Goal: Transaction & Acquisition: Purchase product/service

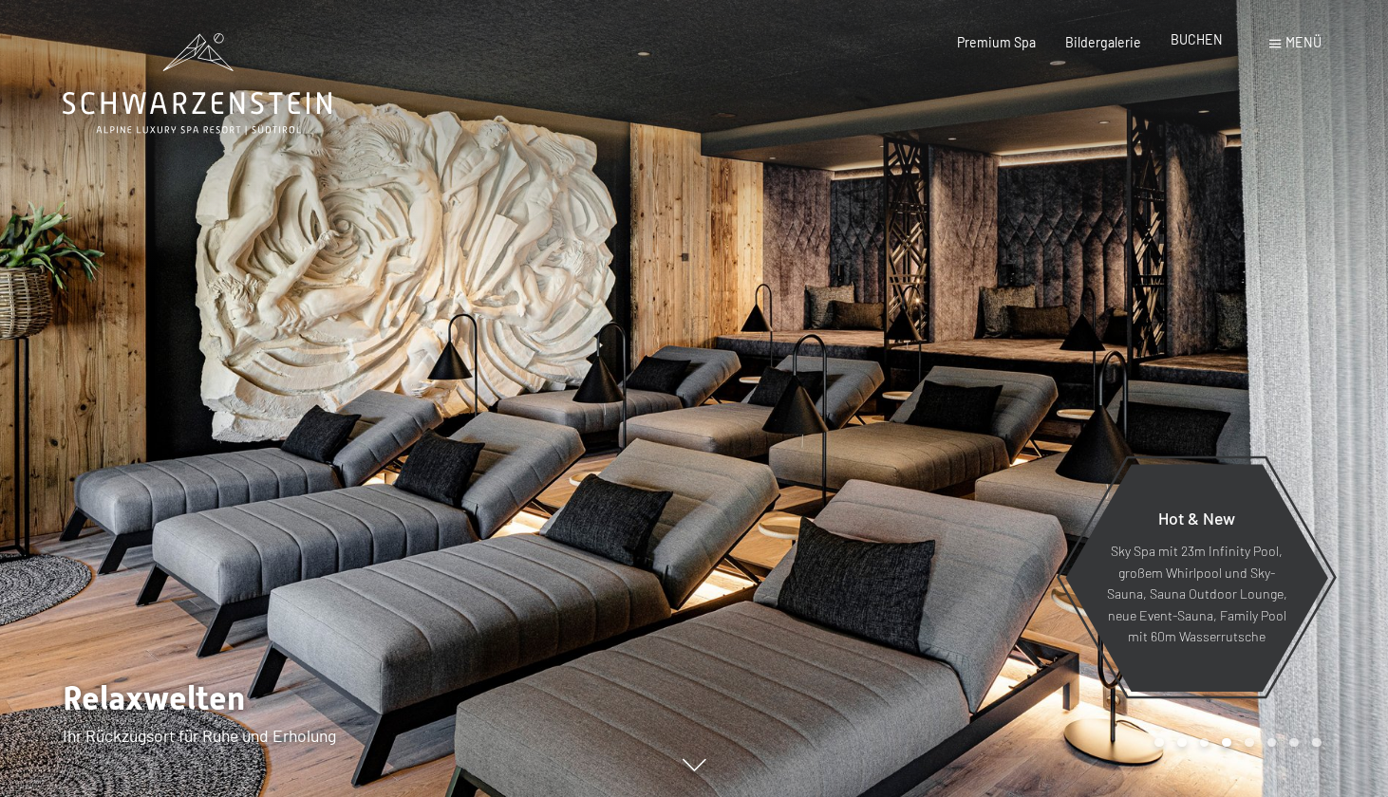
click at [1178, 44] on span "BUCHEN" at bounding box center [1196, 39] width 52 height 16
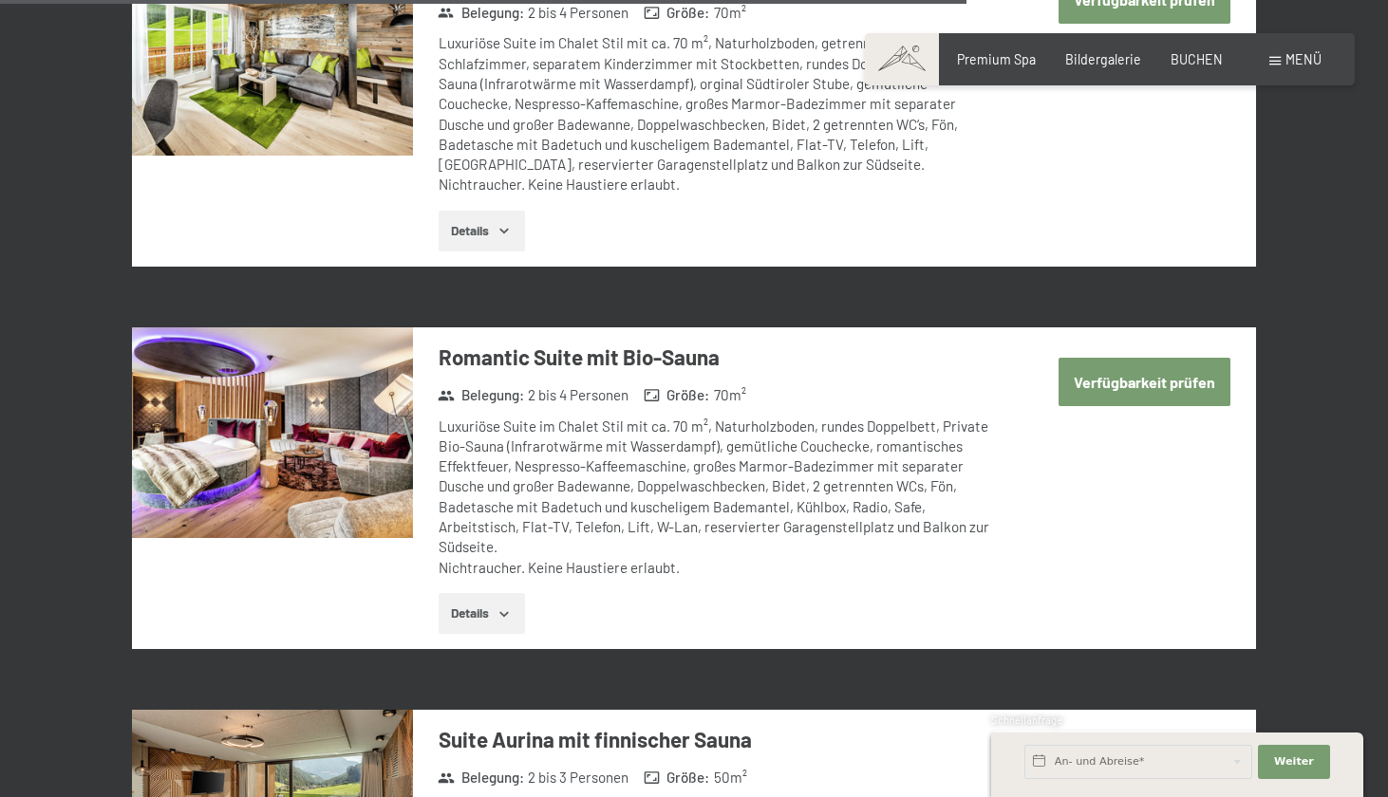
scroll to position [4389, 0]
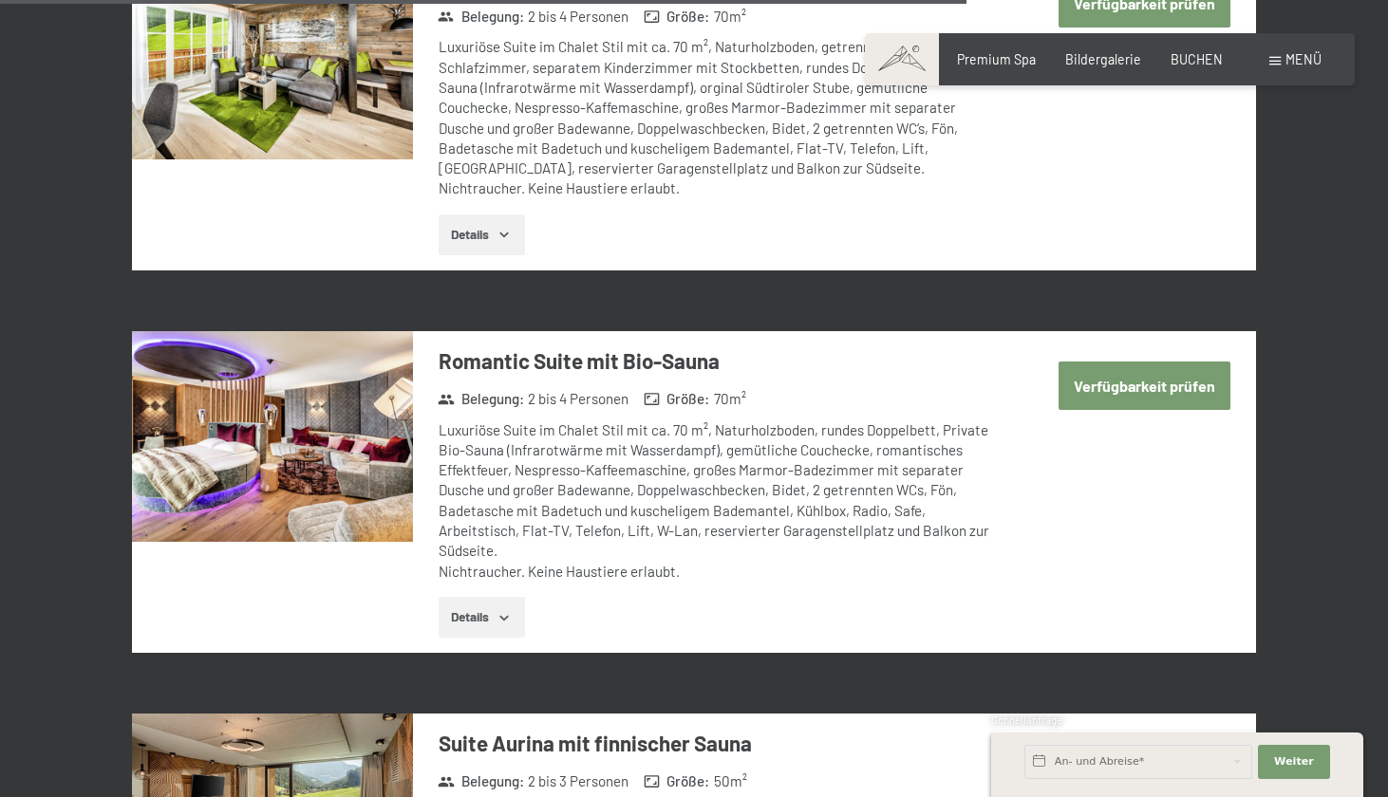
click at [520, 597] on button "Details" at bounding box center [481, 618] width 86 height 42
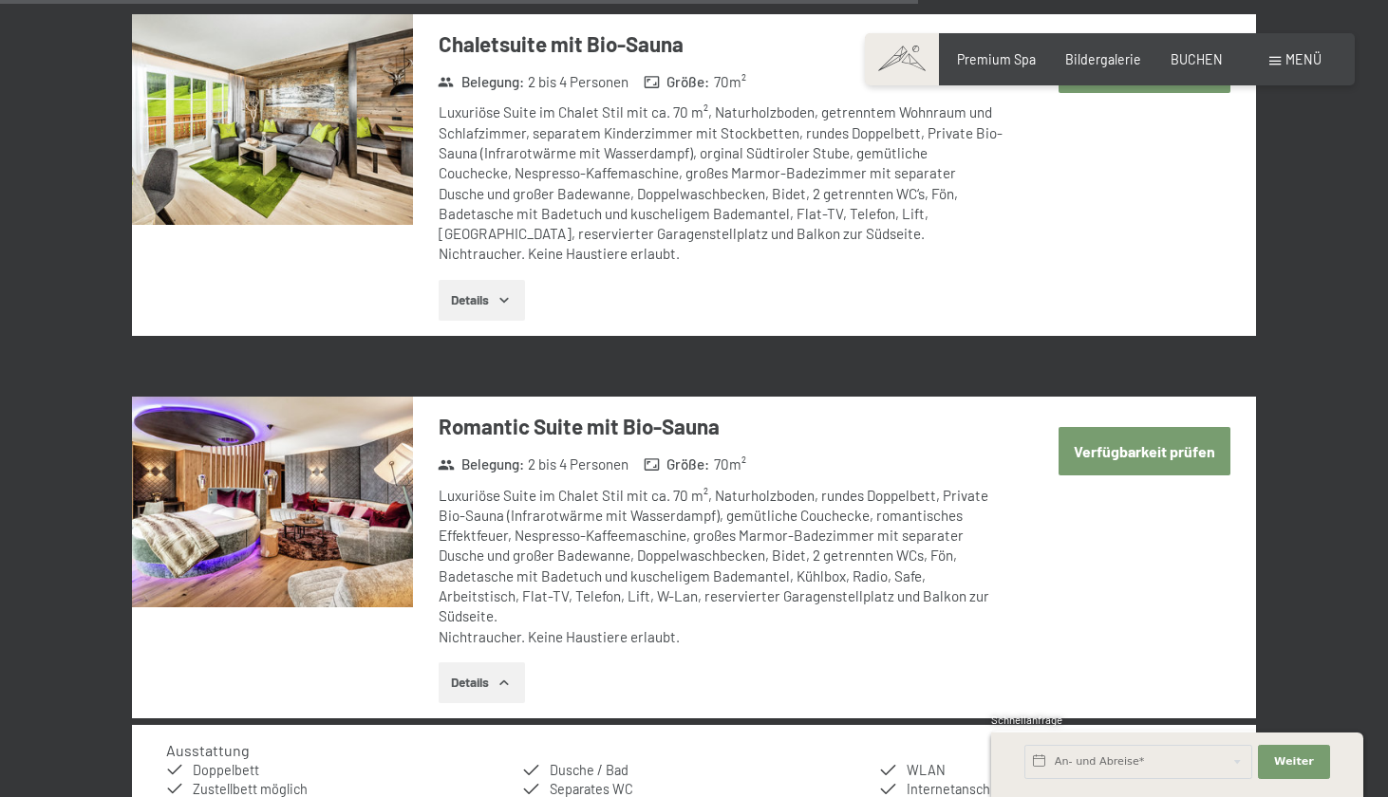
scroll to position [4327, 0]
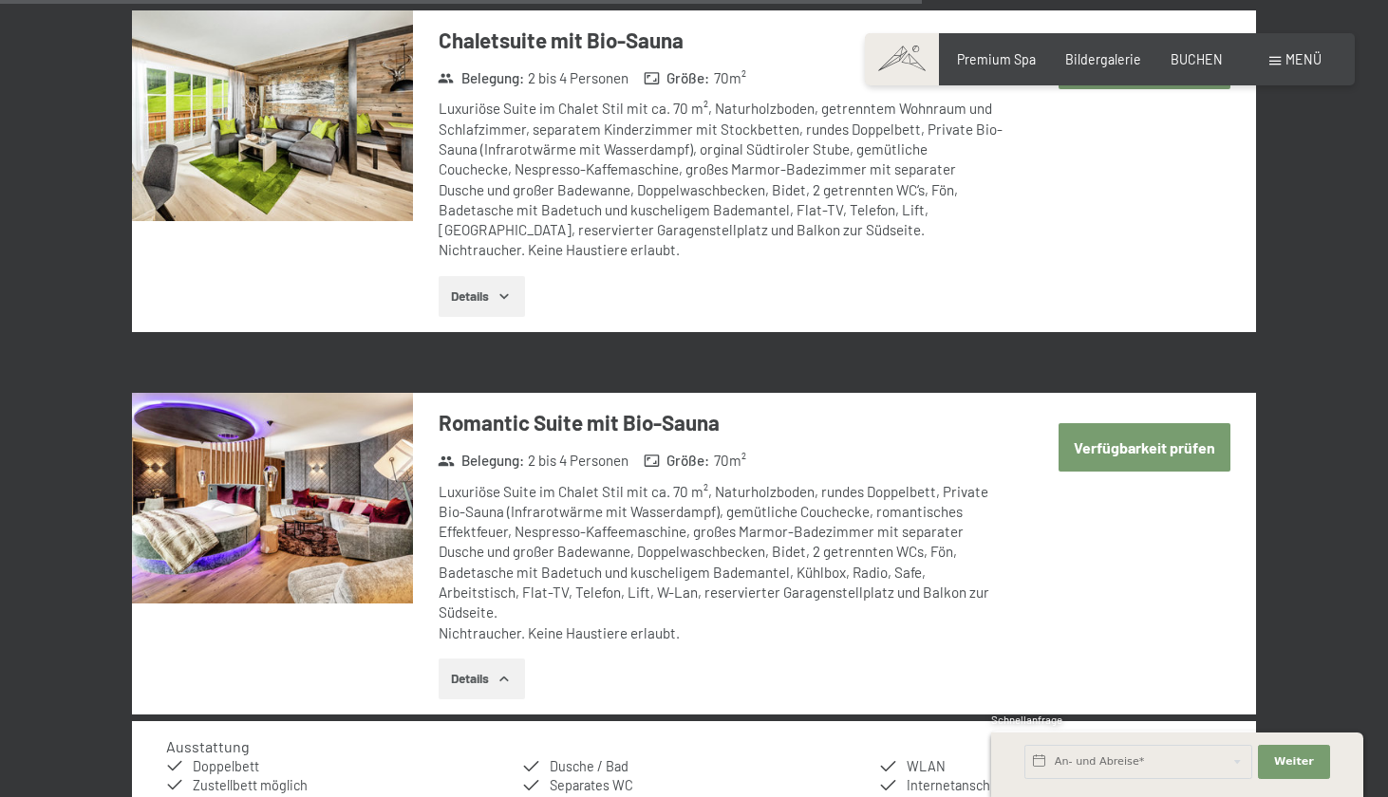
click at [1104, 423] on button "Verfügbarkeit prüfen" at bounding box center [1144, 447] width 172 height 48
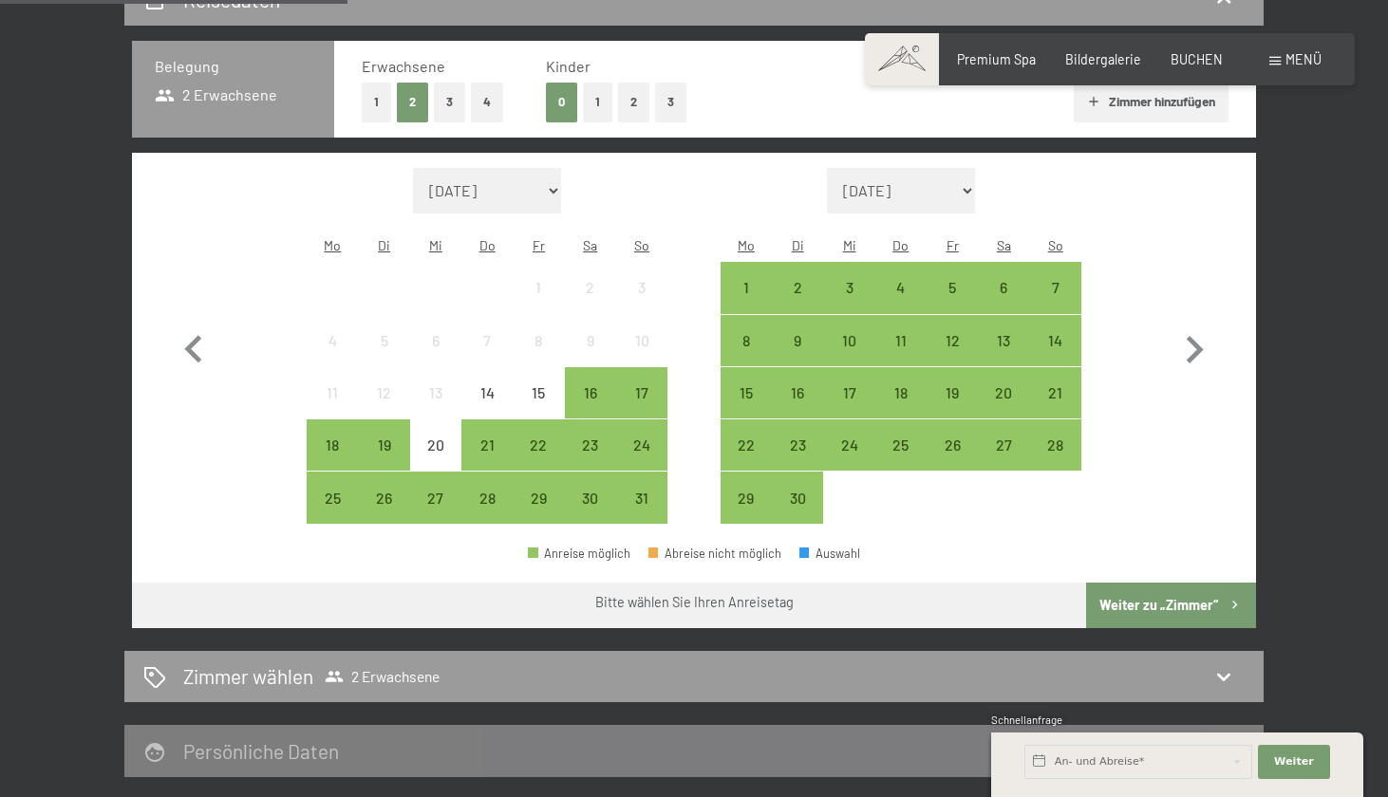
scroll to position [420, 0]
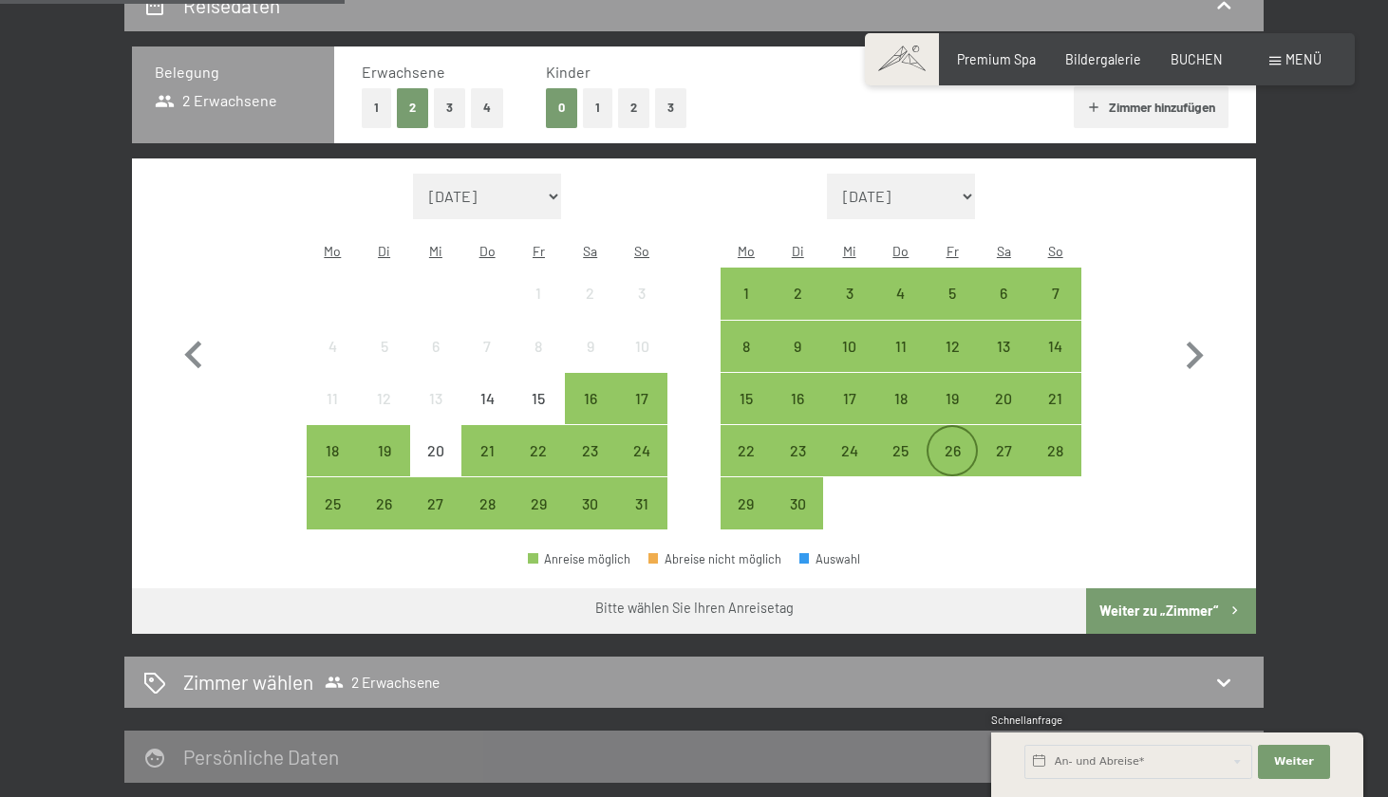
click at [949, 427] on div "26" at bounding box center [951, 450] width 47 height 47
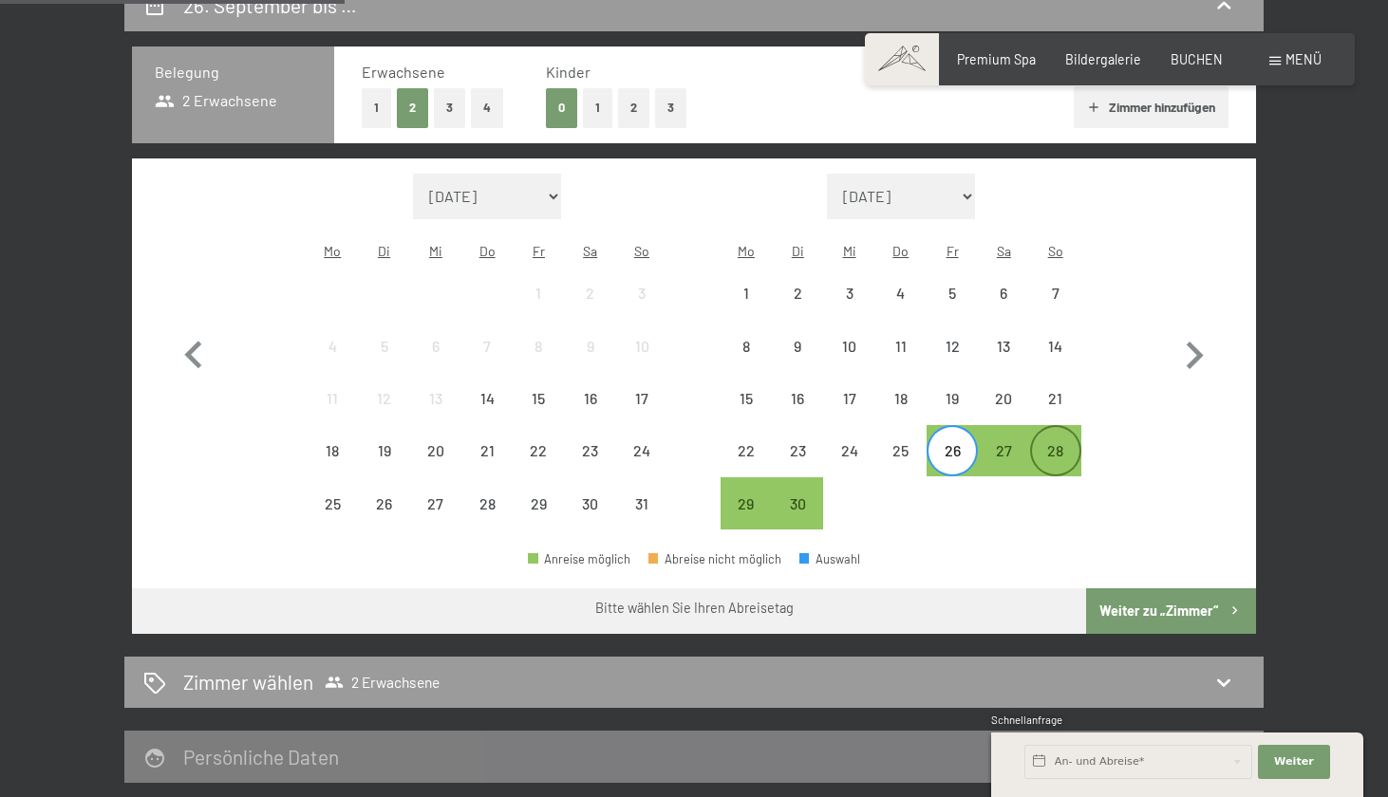
click at [1057, 443] on div "28" at bounding box center [1055, 466] width 47 height 47
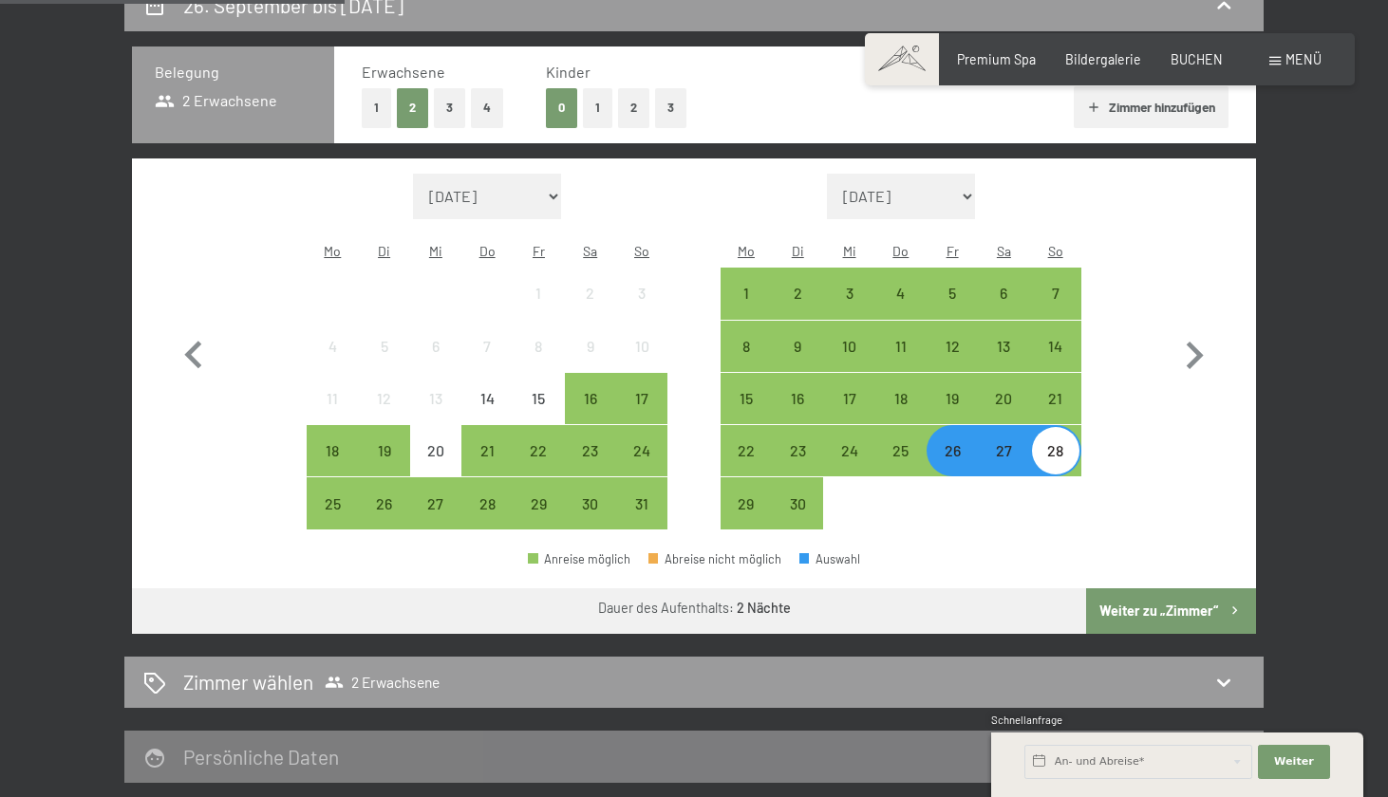
click at [1156, 588] on button "Weiter zu „Zimmer“" at bounding box center [1171, 611] width 170 height 46
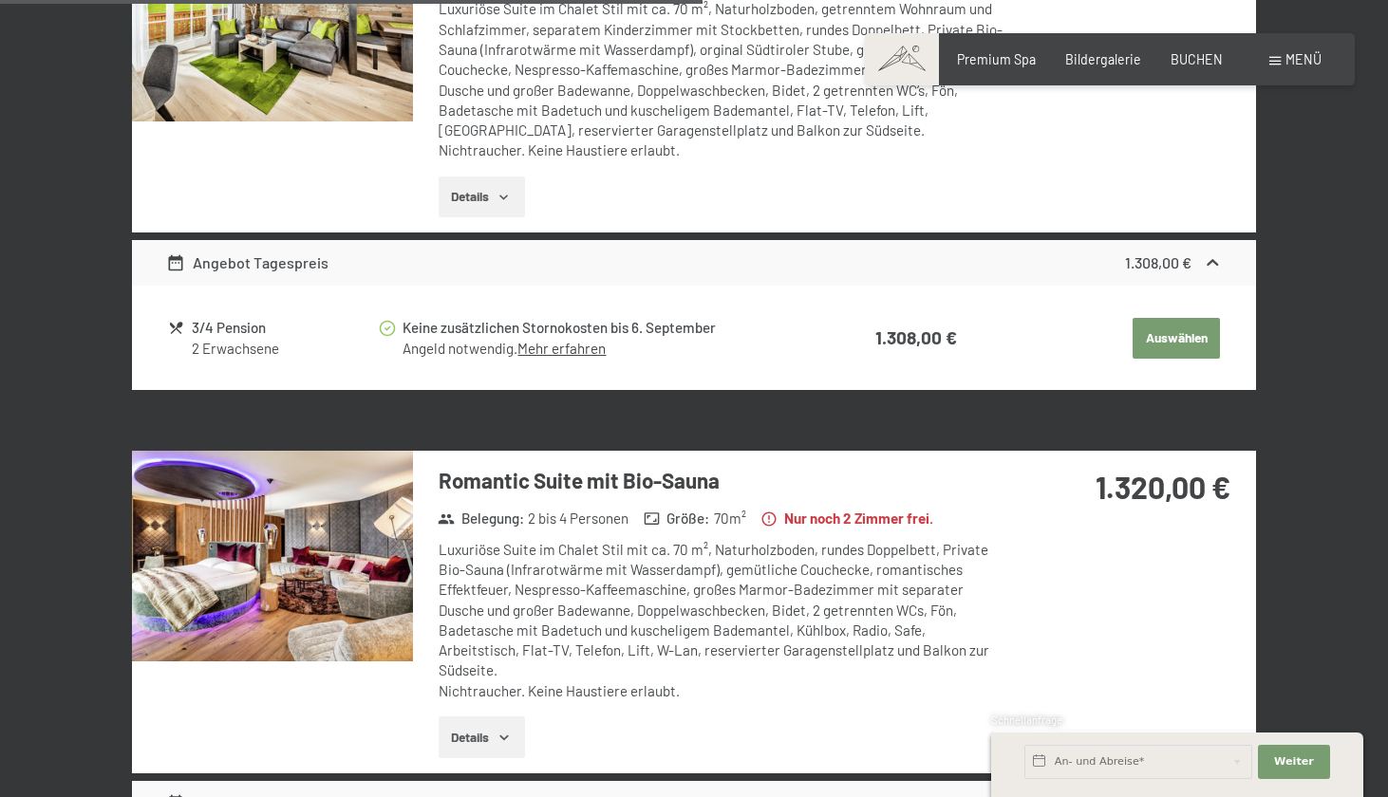
scroll to position [2762, 0]
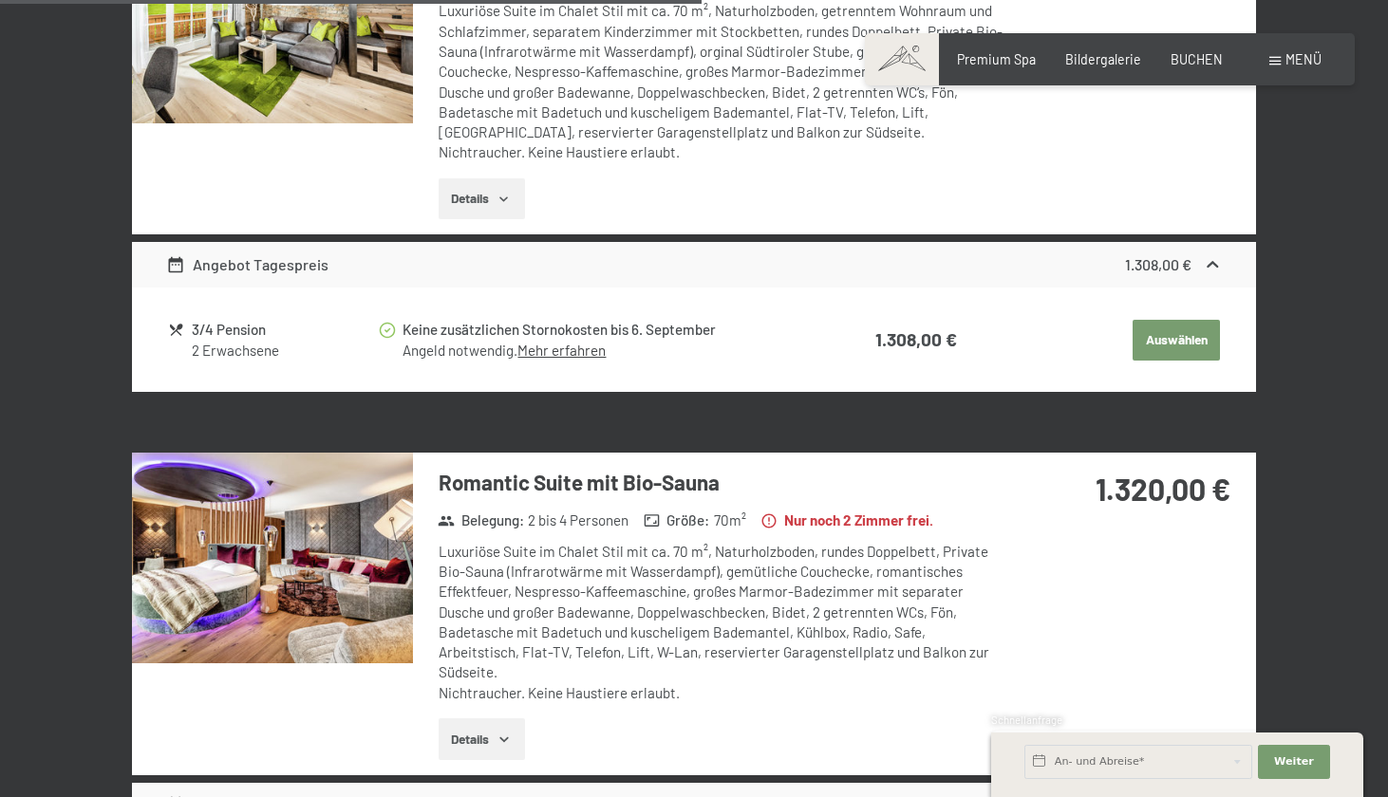
click at [501, 732] on icon "button" at bounding box center [503, 739] width 15 height 15
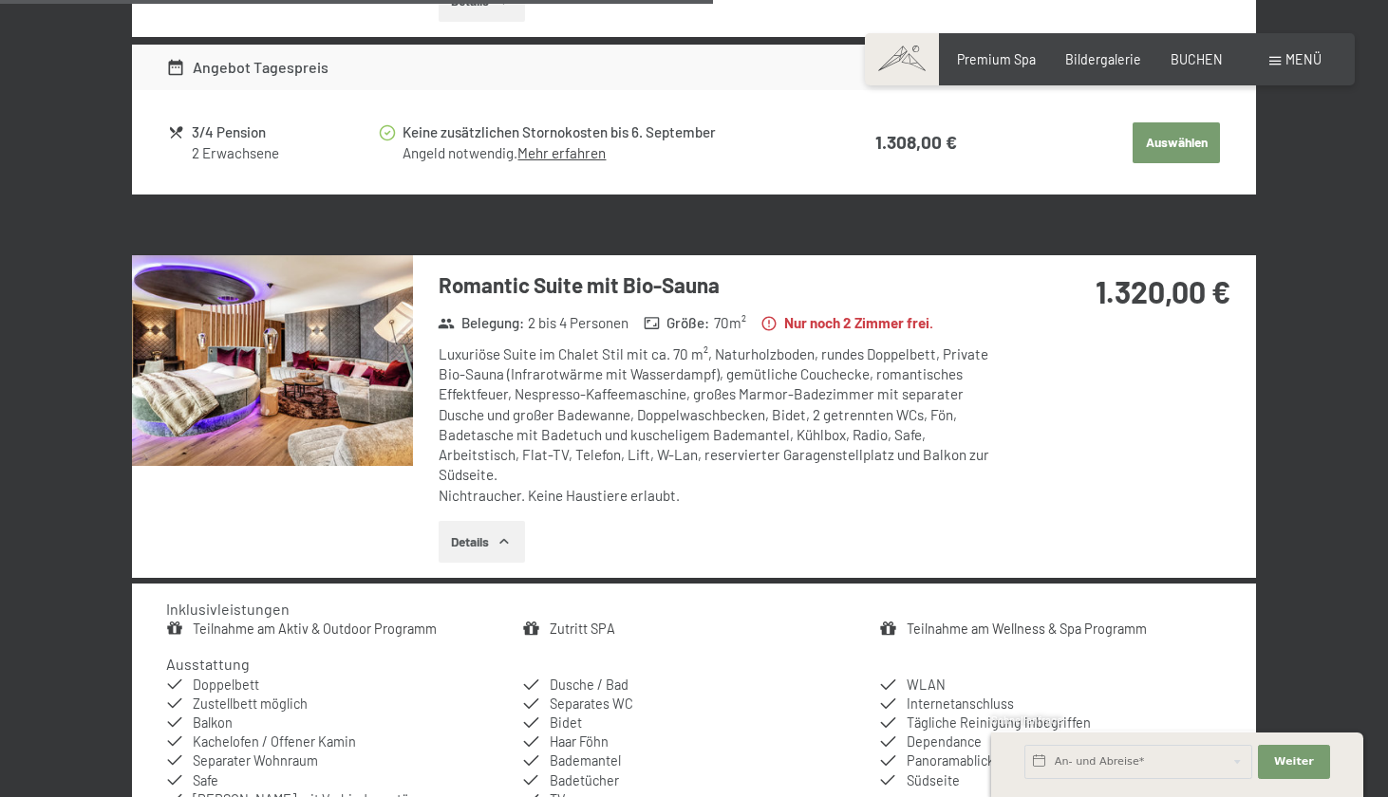
scroll to position [2942, 0]
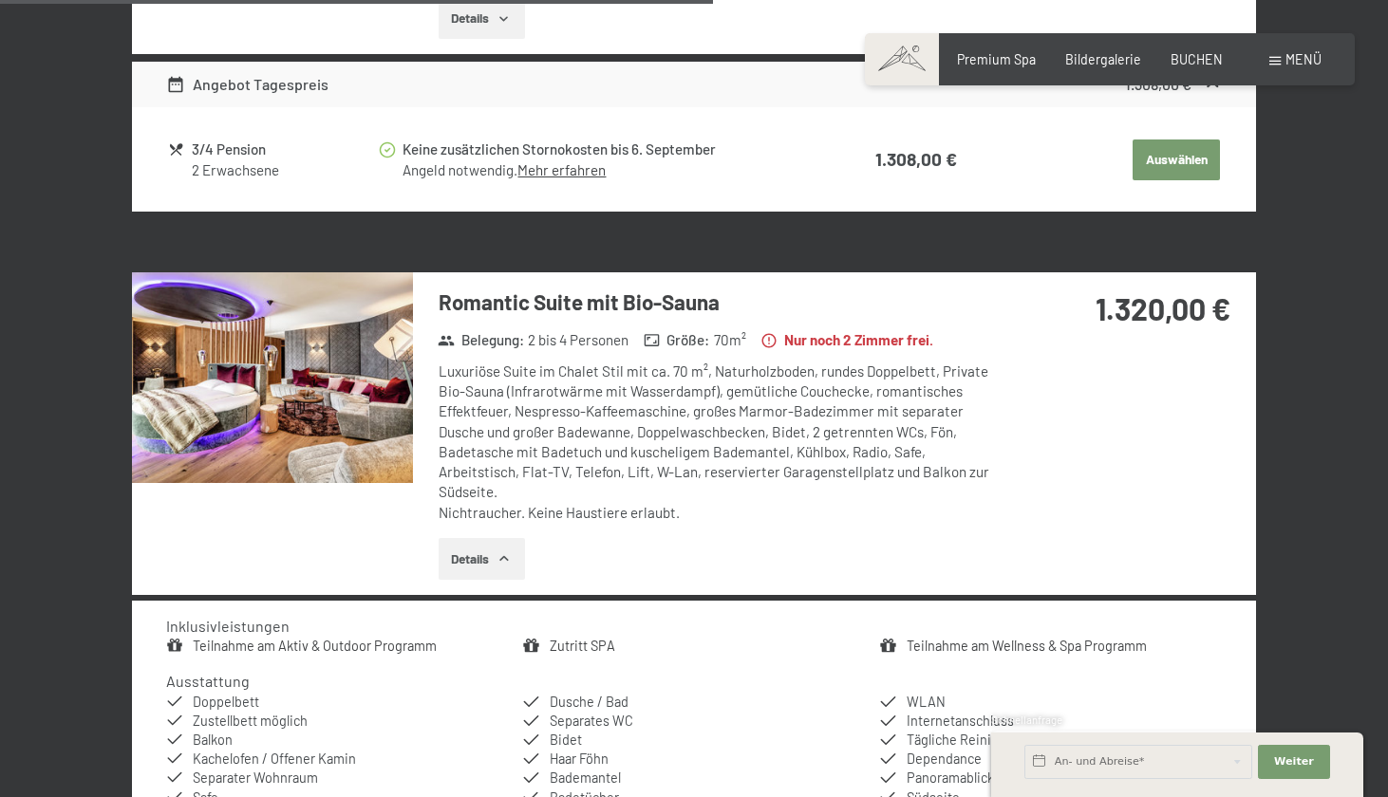
click at [350, 409] on img at bounding box center [272, 377] width 281 height 211
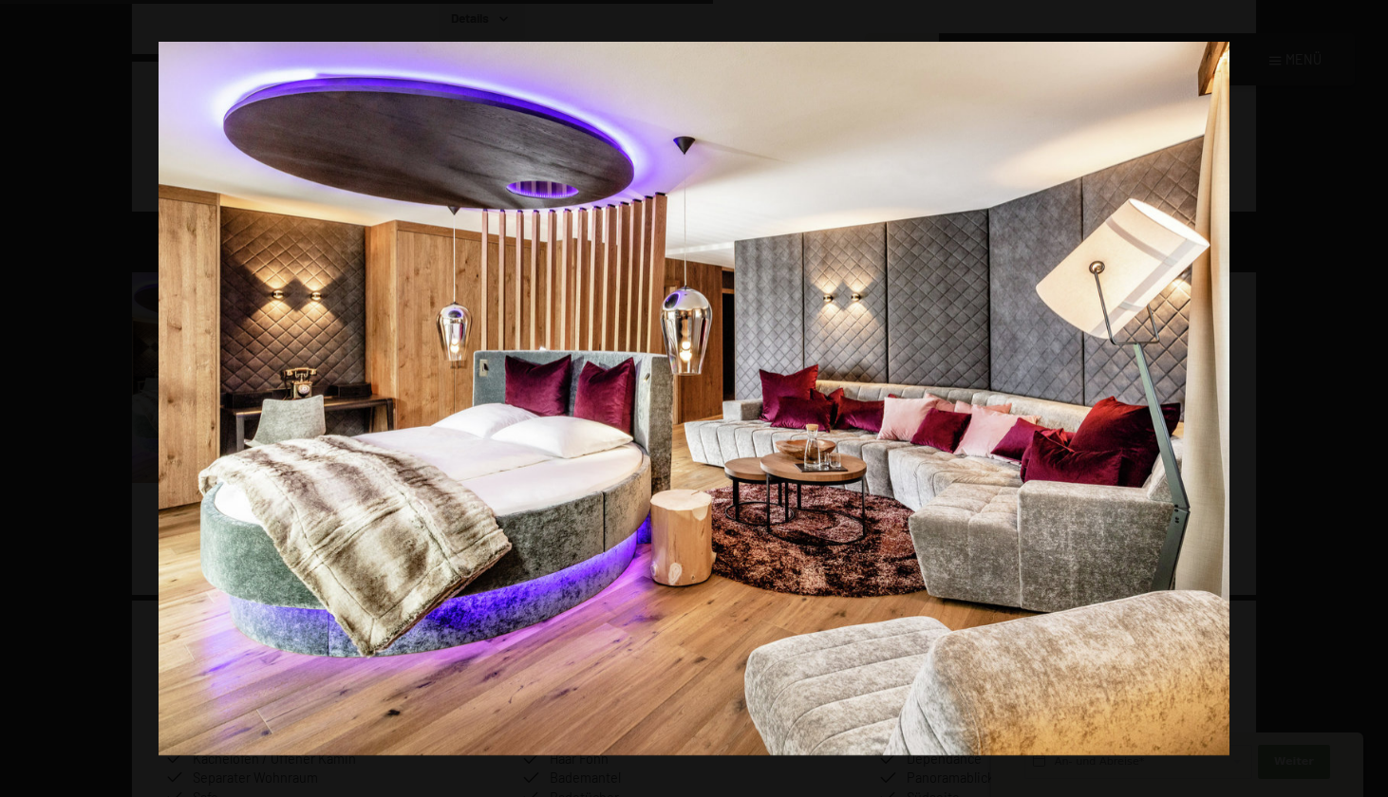
click at [1366, 396] on button "button" at bounding box center [1354, 398] width 66 height 95
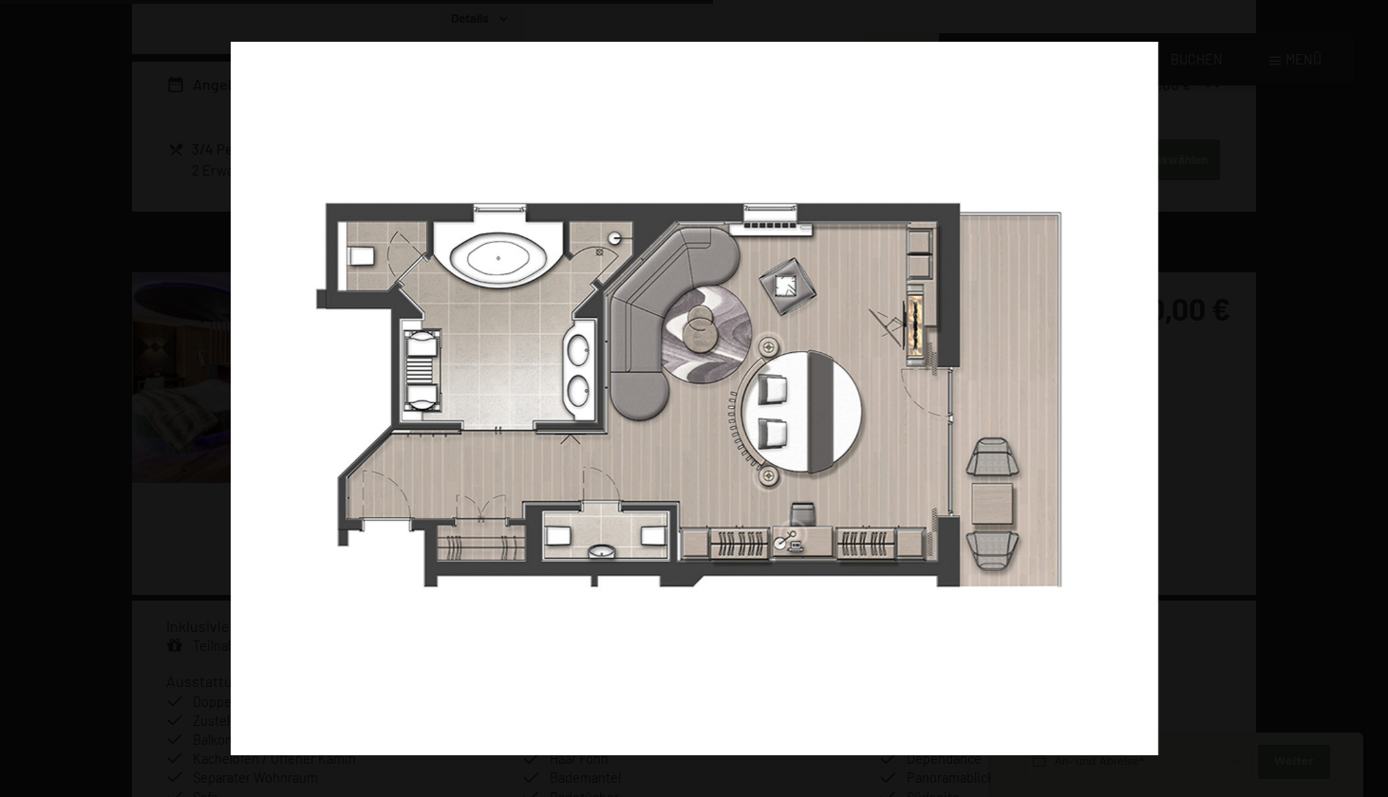
click at [1366, 396] on button "button" at bounding box center [1354, 398] width 66 height 95
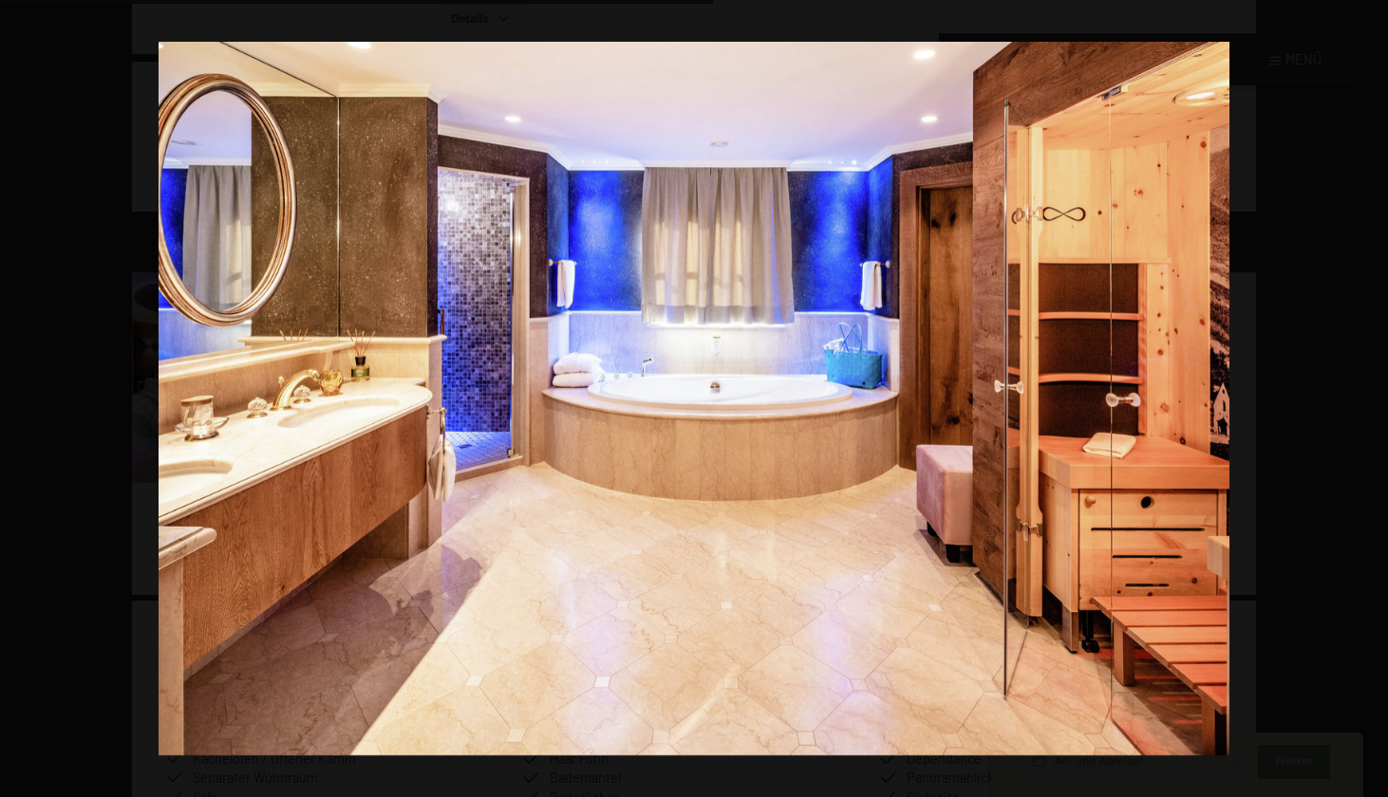
click at [1366, 396] on button "button" at bounding box center [1354, 398] width 66 height 95
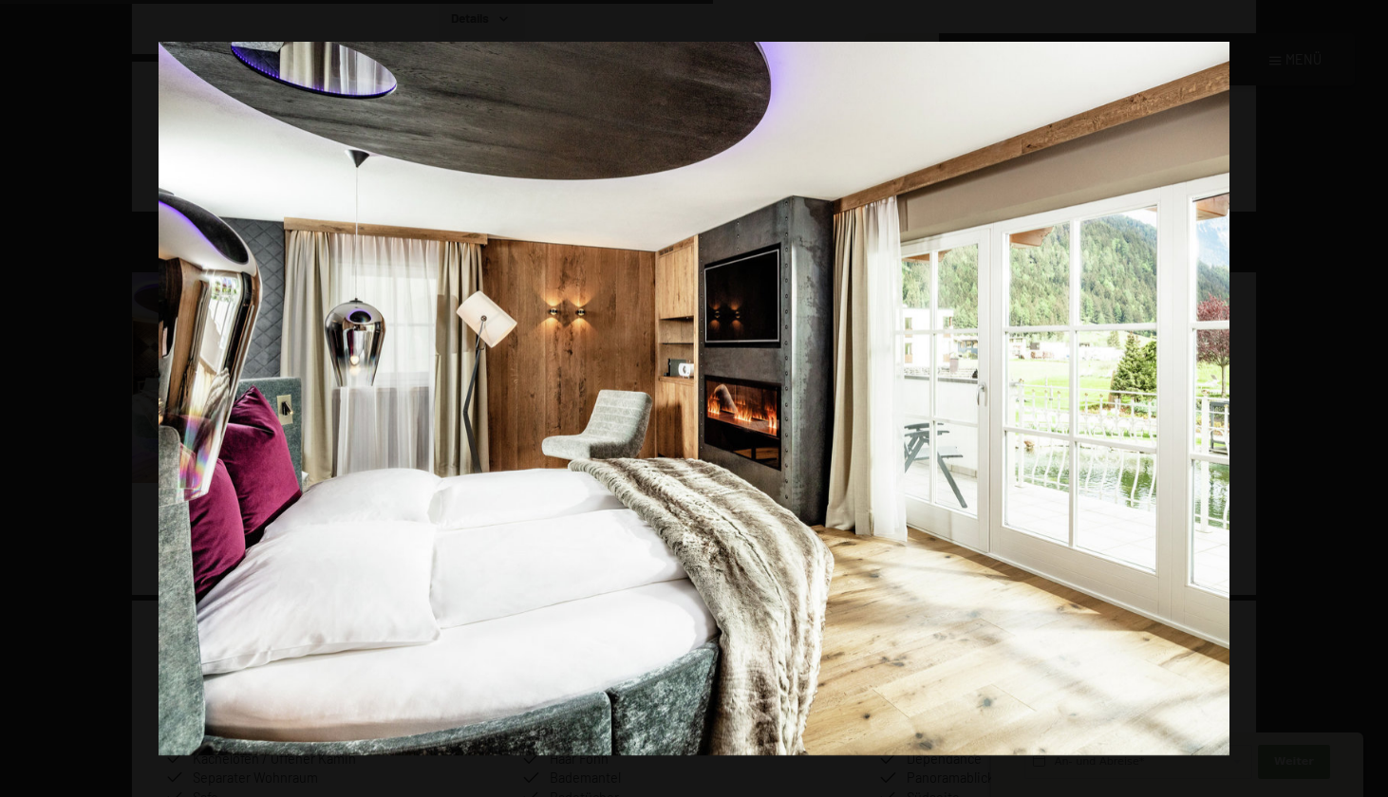
click at [1366, 396] on button "button" at bounding box center [1354, 398] width 66 height 95
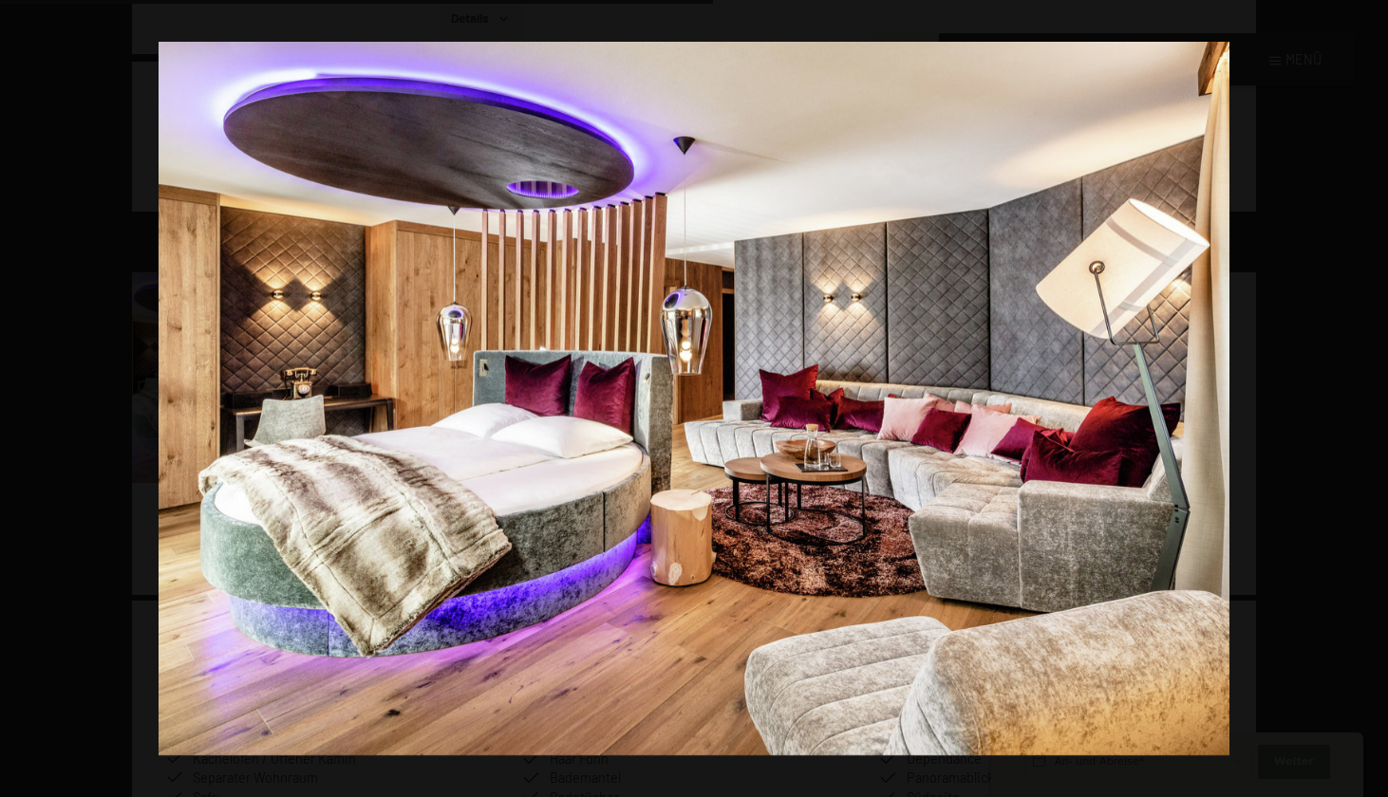
click at [1366, 396] on button "button" at bounding box center [1354, 398] width 66 height 95
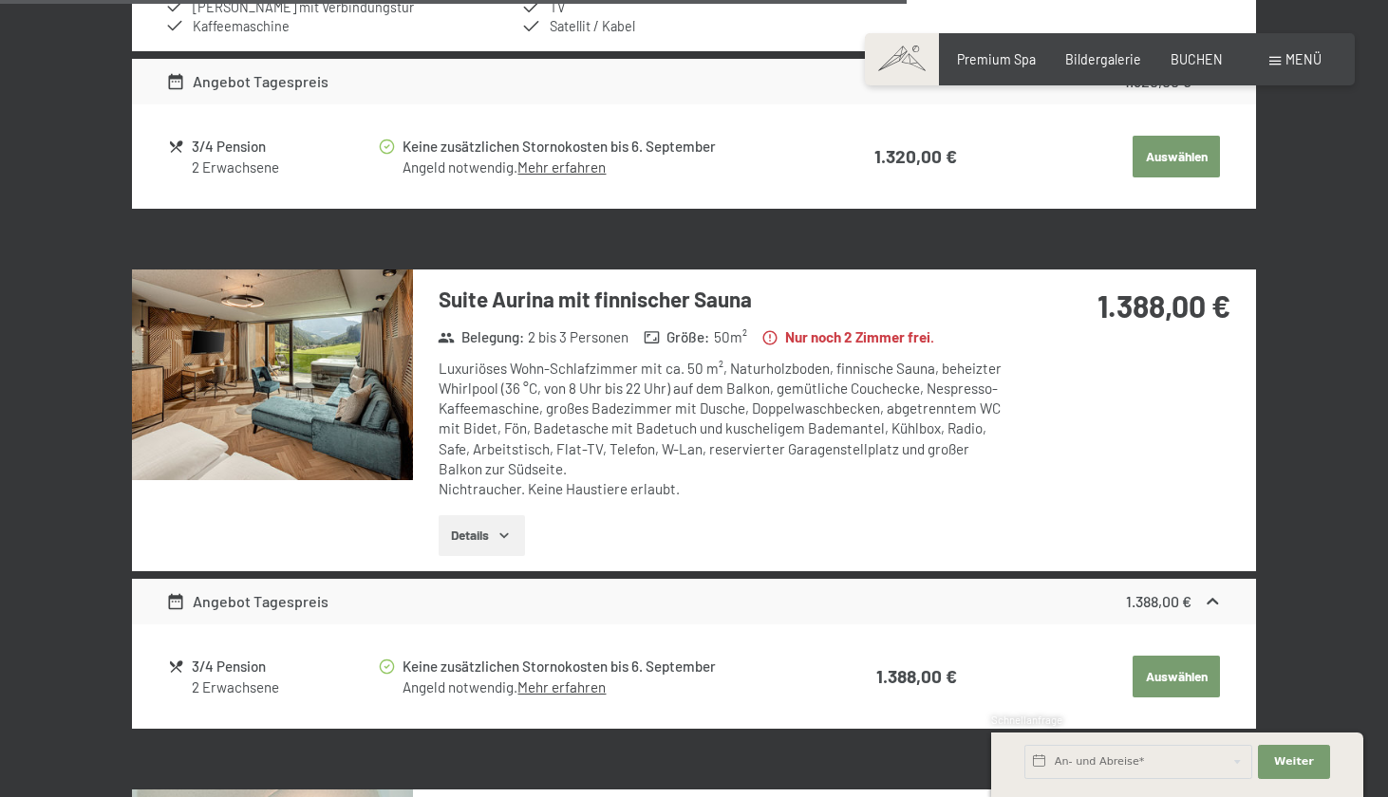
scroll to position [3754, 0]
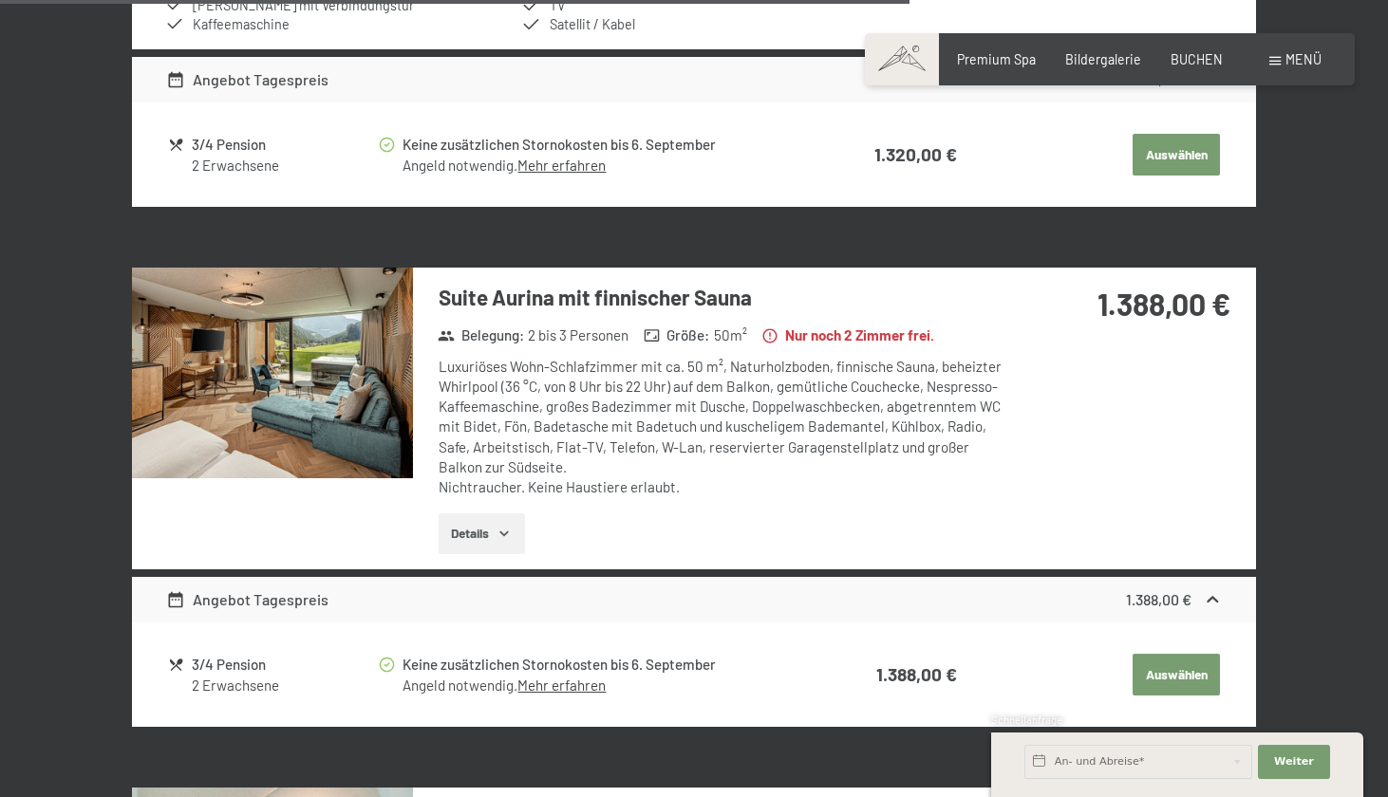
click at [479, 513] on button "Details" at bounding box center [481, 534] width 86 height 42
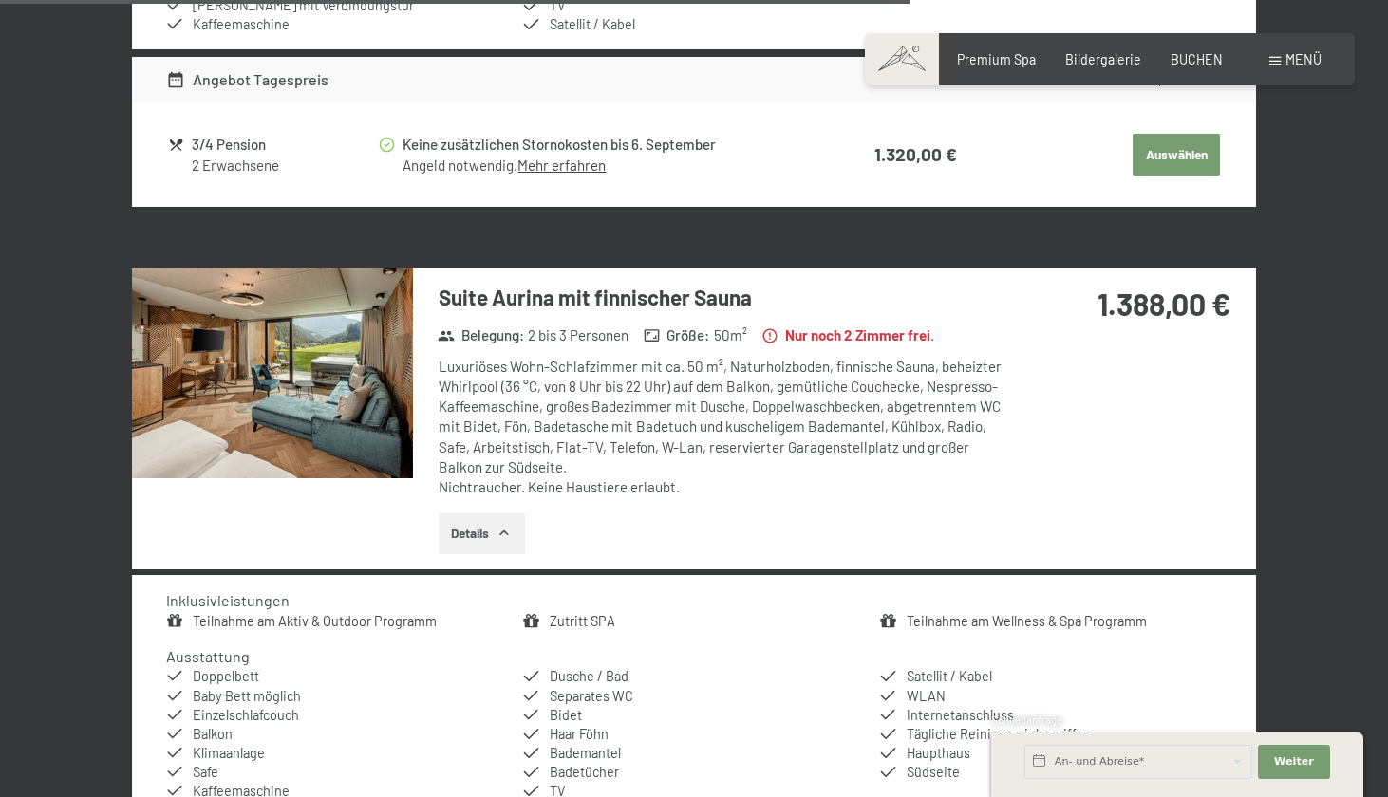
click at [389, 413] on img at bounding box center [272, 373] width 281 height 211
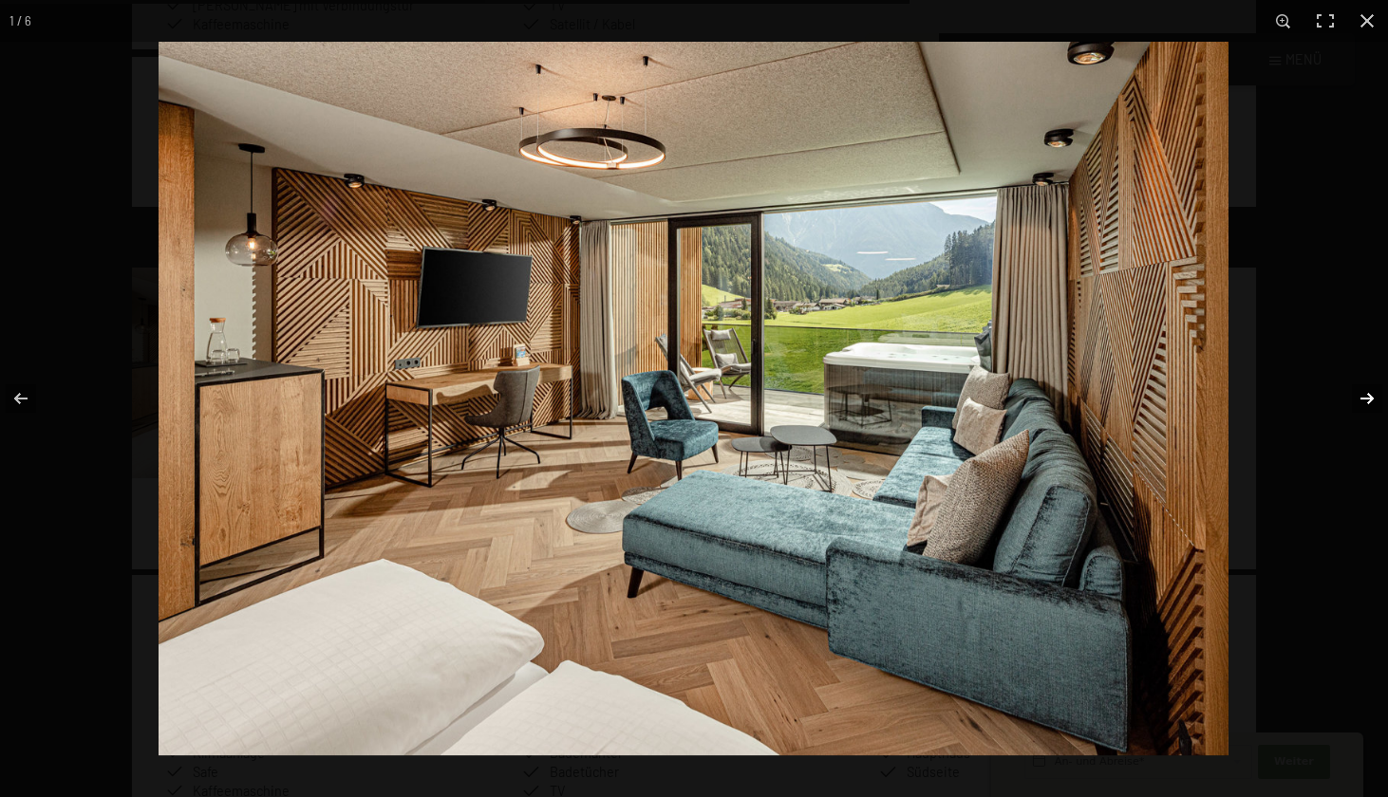
click at [1374, 398] on button "button" at bounding box center [1354, 398] width 66 height 95
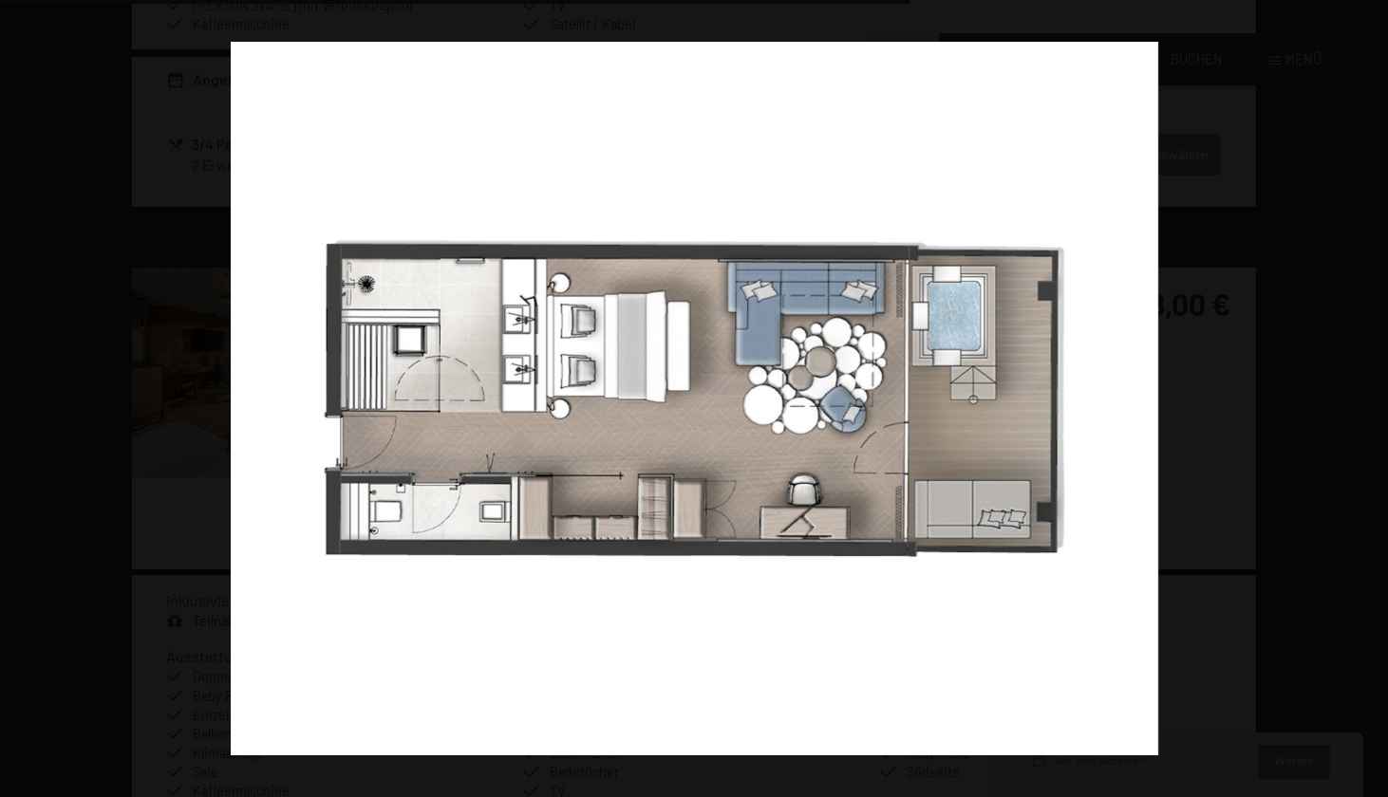
click at [1374, 398] on button "button" at bounding box center [1354, 398] width 66 height 95
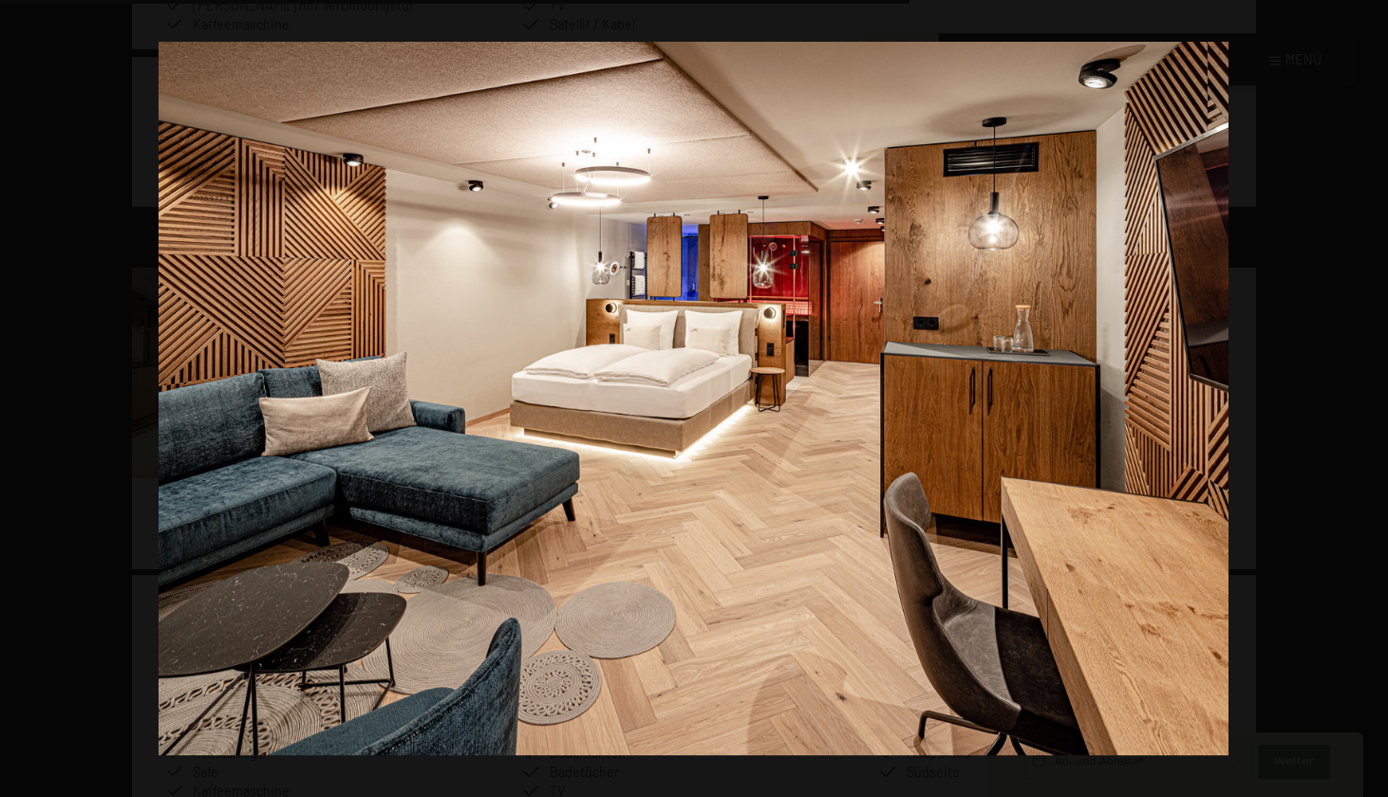
click at [1374, 398] on button "button" at bounding box center [1354, 398] width 66 height 95
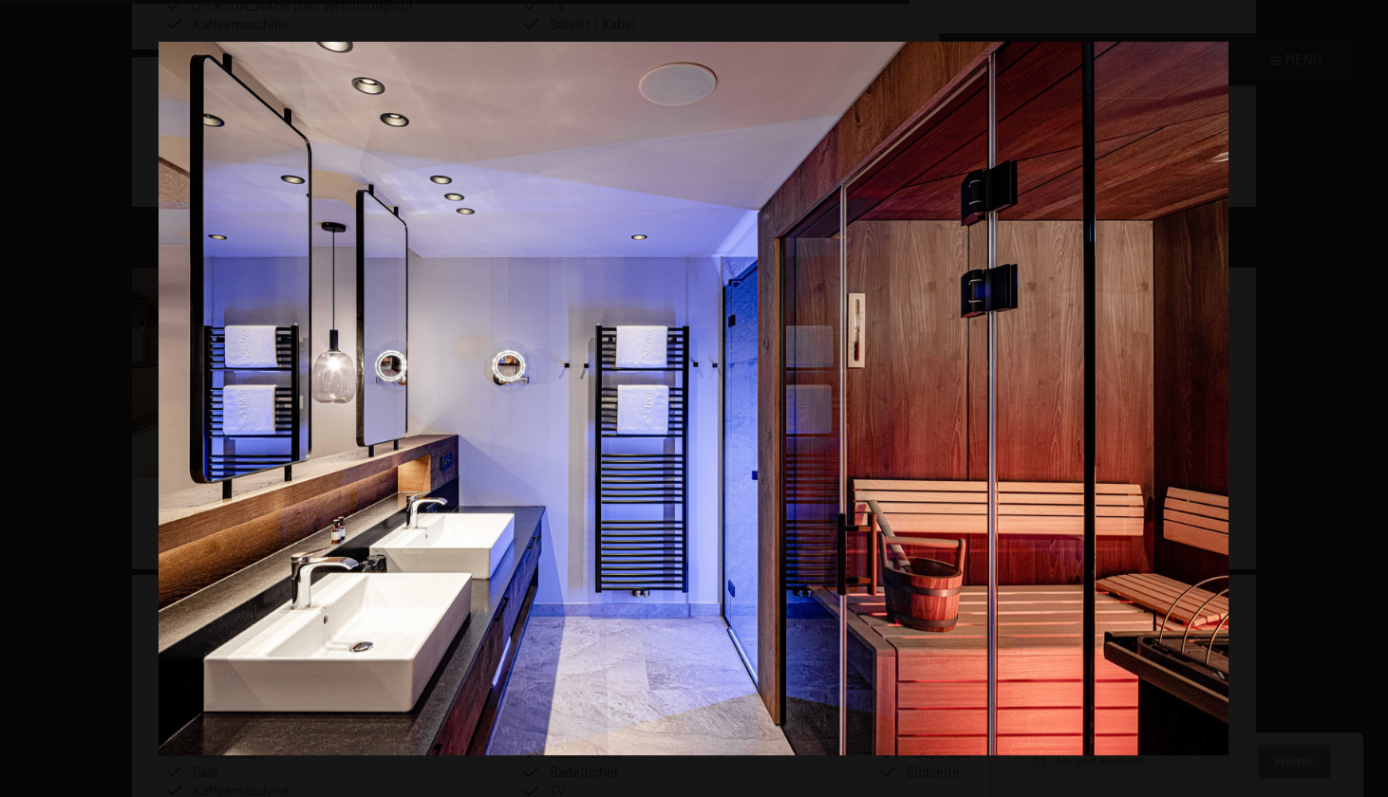
click at [1374, 398] on button "button" at bounding box center [1354, 398] width 66 height 95
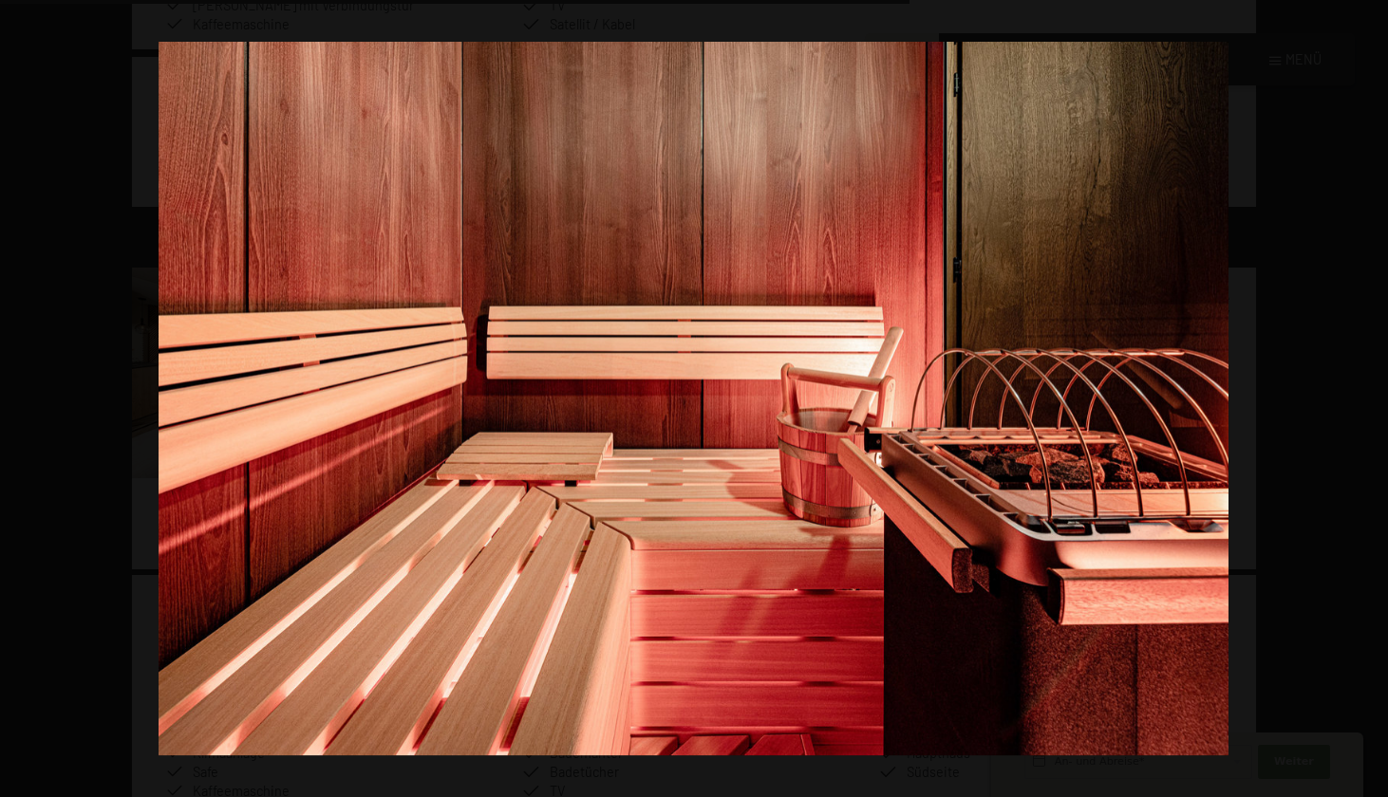
click at [1374, 398] on button "button" at bounding box center [1354, 398] width 66 height 95
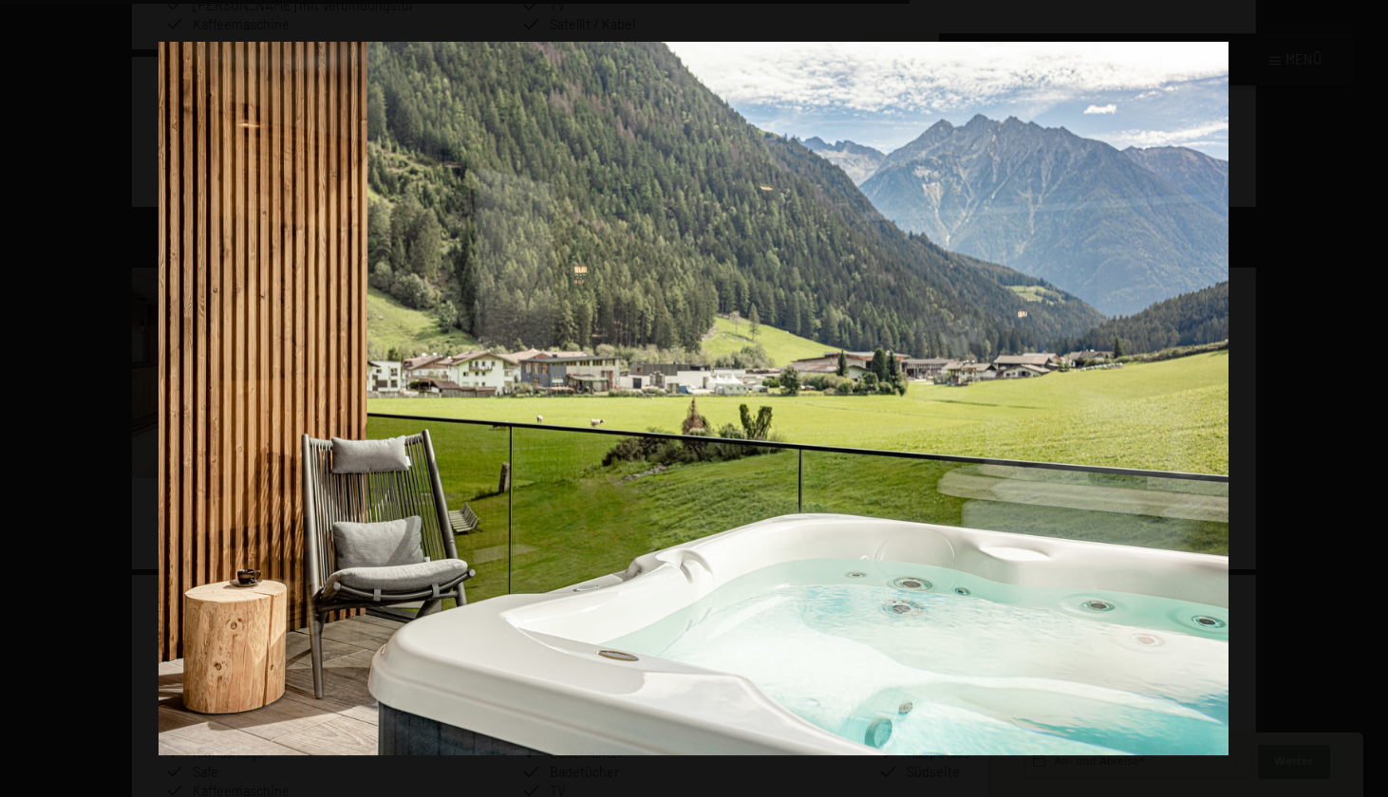
click at [1374, 398] on button "button" at bounding box center [1354, 398] width 66 height 95
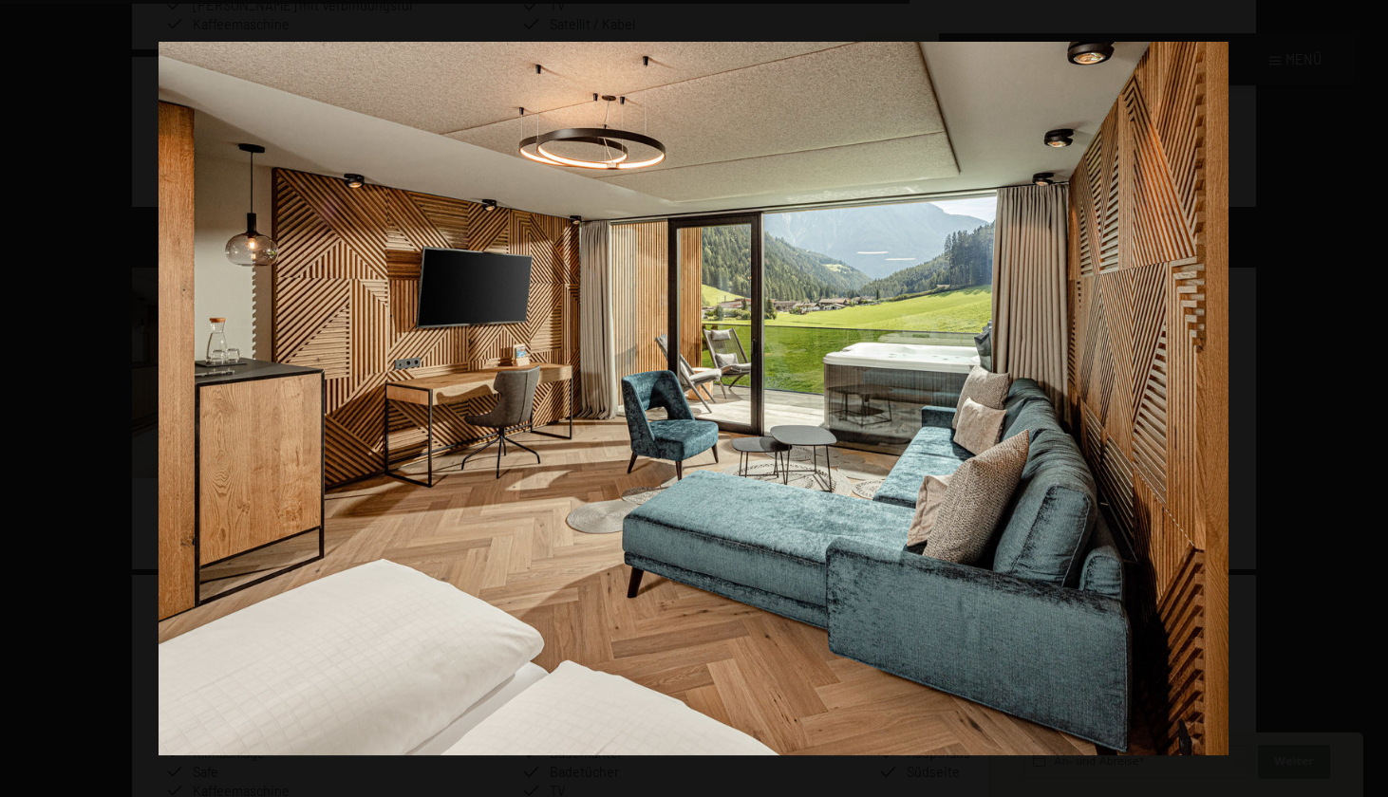
click at [1374, 398] on button "button" at bounding box center [1354, 398] width 66 height 95
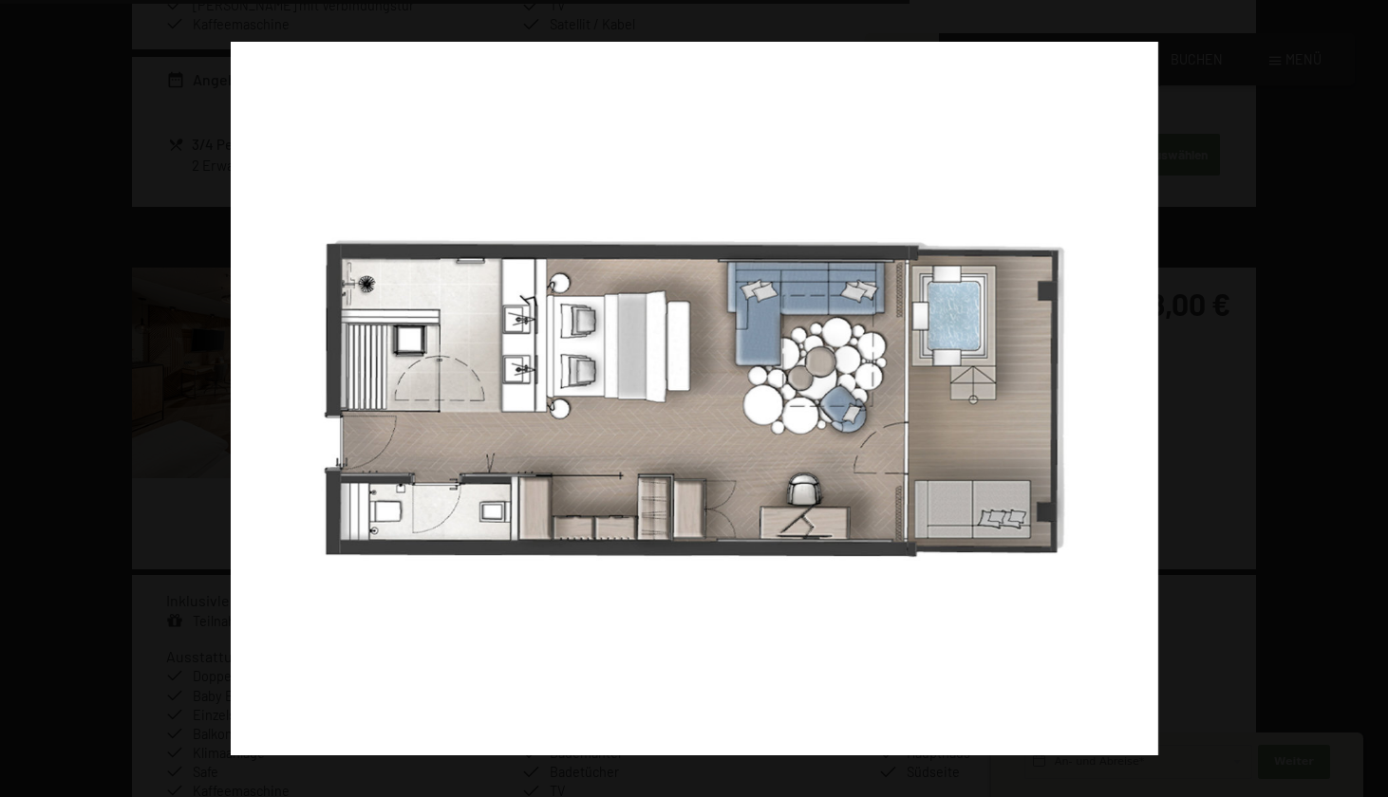
click at [1374, 398] on button "button" at bounding box center [1354, 398] width 66 height 95
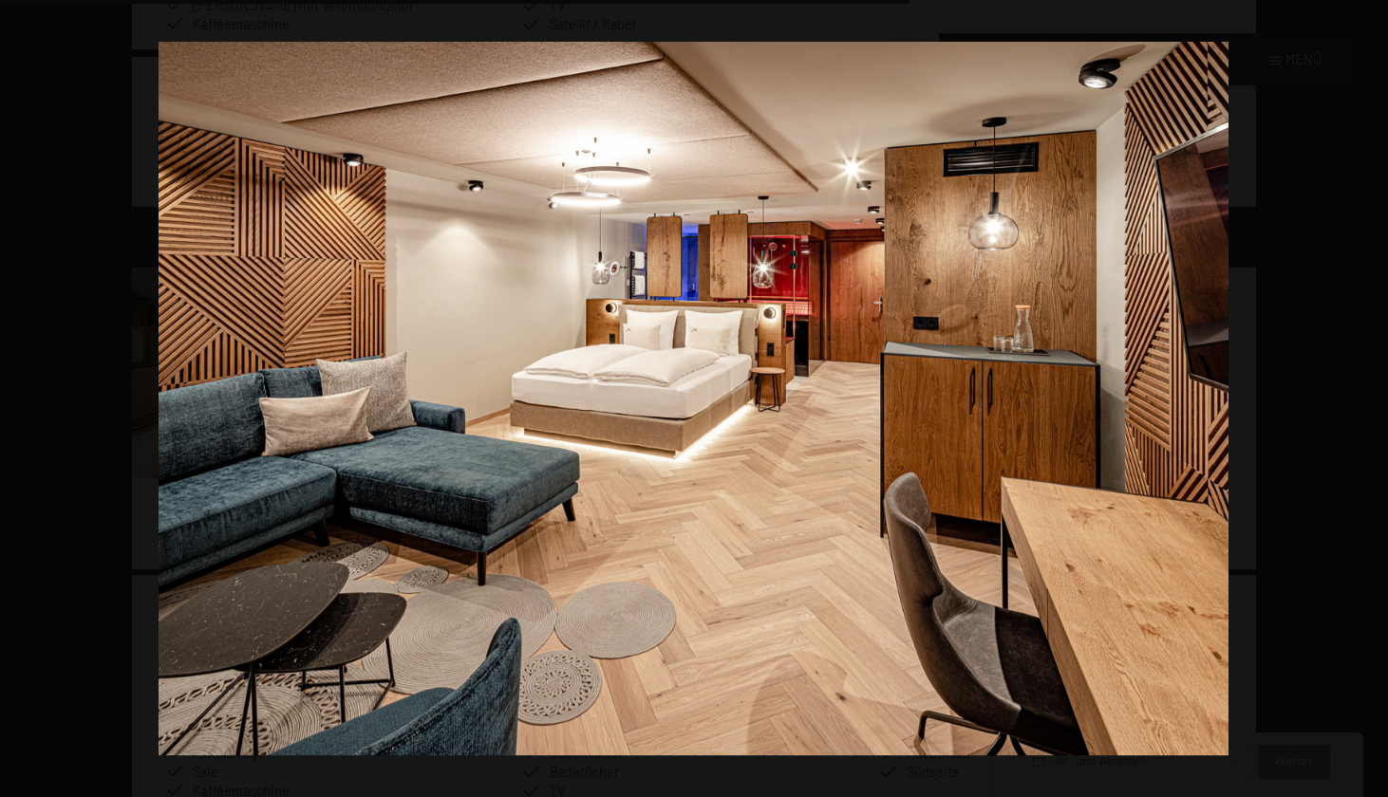
click at [1374, 398] on button "button" at bounding box center [1354, 398] width 66 height 95
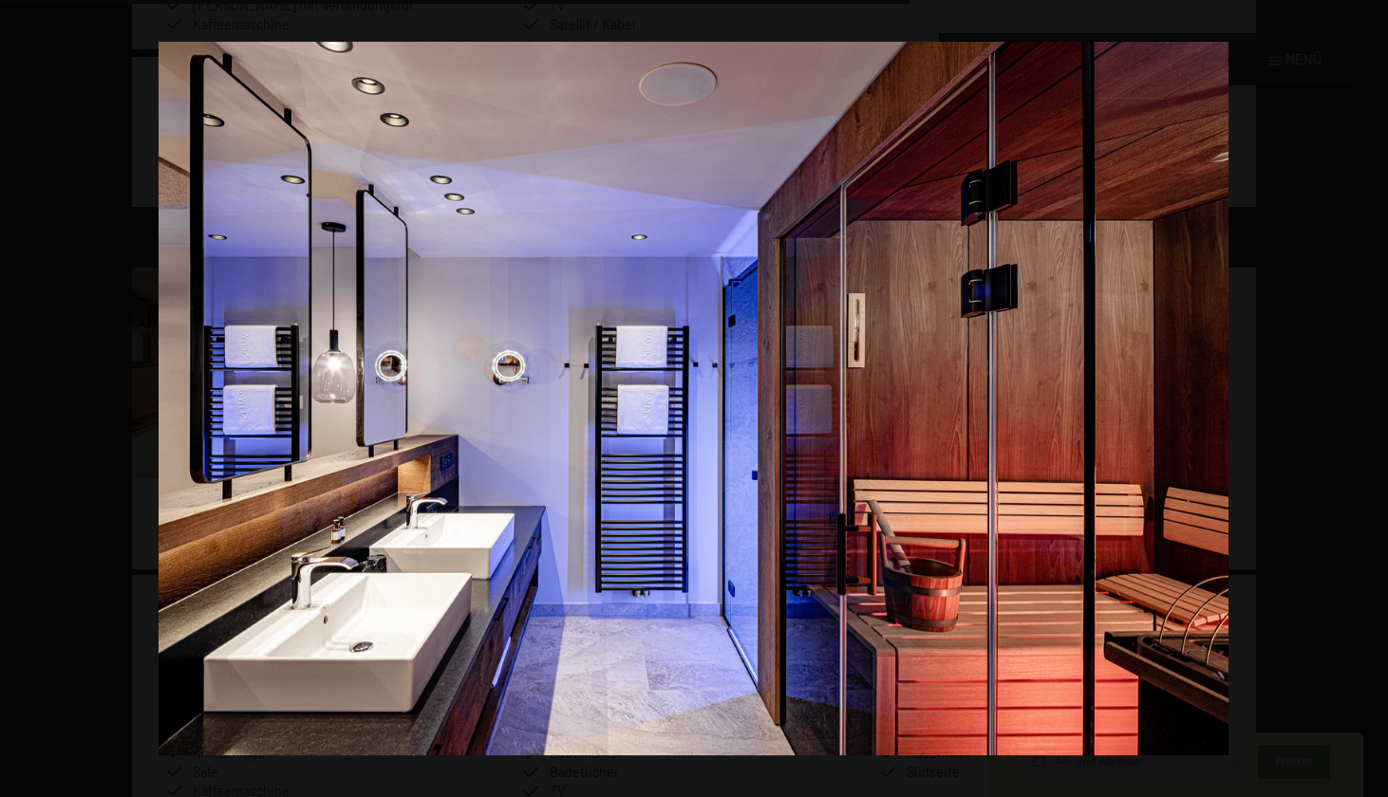
click at [1374, 398] on button "button" at bounding box center [1354, 398] width 66 height 95
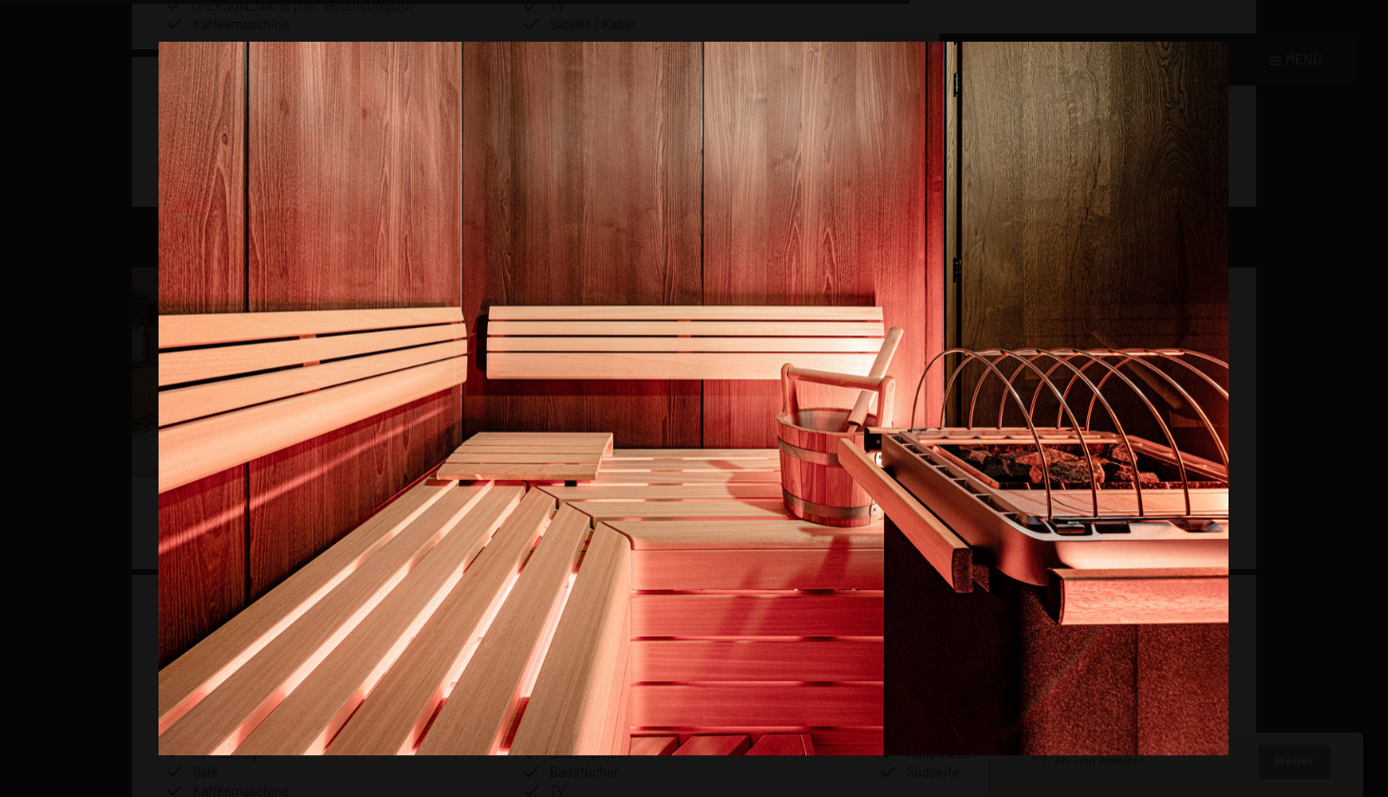
click at [1374, 398] on button "button" at bounding box center [1354, 398] width 66 height 95
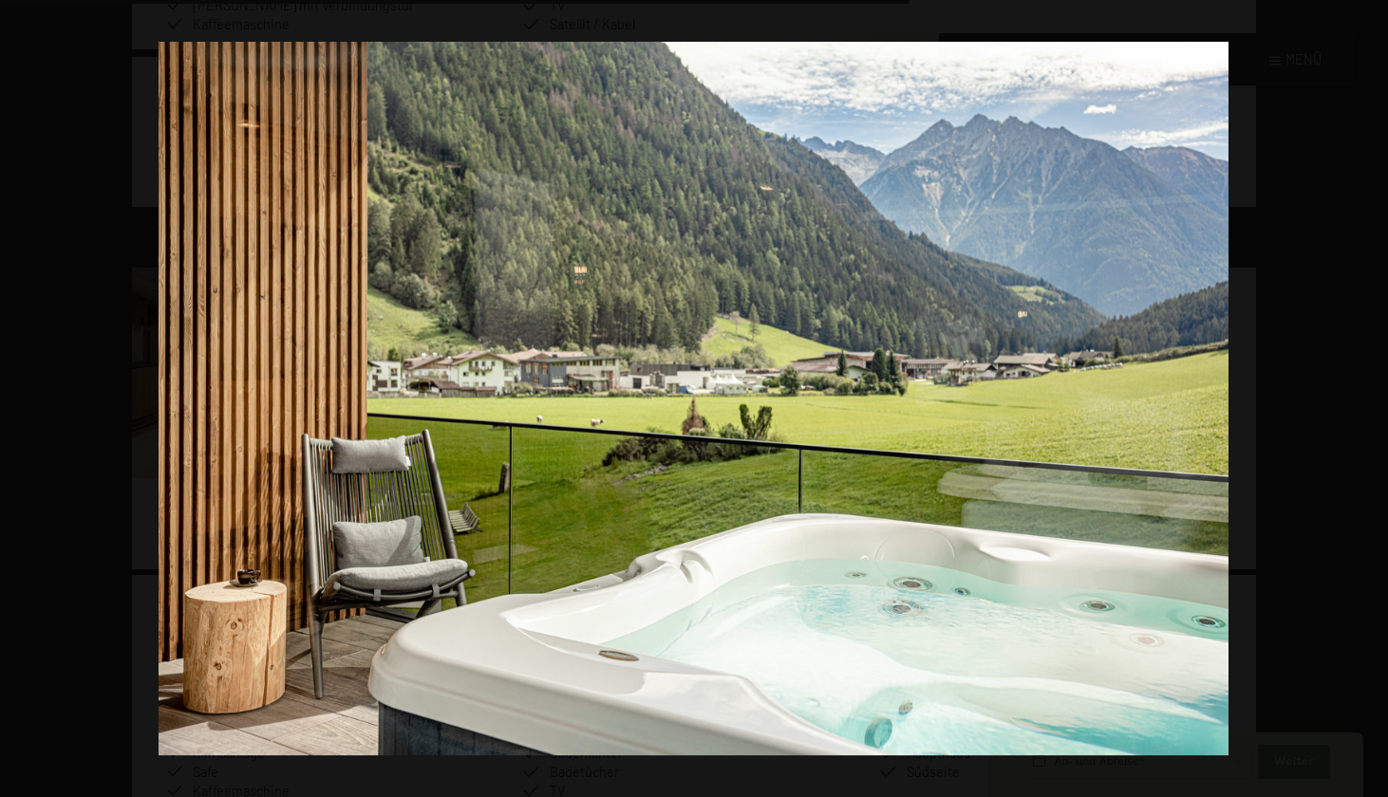
click at [1374, 398] on button "button" at bounding box center [1354, 398] width 66 height 95
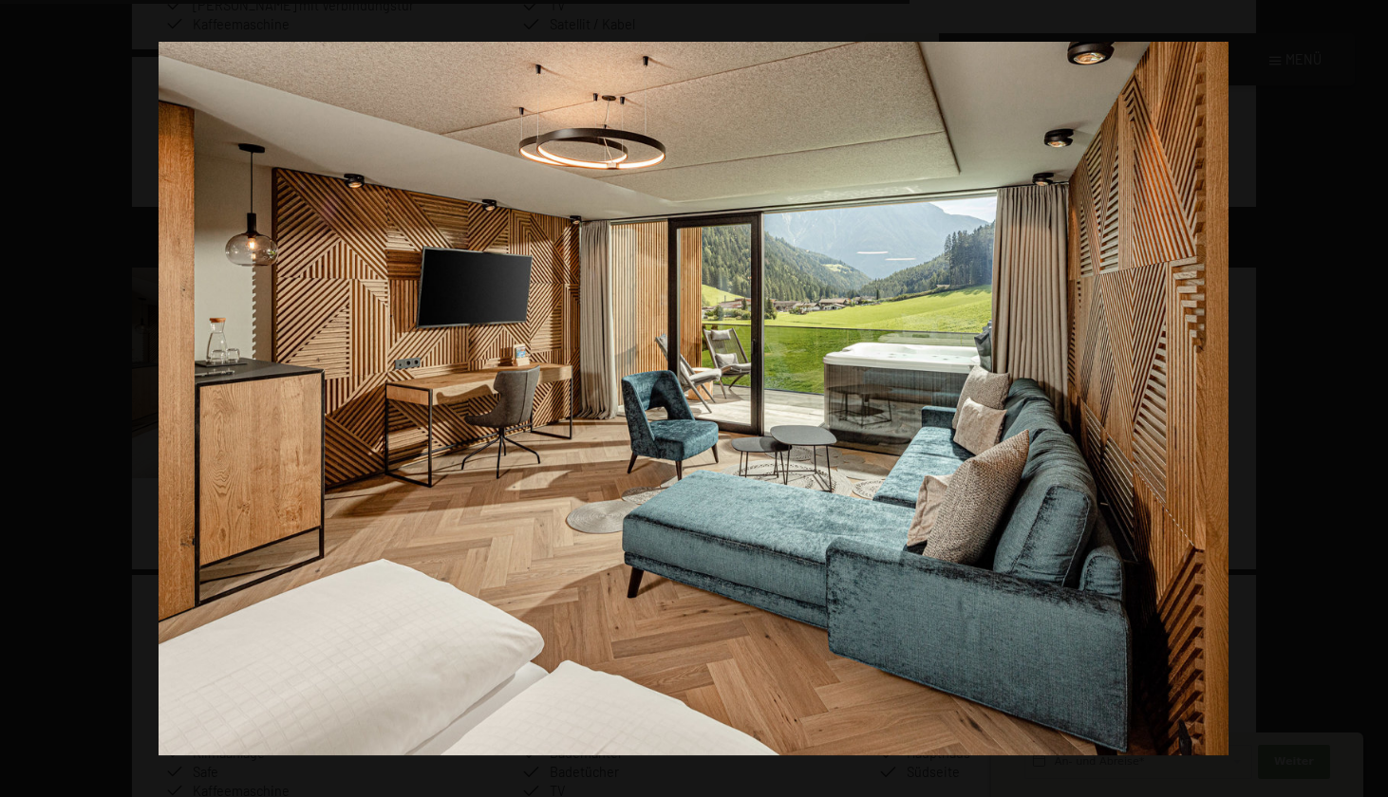
click at [1374, 398] on button "button" at bounding box center [1354, 398] width 66 height 95
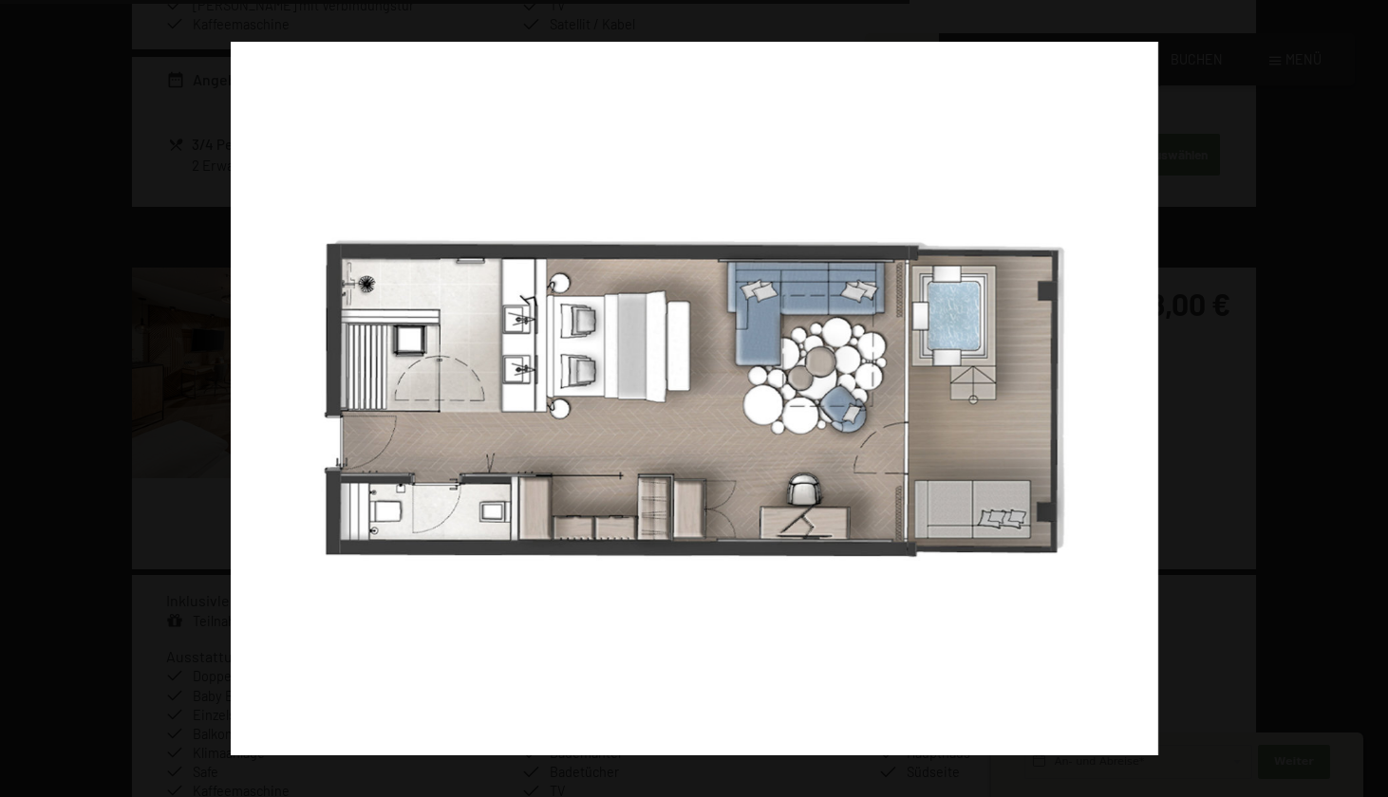
click at [1374, 398] on button "button" at bounding box center [1354, 398] width 66 height 95
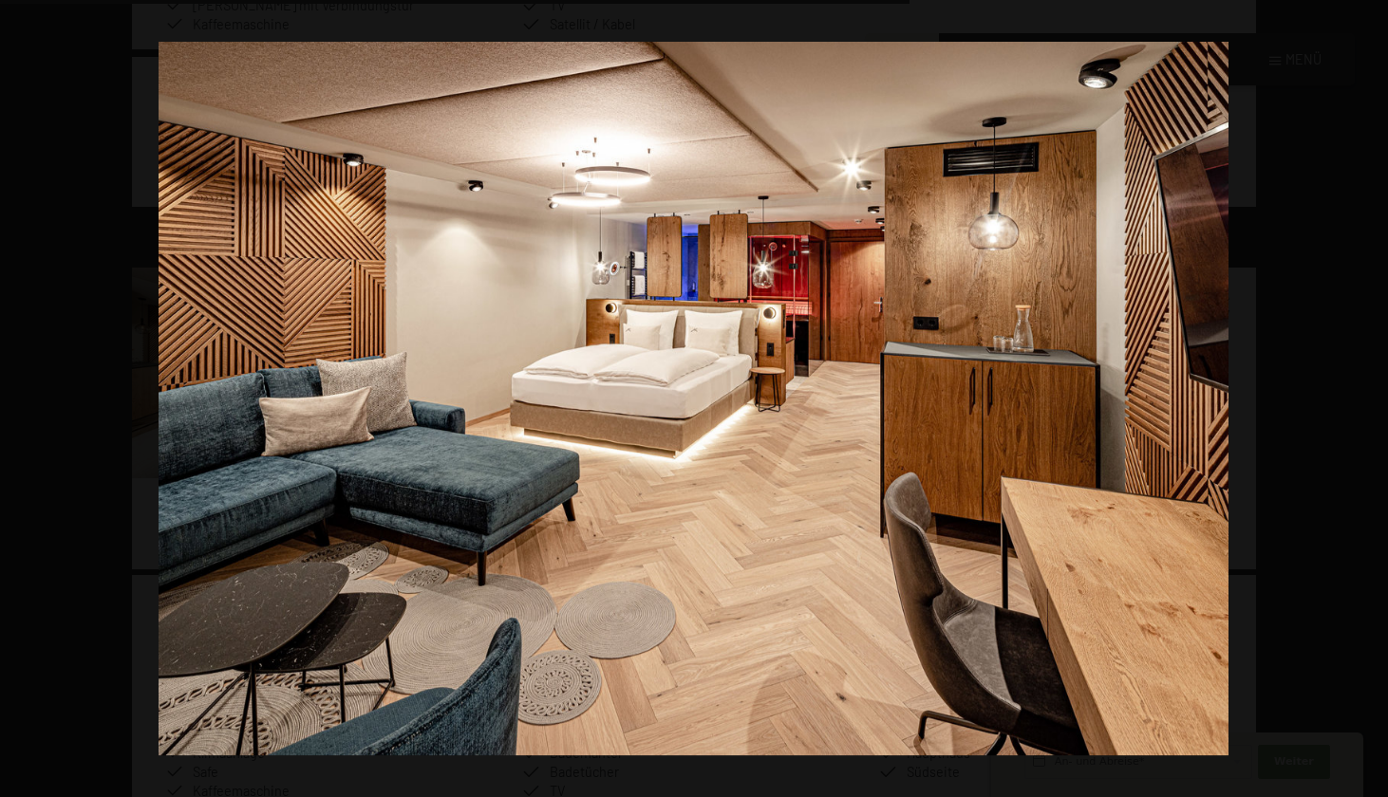
click at [1374, 398] on button "button" at bounding box center [1354, 398] width 66 height 95
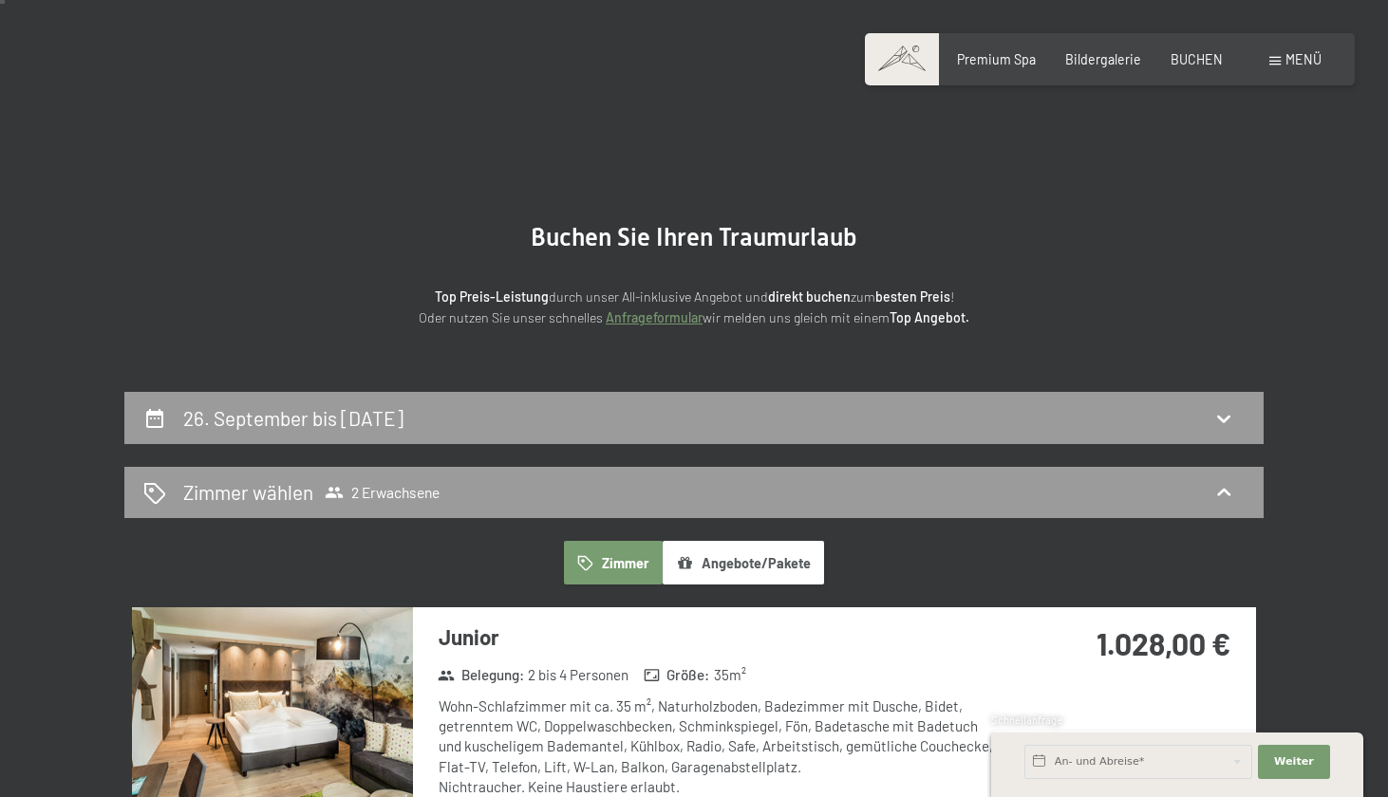
scroll to position [21, 0]
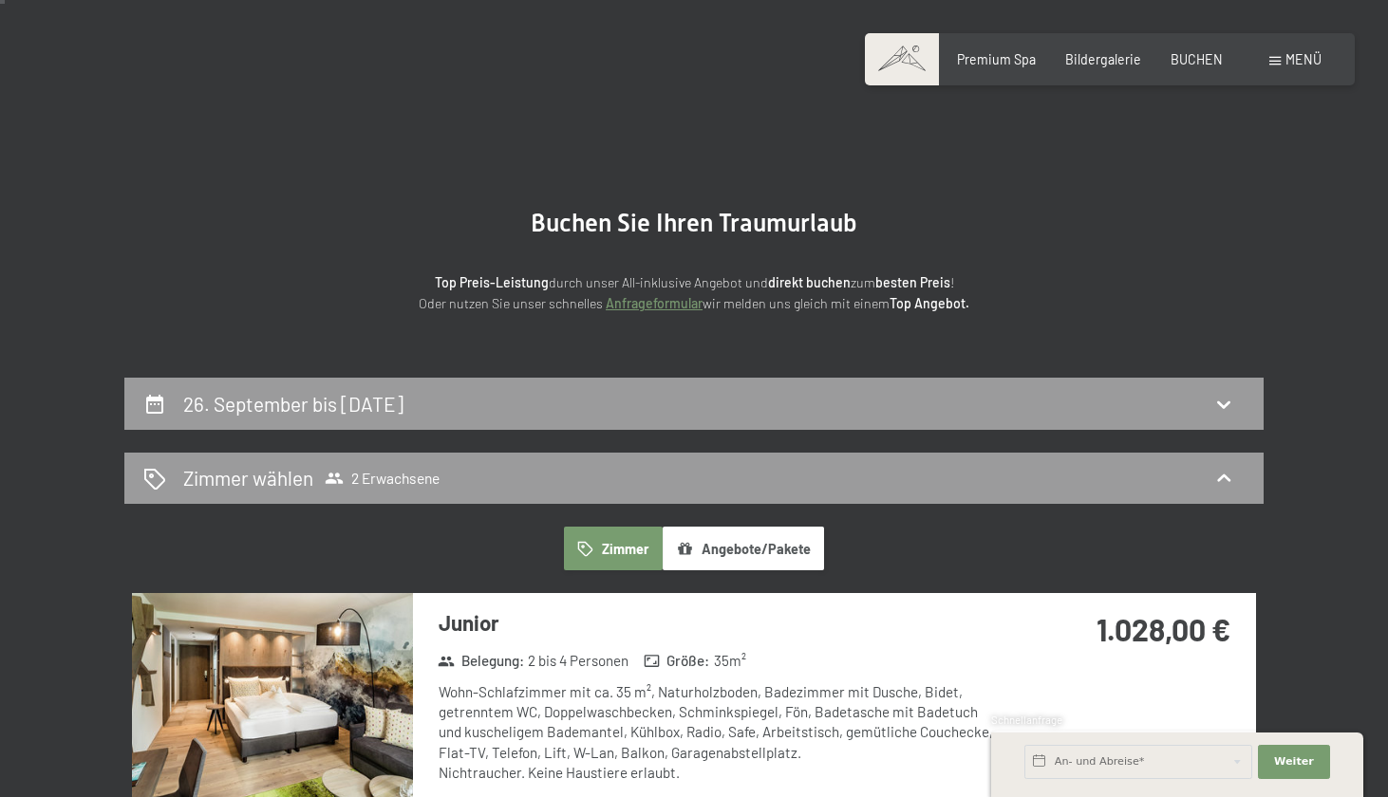
click at [800, 543] on button "Angebote/Pakete" at bounding box center [742, 549] width 161 height 44
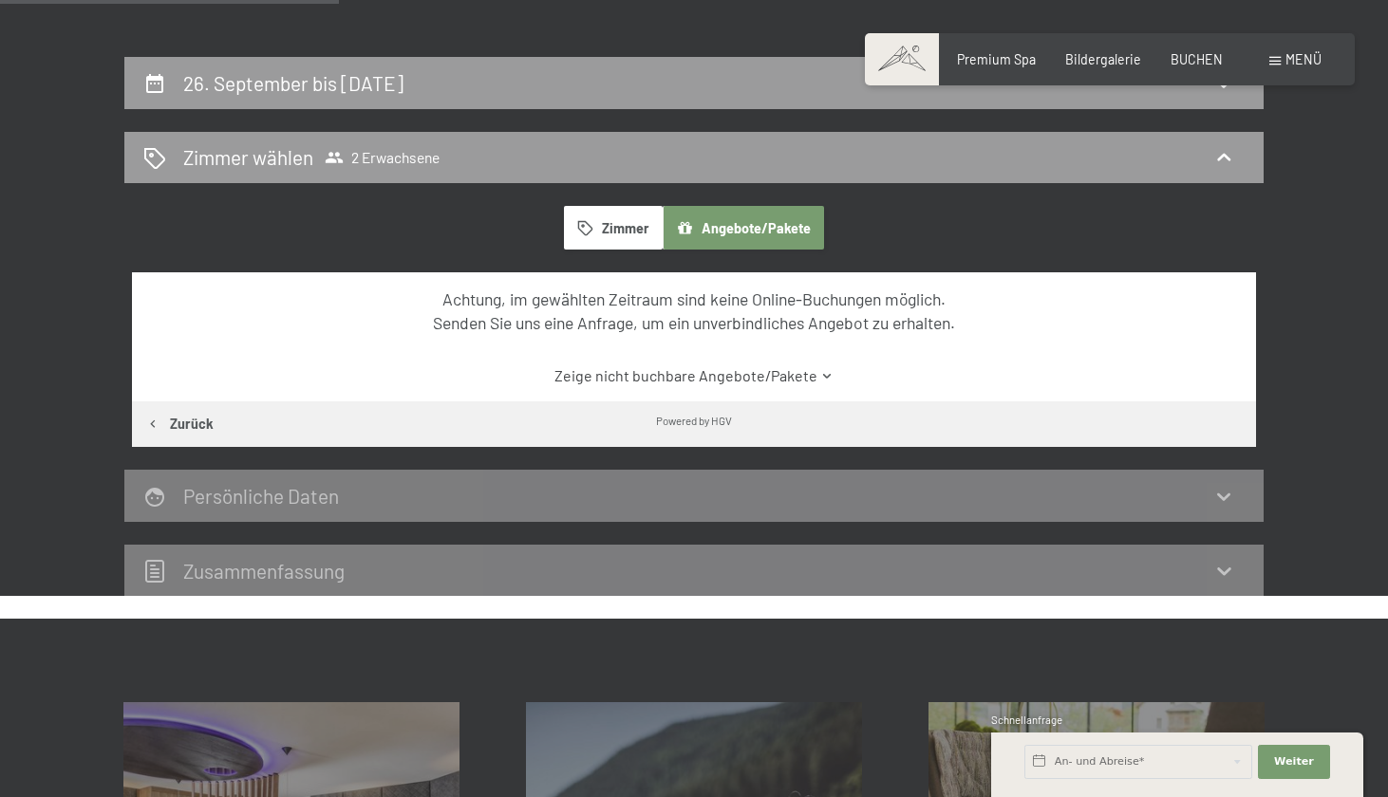
scroll to position [344, 0]
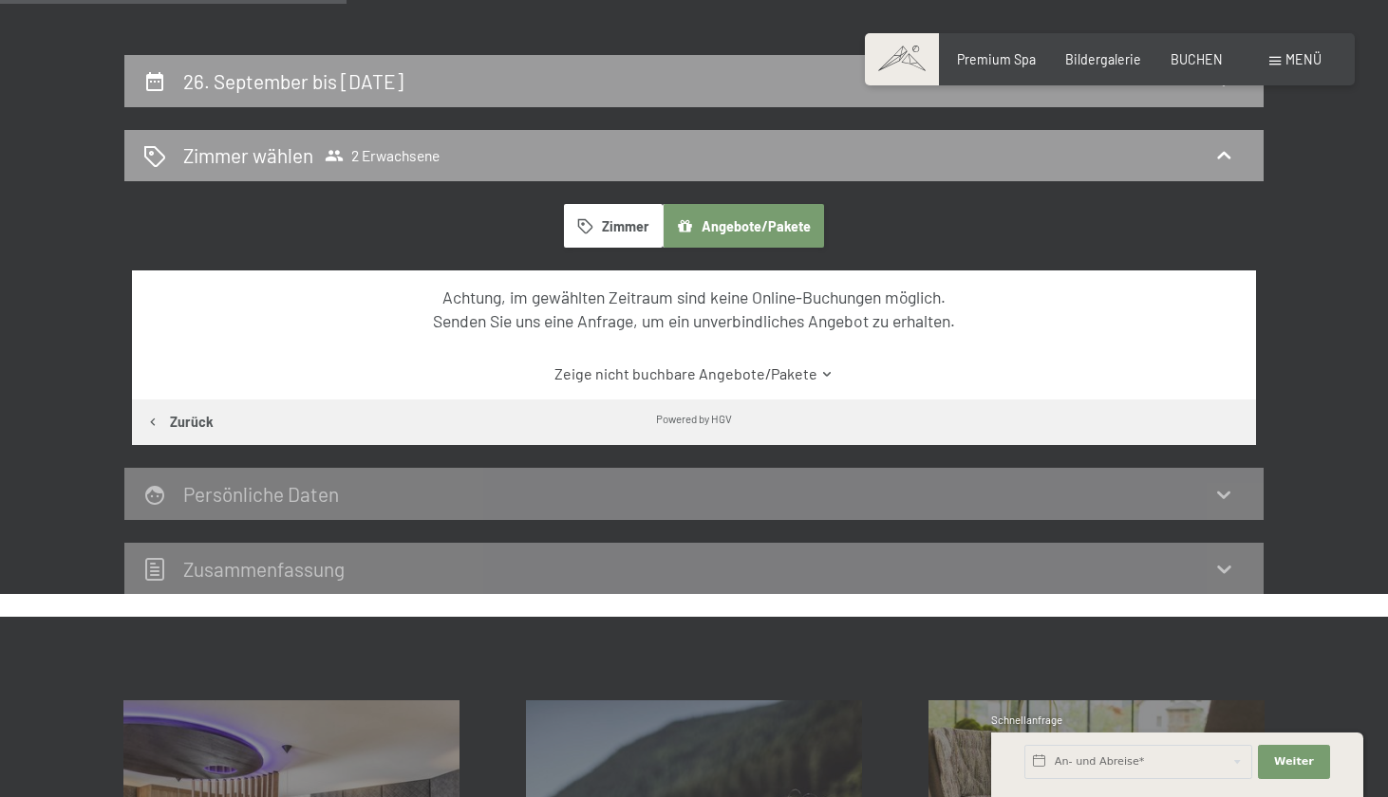
click at [764, 481] on div "Persönliche Daten" at bounding box center [693, 494] width 1101 height 28
click at [759, 494] on div "Persönliche Daten" at bounding box center [693, 494] width 1101 height 28
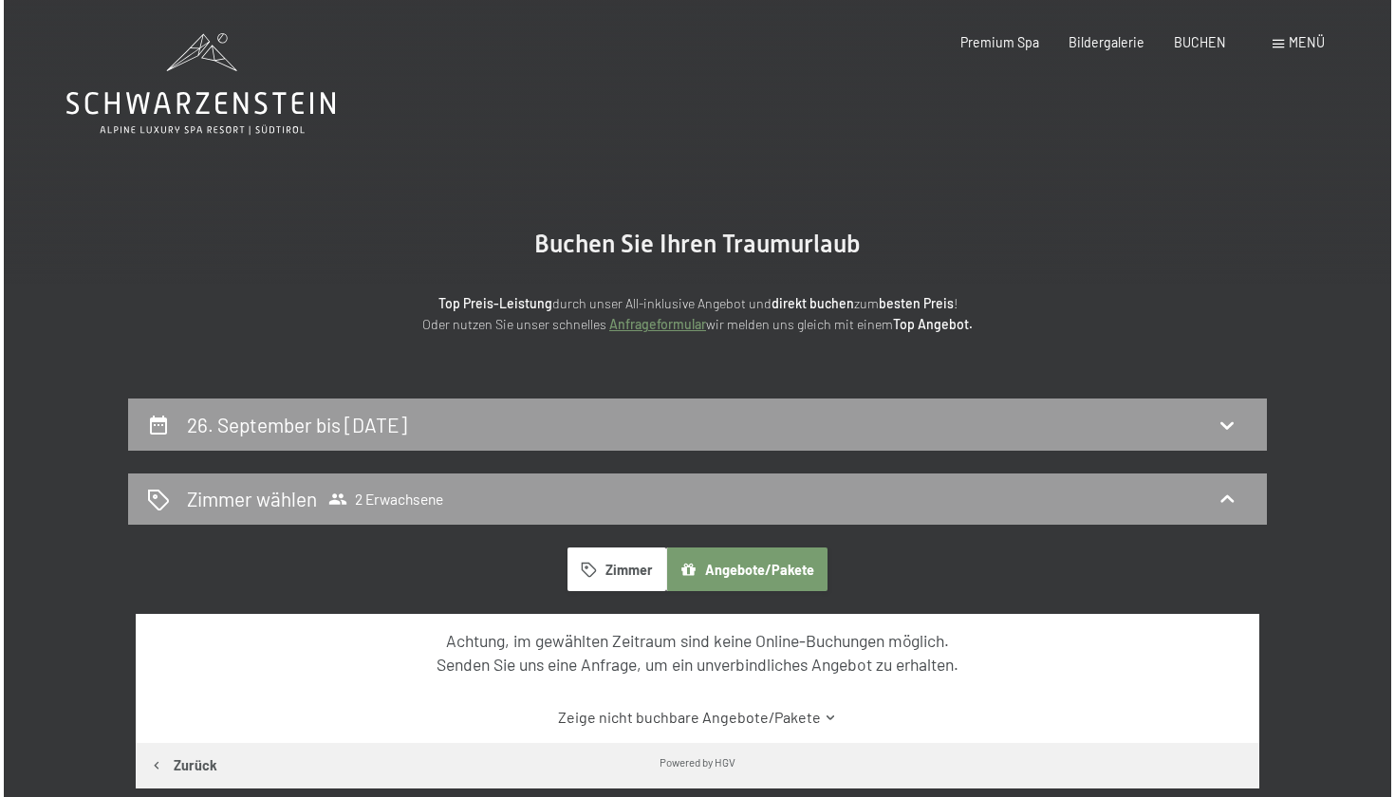
scroll to position [0, 0]
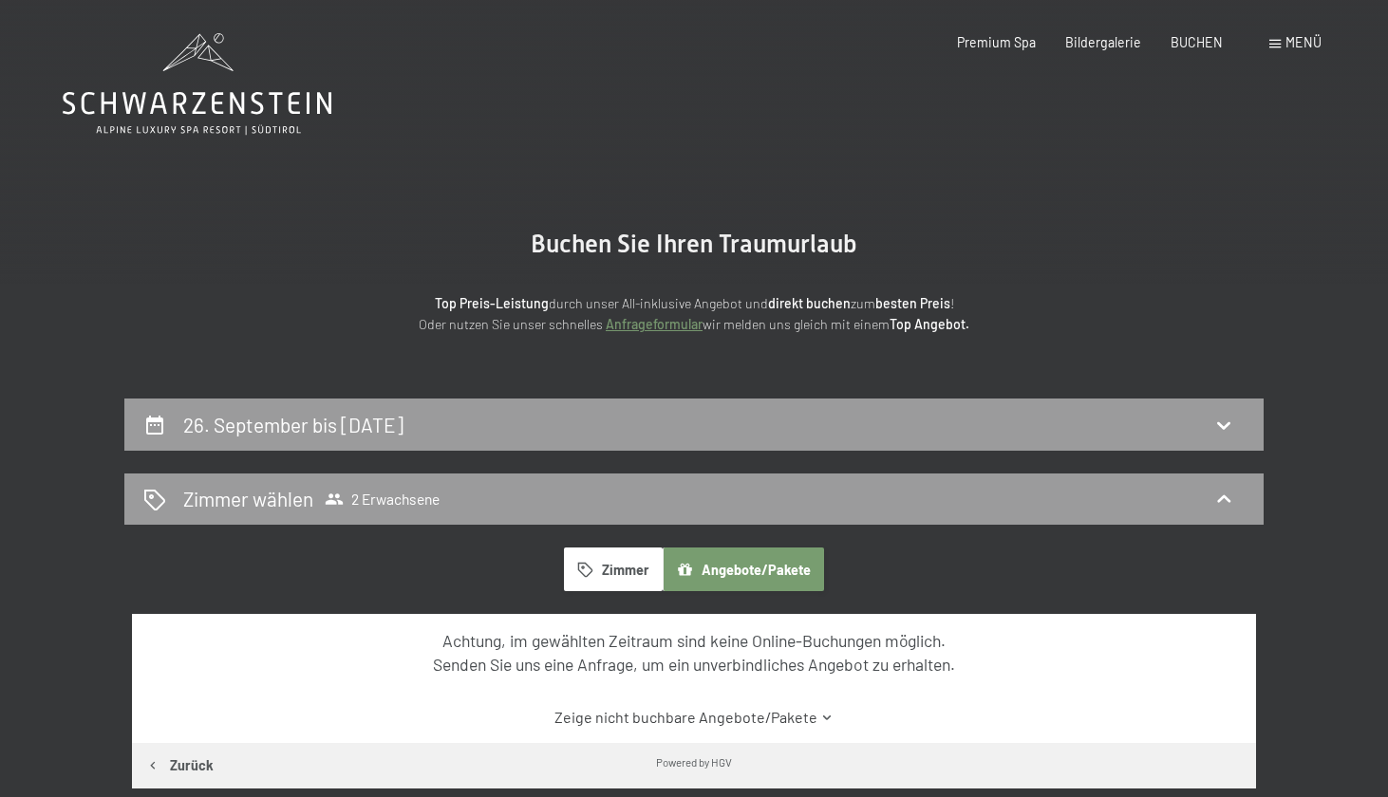
click at [1295, 47] on span "Menü" at bounding box center [1303, 42] width 36 height 16
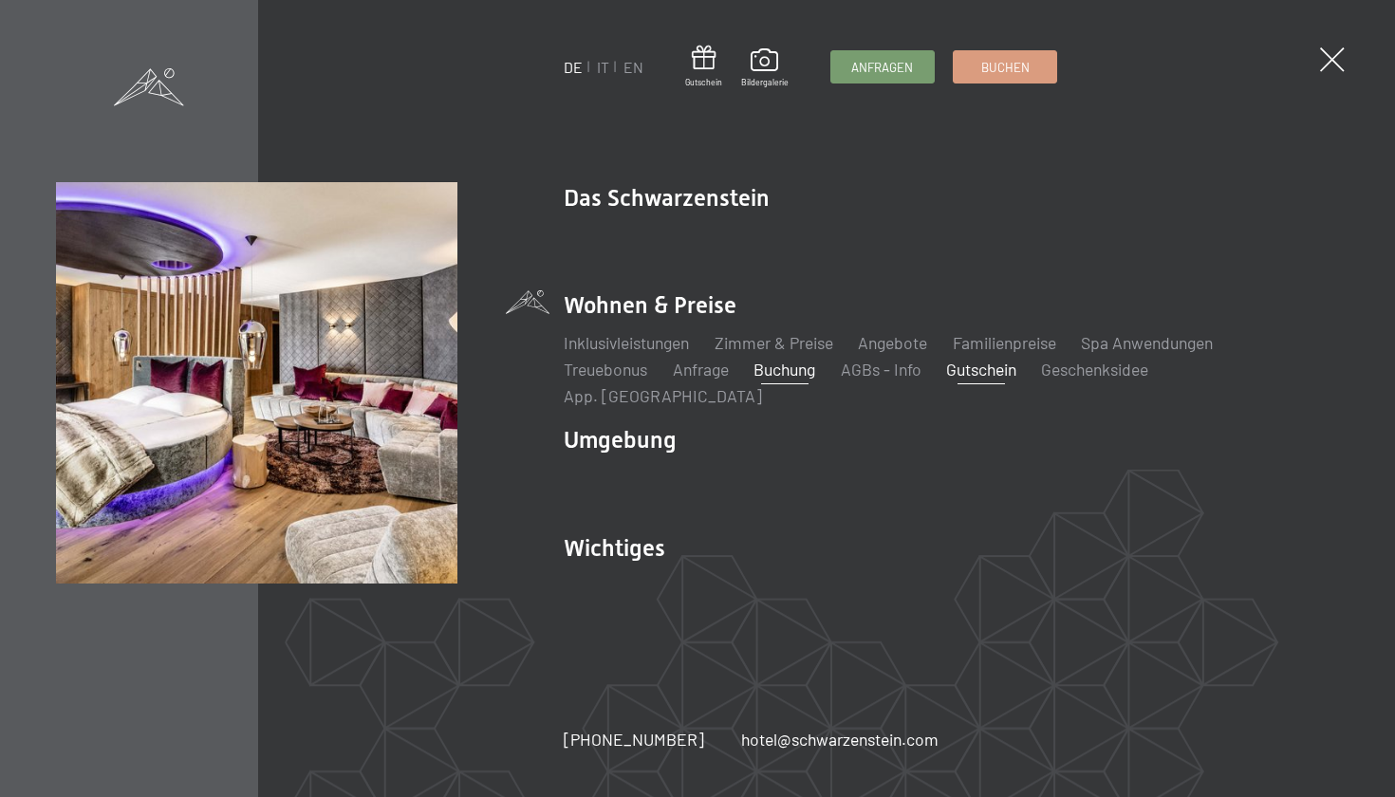
click at [1016, 380] on link "Gutschein" at bounding box center [981, 369] width 70 height 21
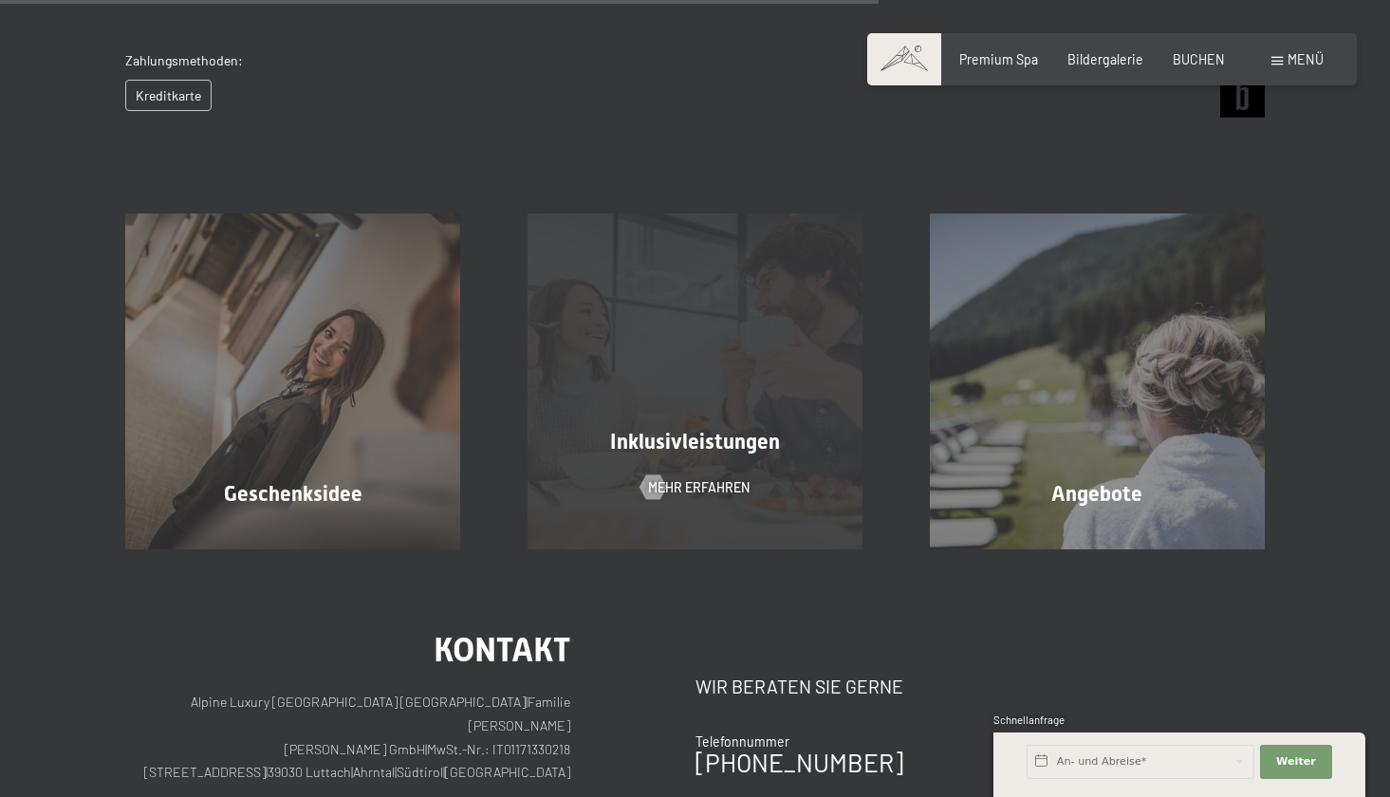
scroll to position [941, 0]
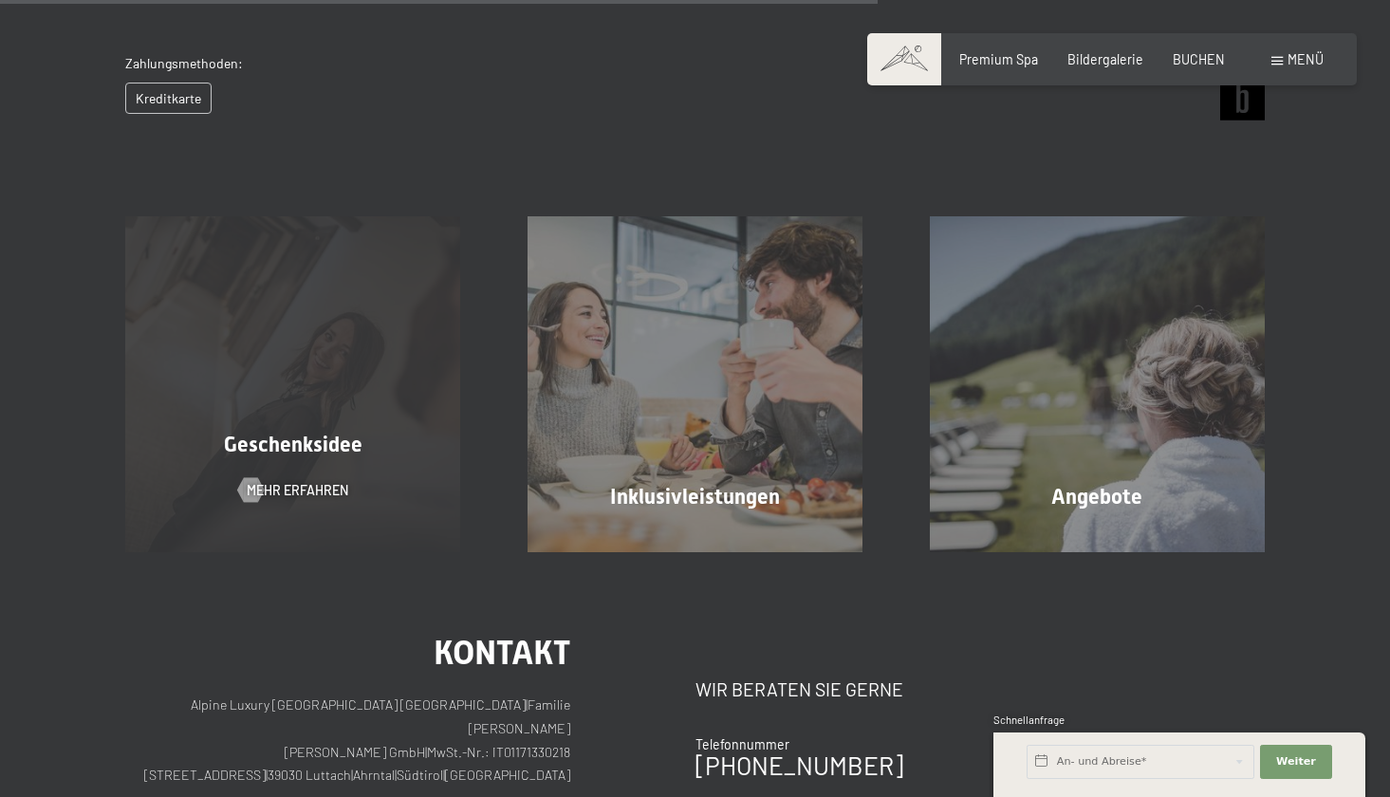
click at [393, 428] on div "Geschenksidee Mehr erfahren" at bounding box center [293, 383] width 402 height 335
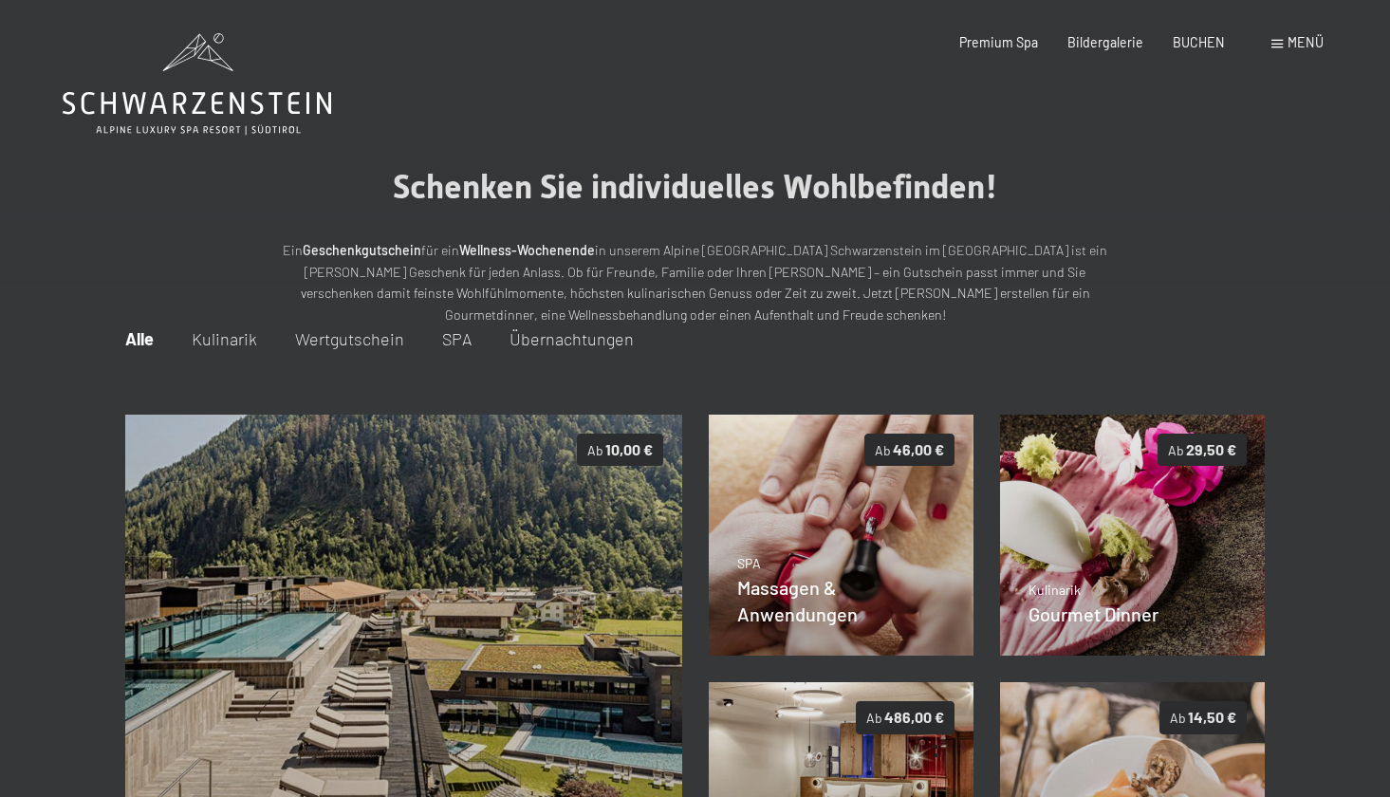
scroll to position [0, 0]
click at [235, 339] on span "Kulinarik" at bounding box center [224, 338] width 65 height 21
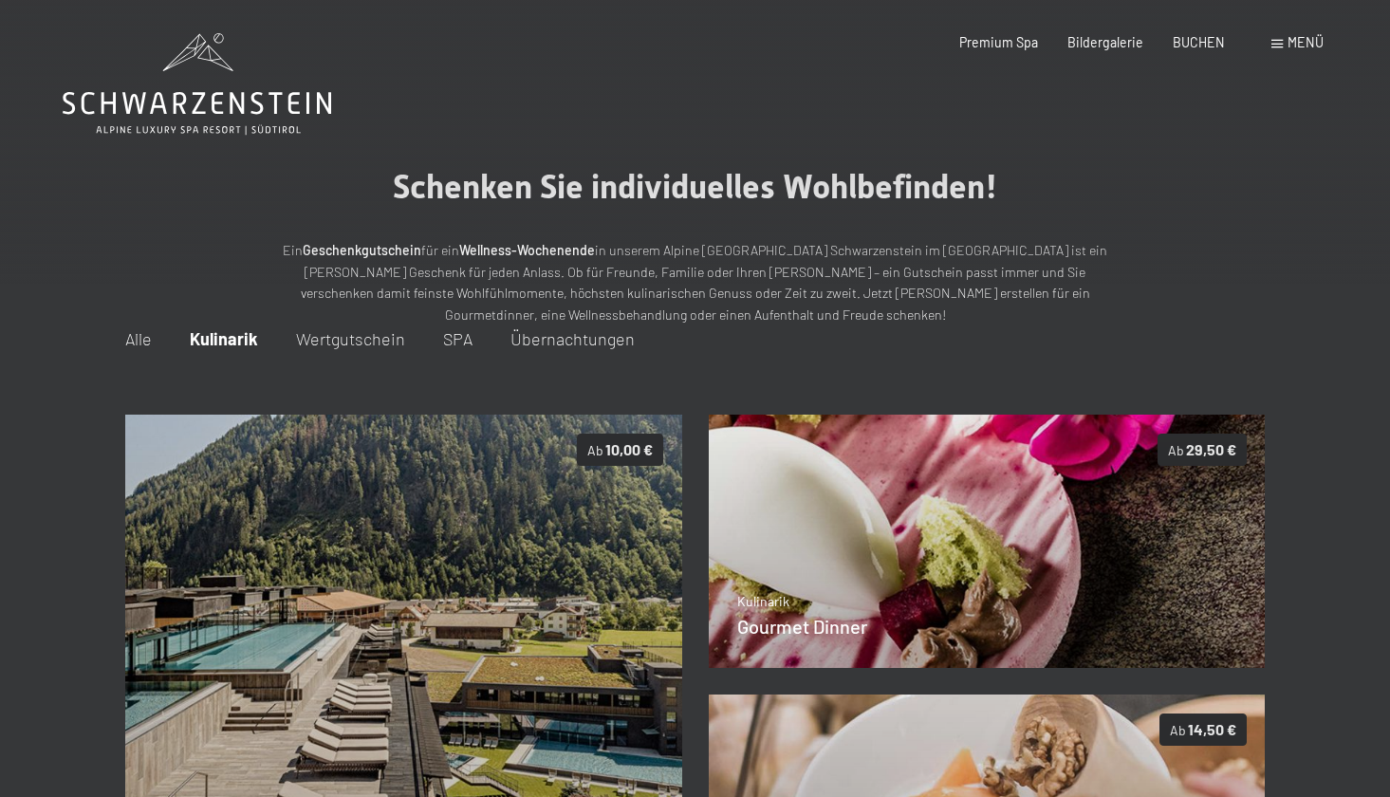
click at [336, 336] on span "Wertgutschein" at bounding box center [350, 338] width 109 height 21
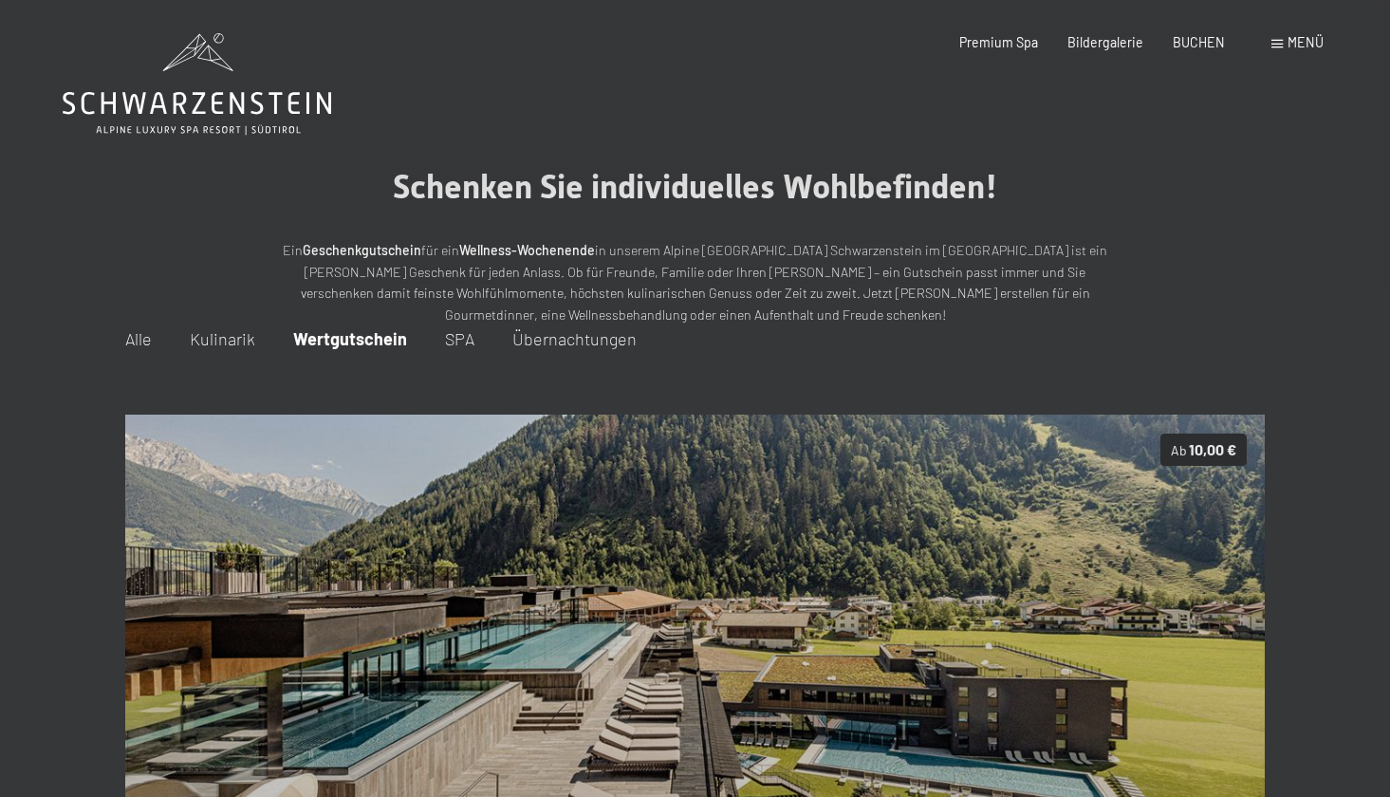
click at [554, 346] on span "Übernachtungen" at bounding box center [575, 338] width 124 height 21
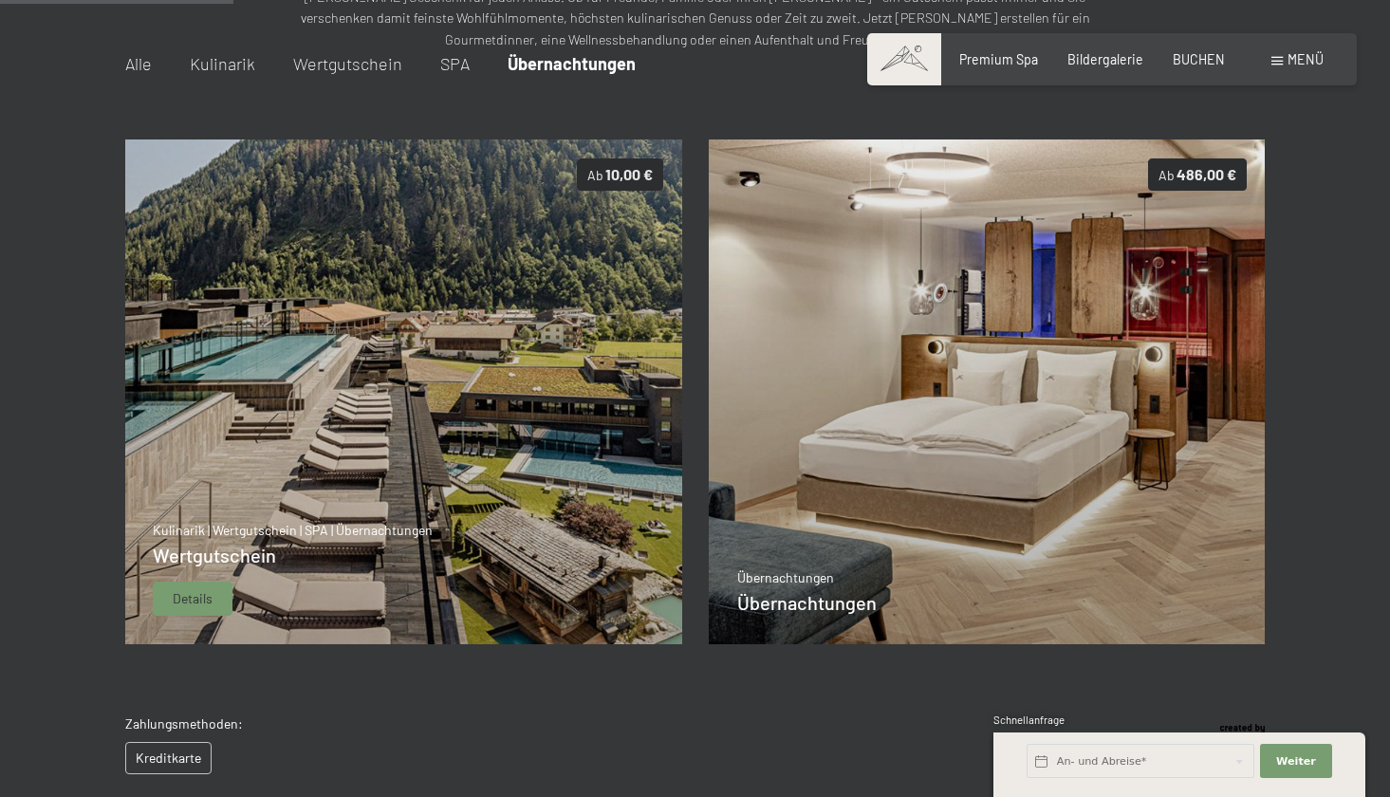
scroll to position [281, 0]
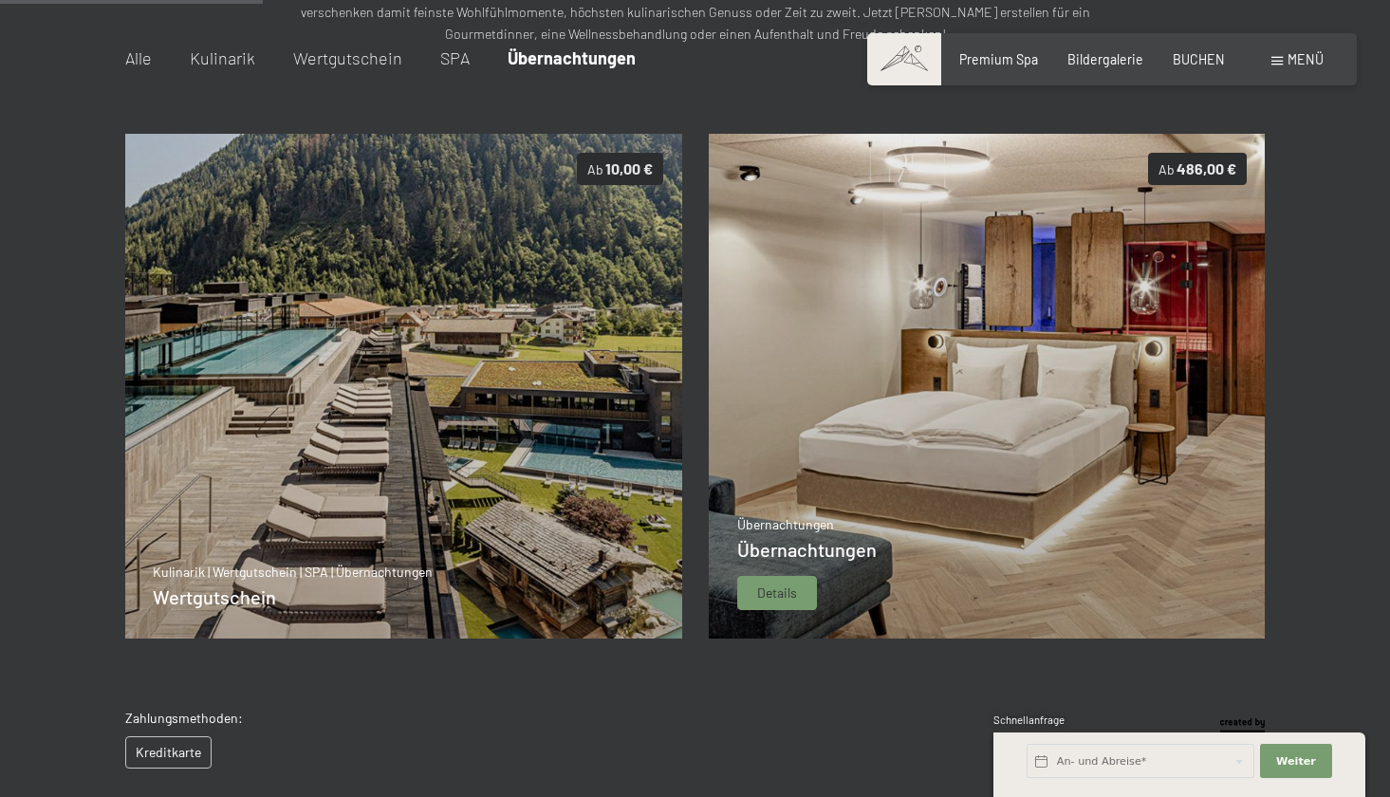
click at [818, 363] on img at bounding box center [988, 386] width 558 height 505
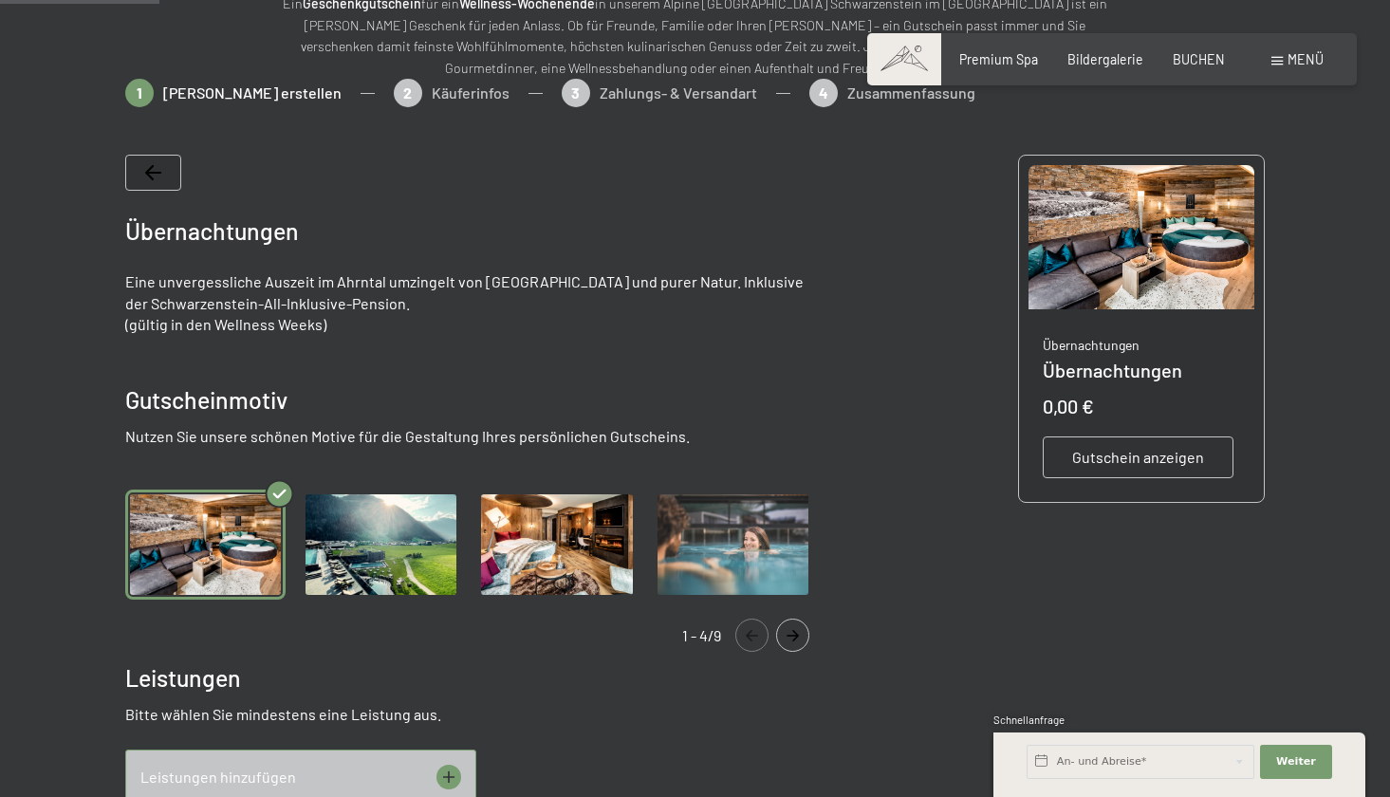
scroll to position [253, 0]
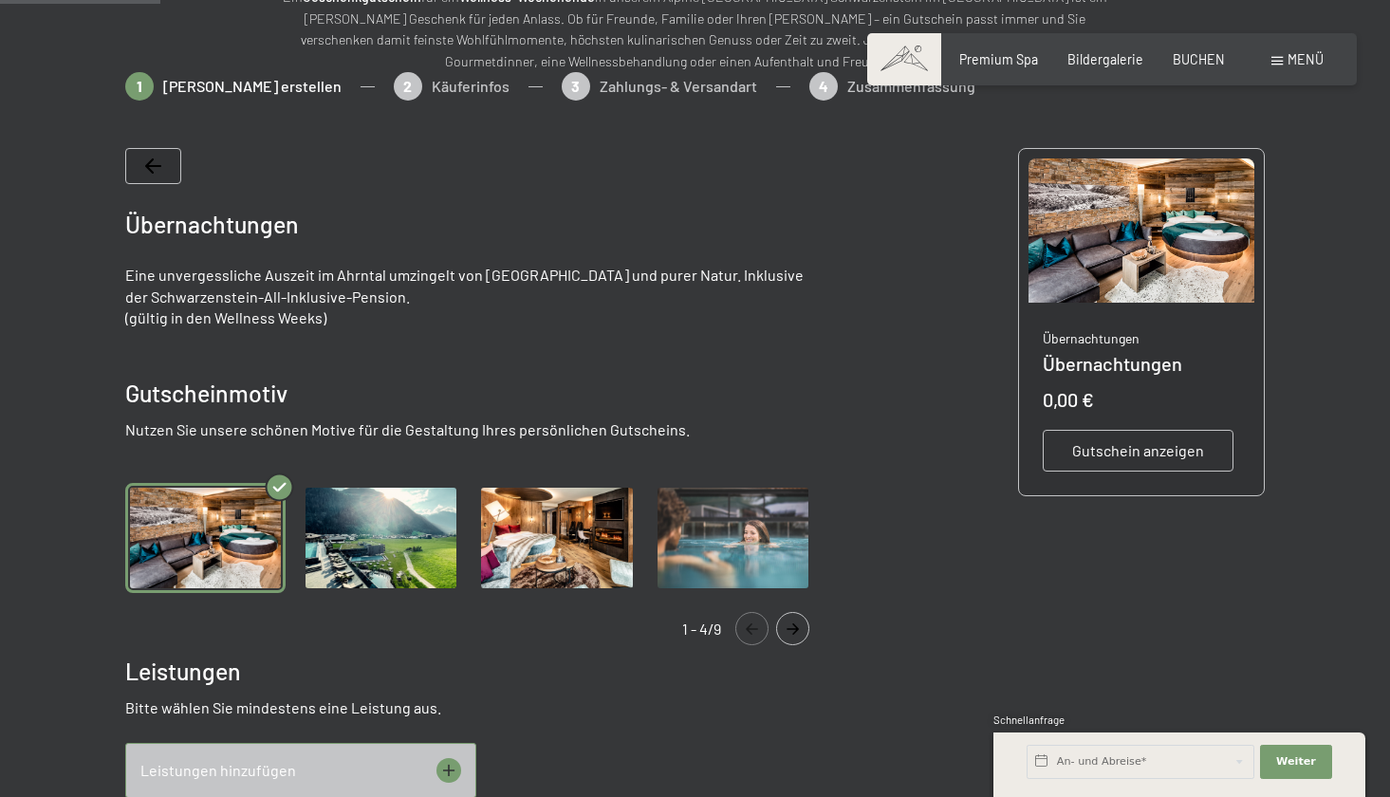
click at [798, 633] on icon "Navigate to next slide" at bounding box center [792, 629] width 31 height 11
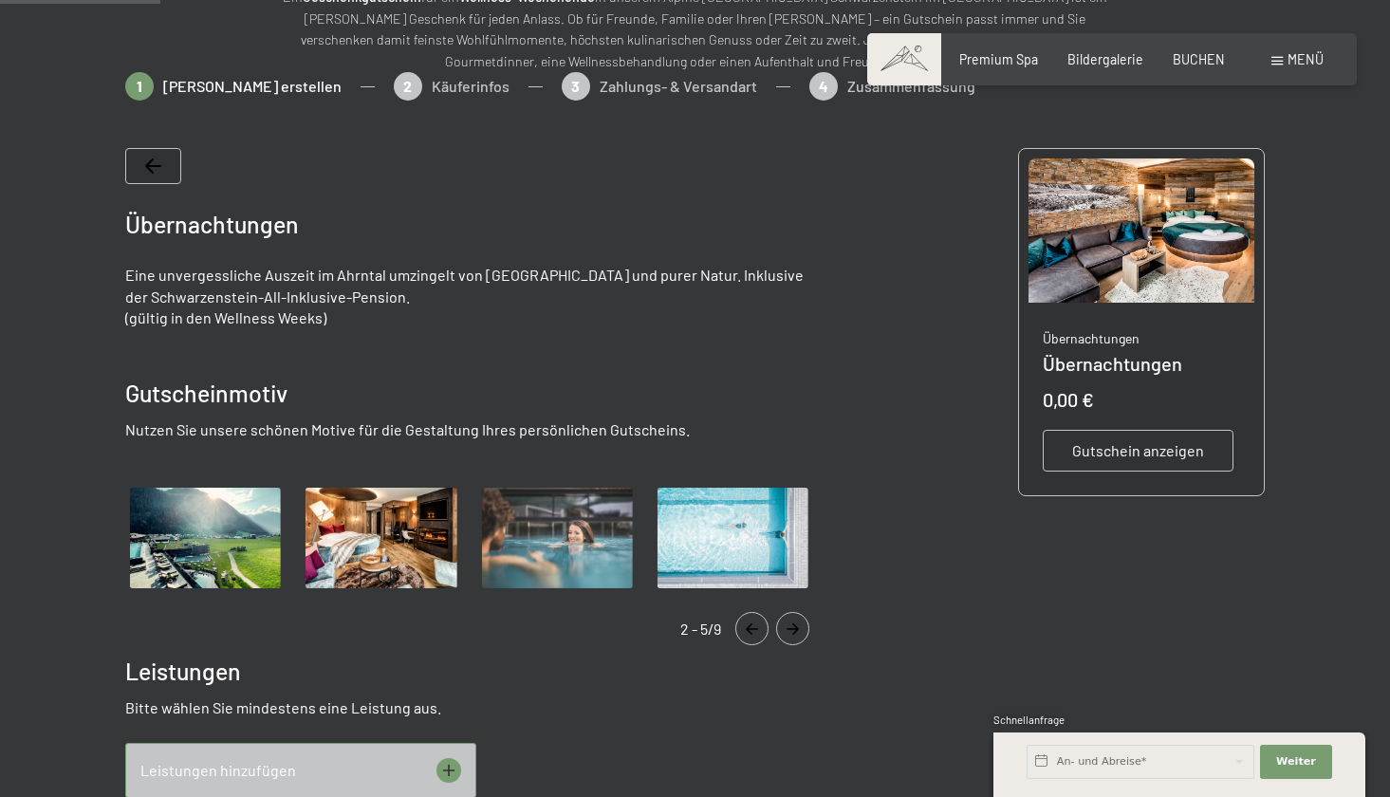
click at [798, 633] on icon "Navigate to next slide" at bounding box center [792, 629] width 31 height 11
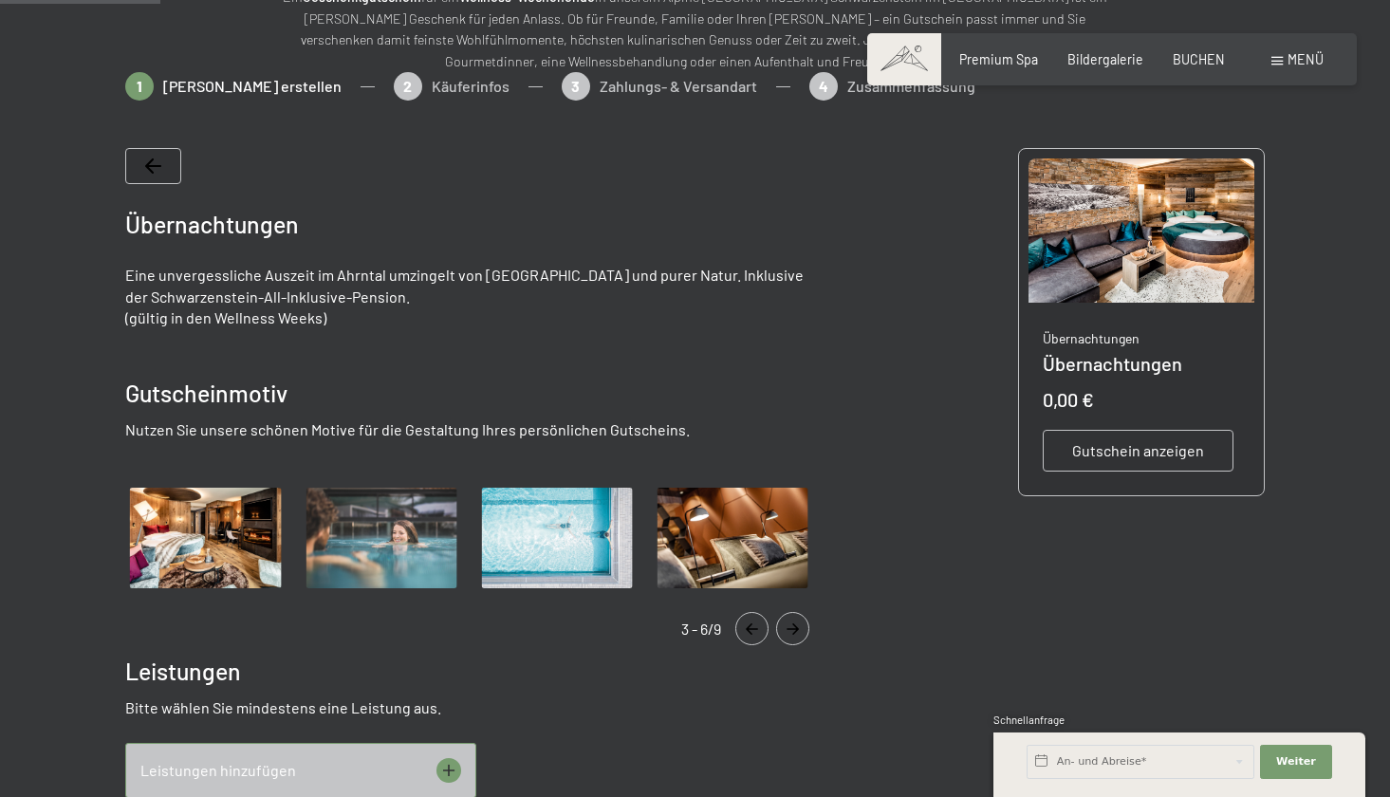
click at [798, 633] on icon "Navigate to next slide" at bounding box center [792, 629] width 31 height 11
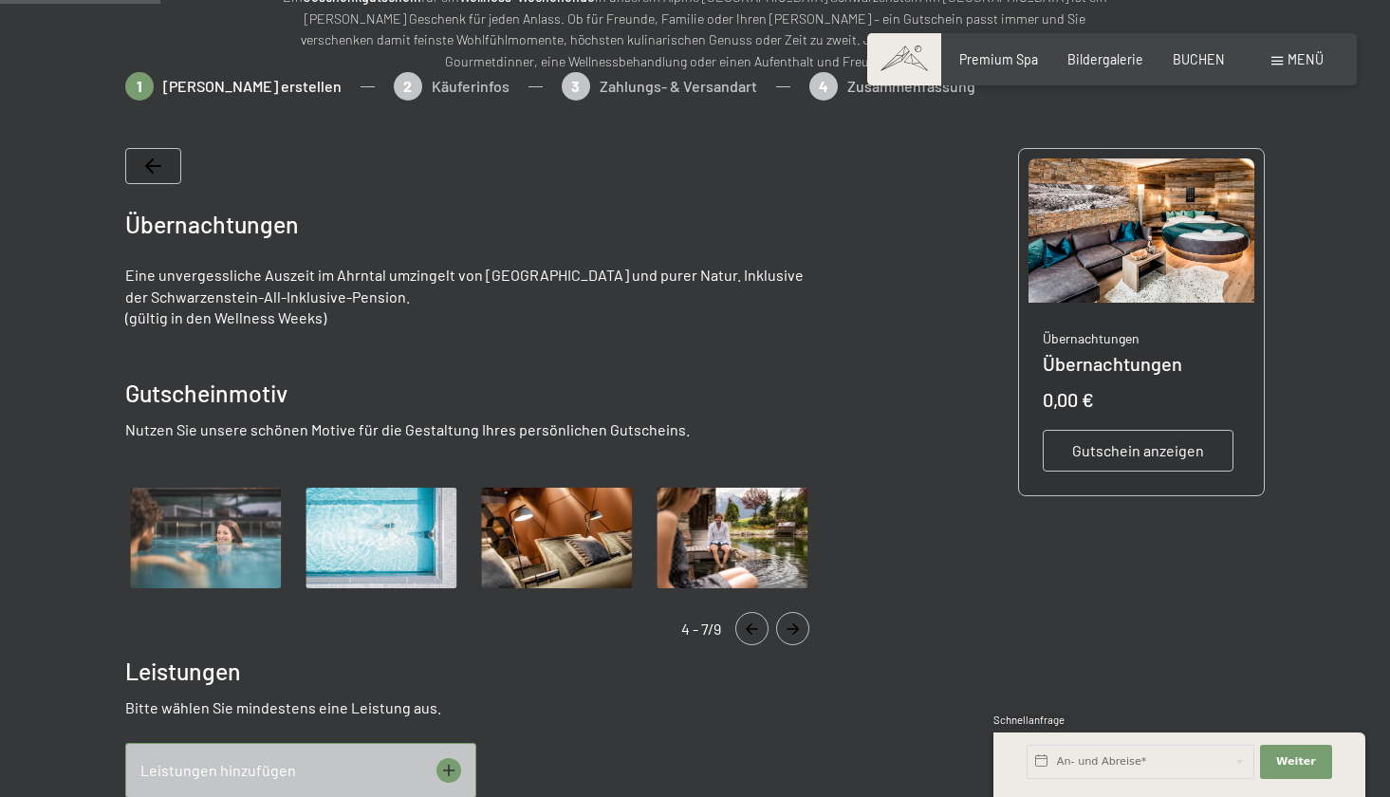
click at [798, 633] on icon "Navigate to next slide" at bounding box center [792, 629] width 31 height 11
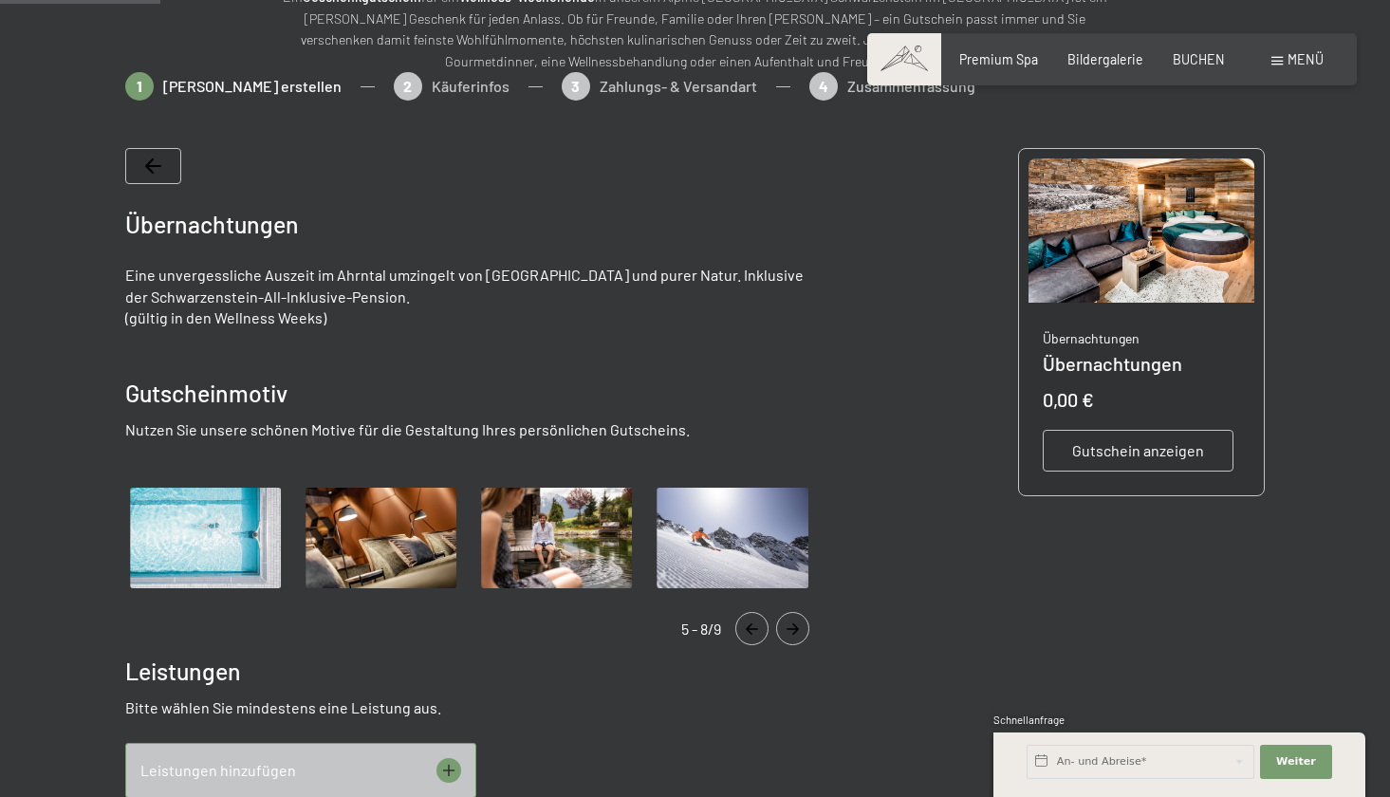
click at [798, 633] on icon "Navigate to next slide" at bounding box center [792, 629] width 31 height 11
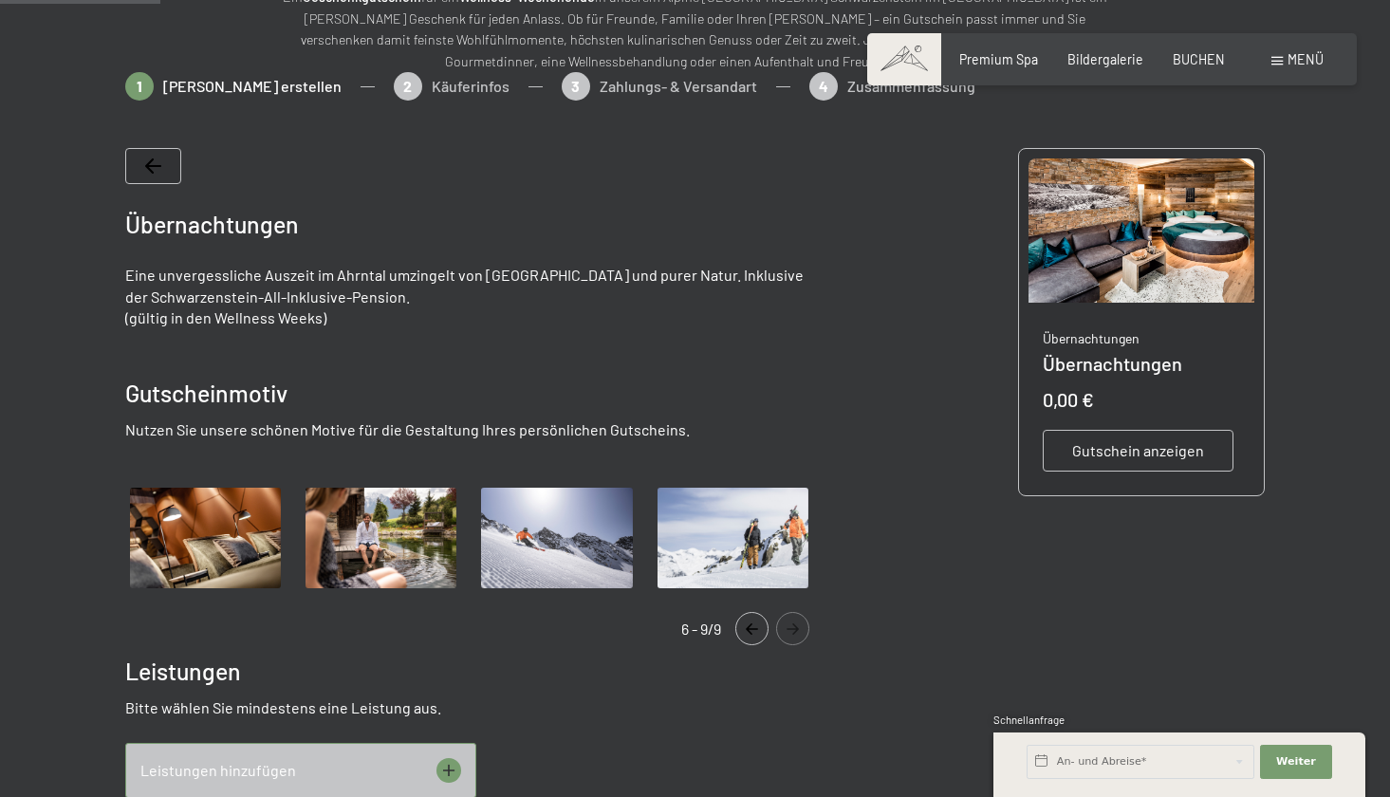
click at [798, 633] on icon "Navigate to next slide" at bounding box center [792, 629] width 31 height 11
click at [378, 534] on img "Gallery" at bounding box center [381, 538] width 160 height 110
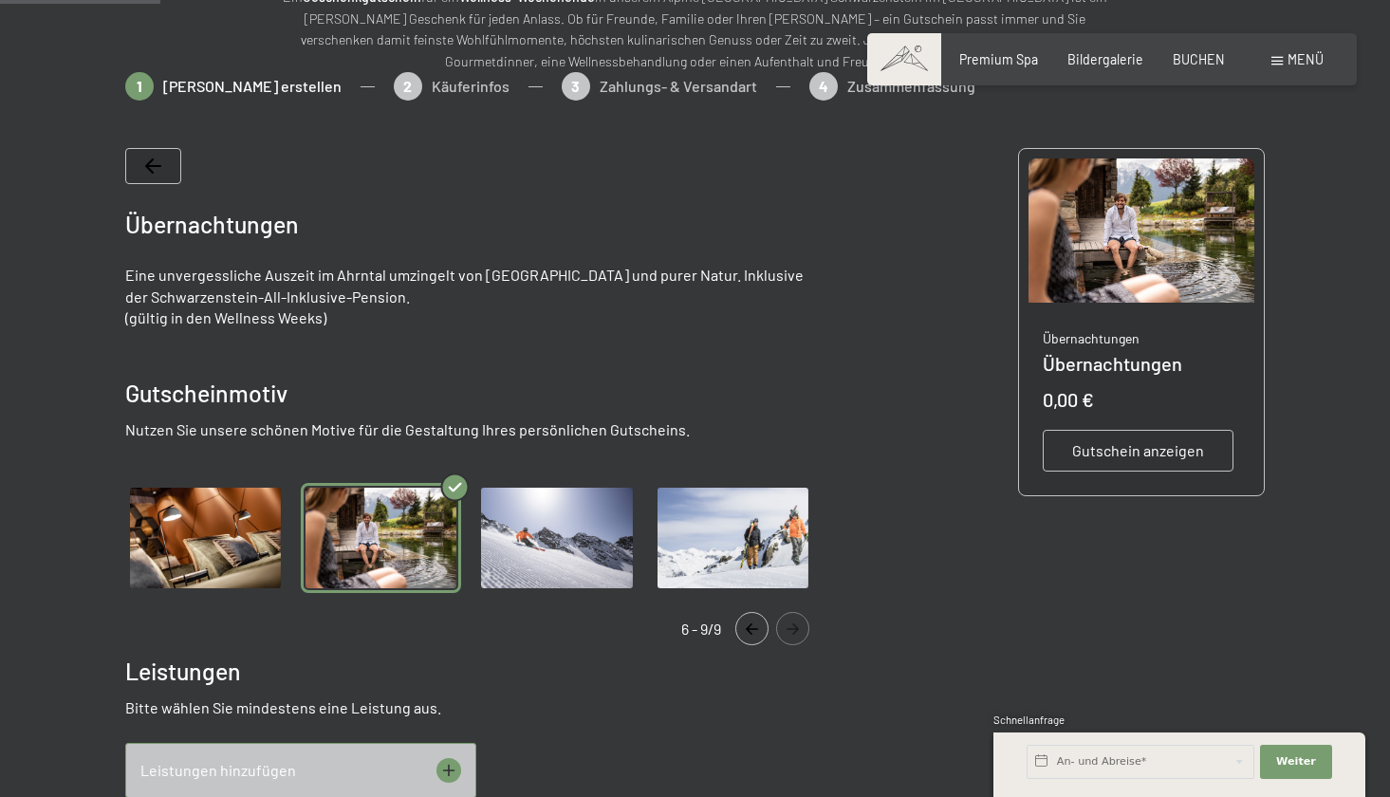
click at [238, 505] on img "Gallery" at bounding box center [205, 538] width 160 height 110
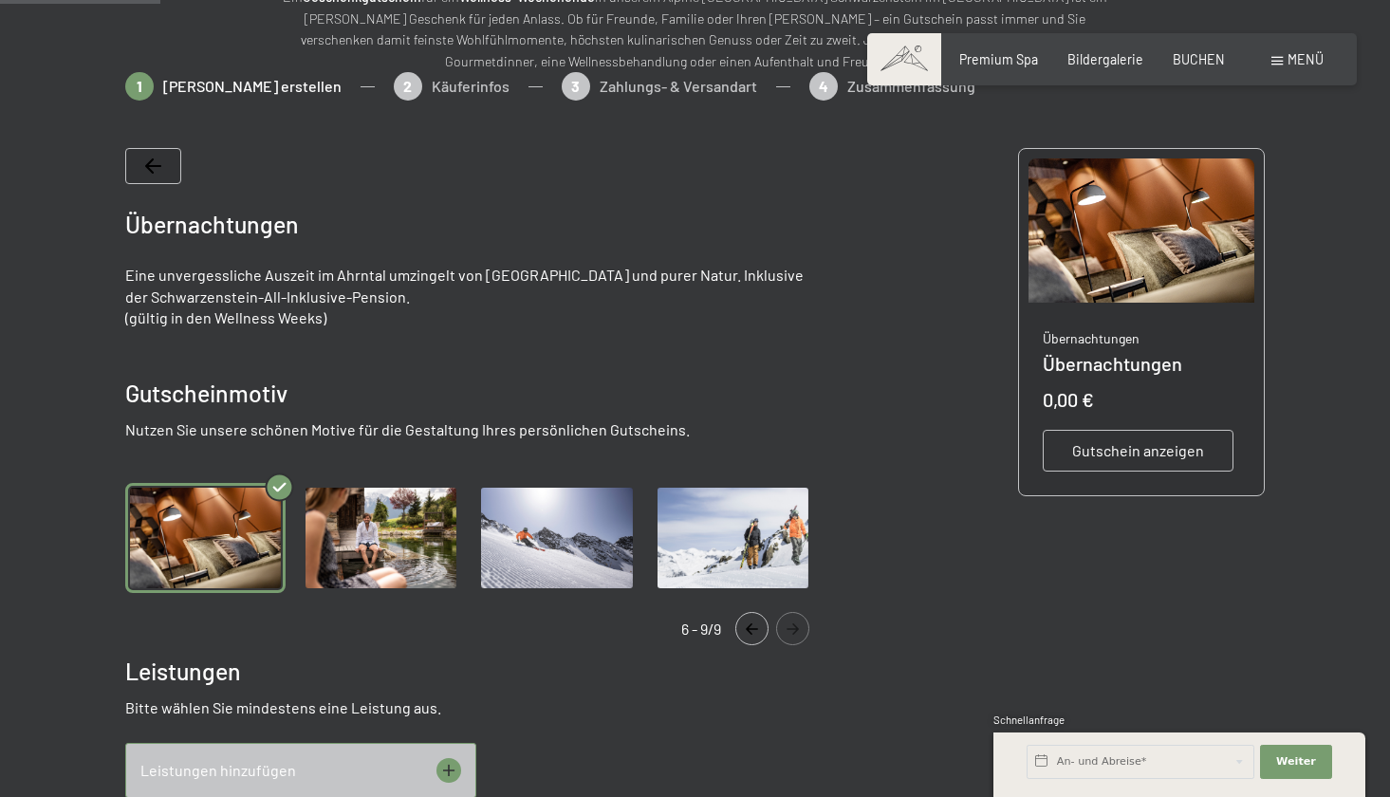
click at [747, 632] on icon "Navigate to previous slide" at bounding box center [752, 629] width 31 height 11
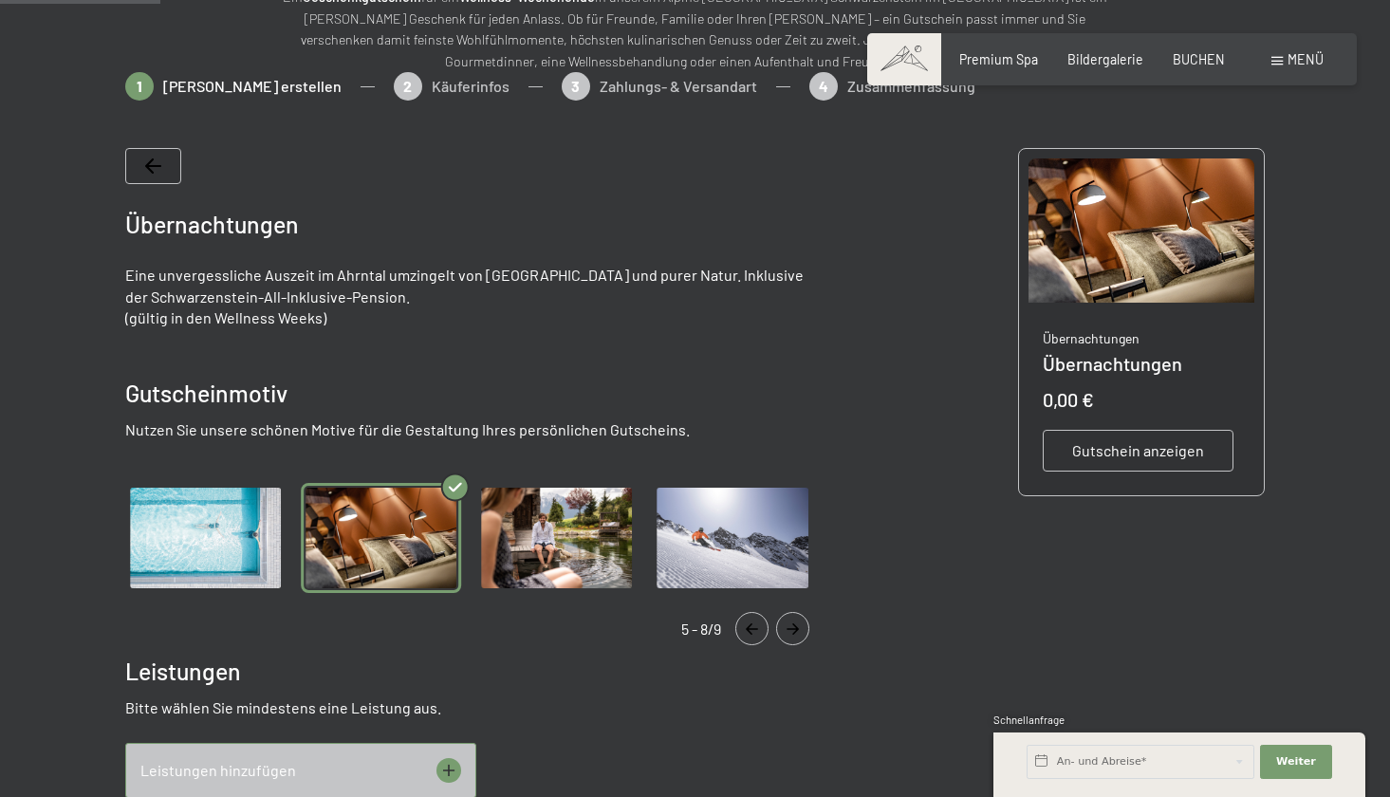
click at [747, 632] on icon "Navigate to previous slide" at bounding box center [752, 629] width 31 height 11
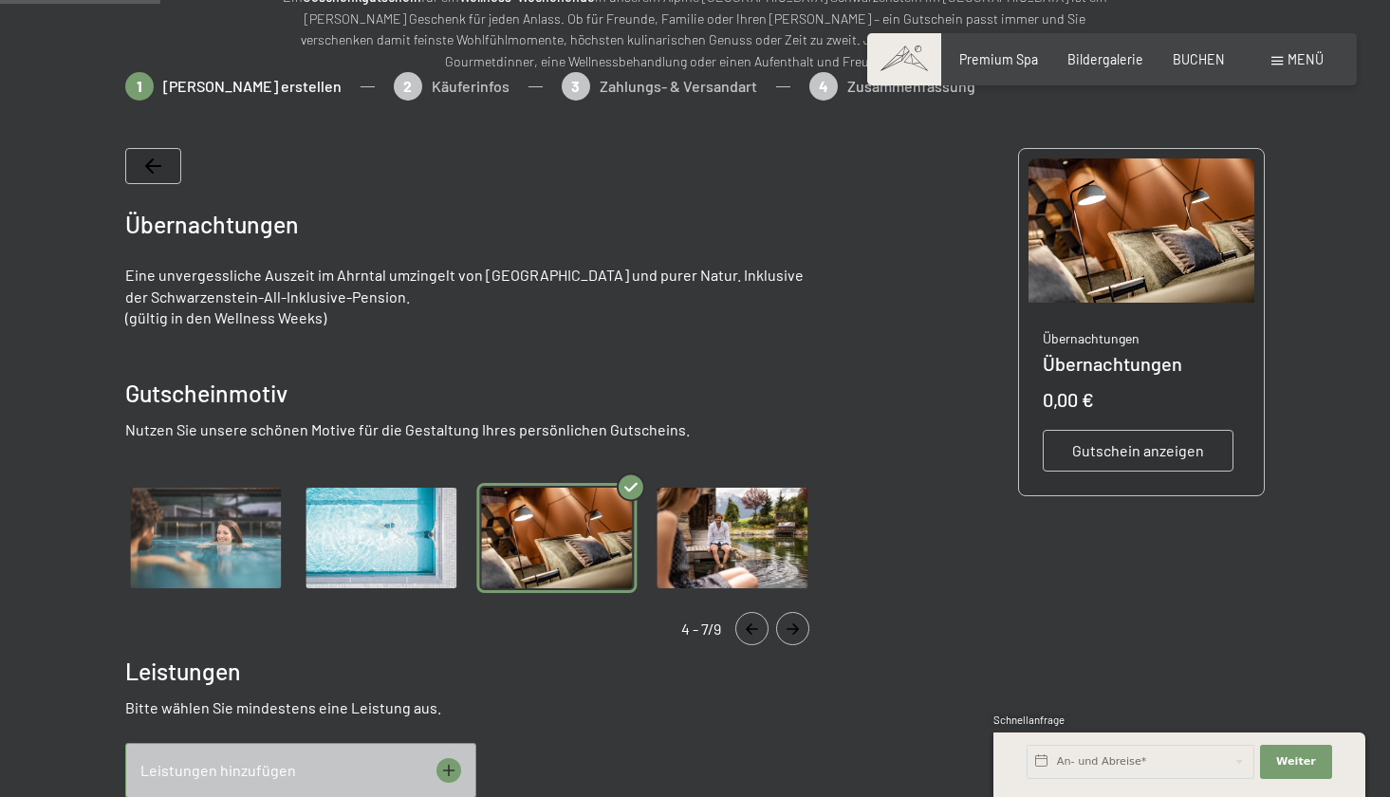
click at [405, 549] on img "Gallery" at bounding box center [381, 538] width 160 height 110
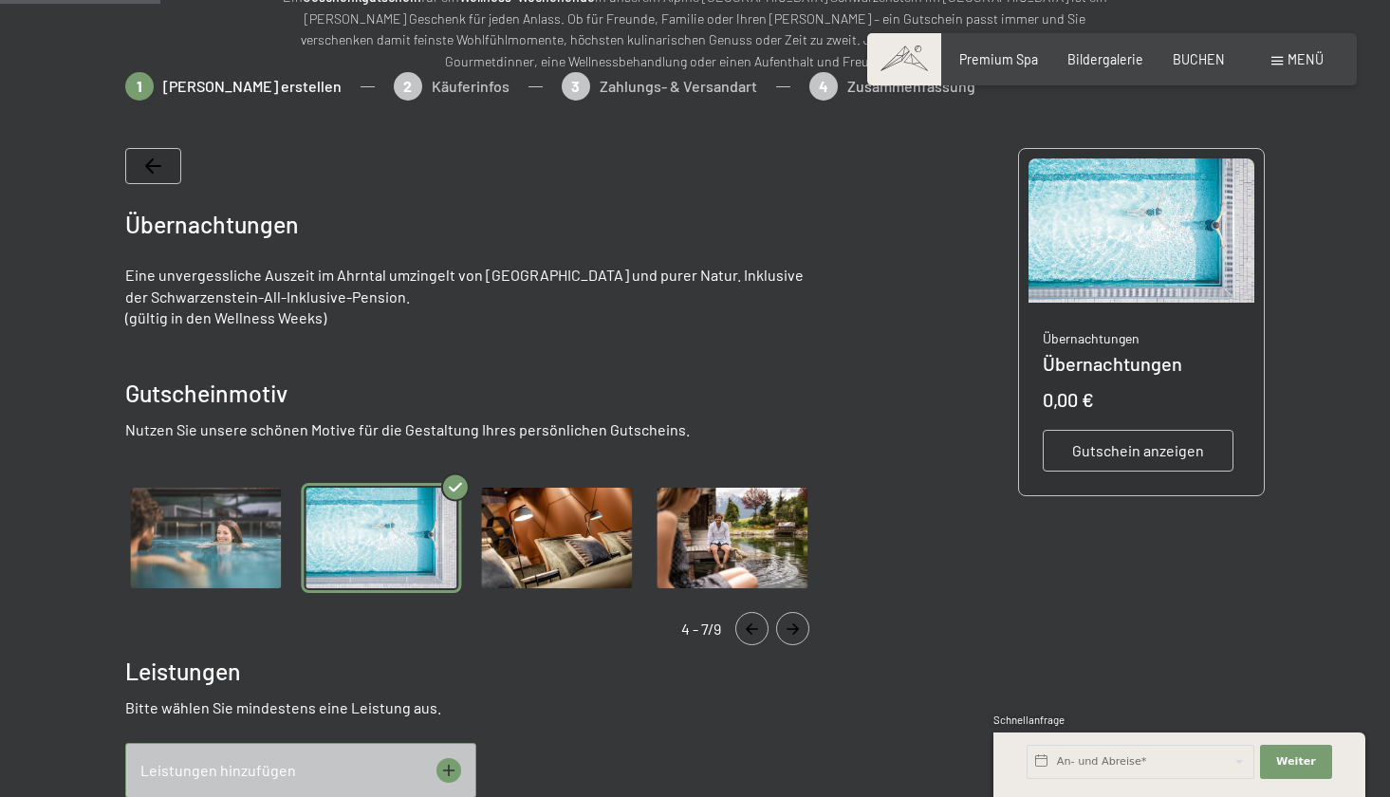
click at [755, 632] on icon "Navigate to previous slide" at bounding box center [752, 629] width 31 height 11
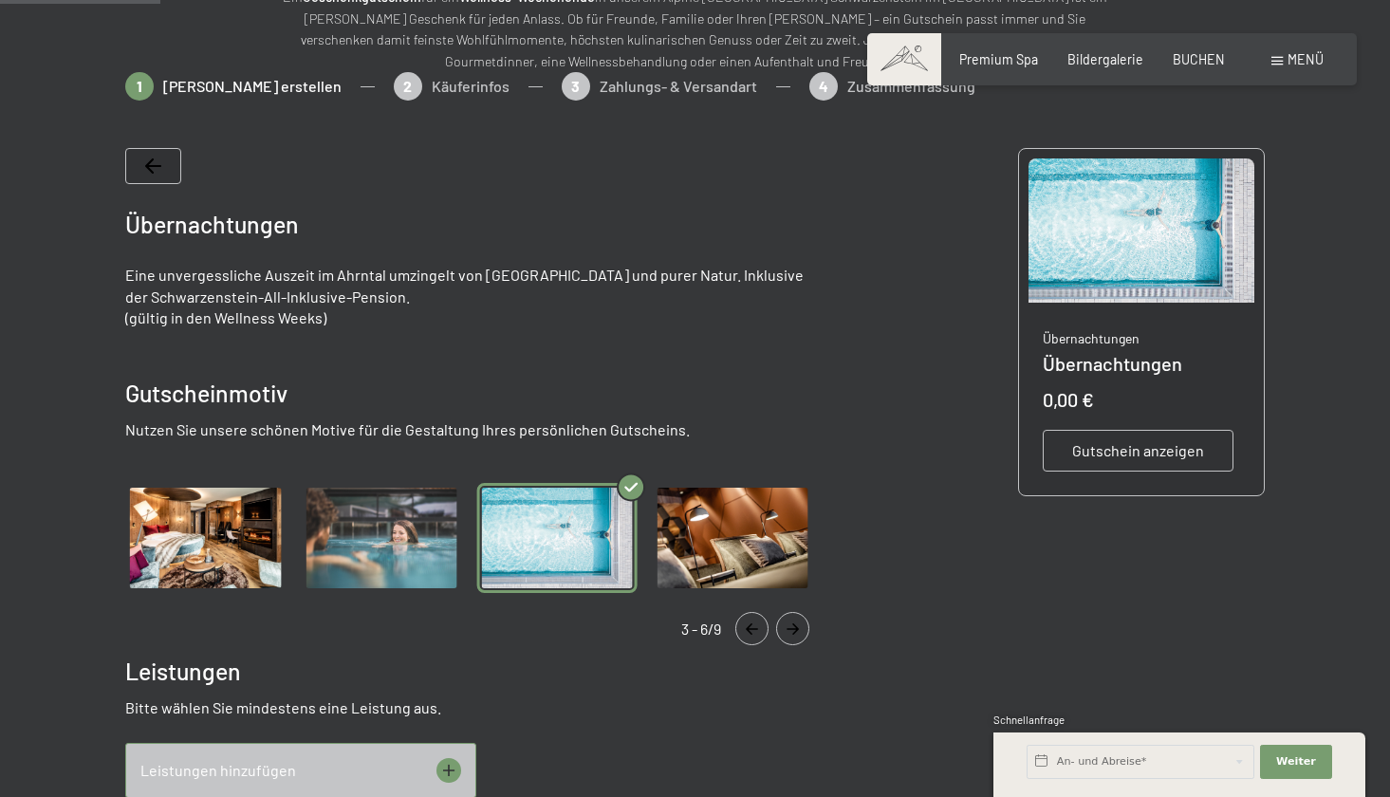
click at [755, 632] on icon "Navigate to previous slide" at bounding box center [752, 629] width 31 height 11
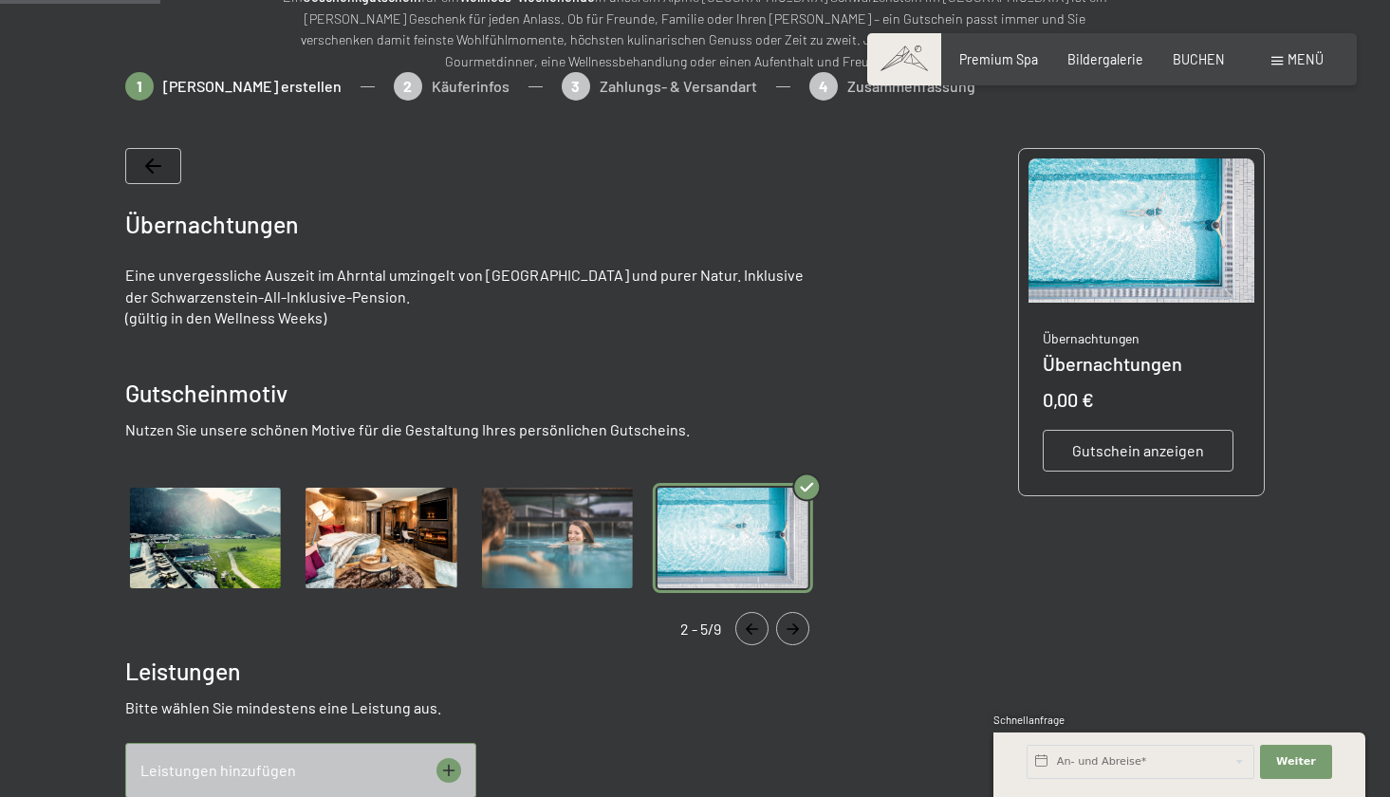
click at [755, 632] on icon "Navigate to previous slide" at bounding box center [752, 629] width 31 height 11
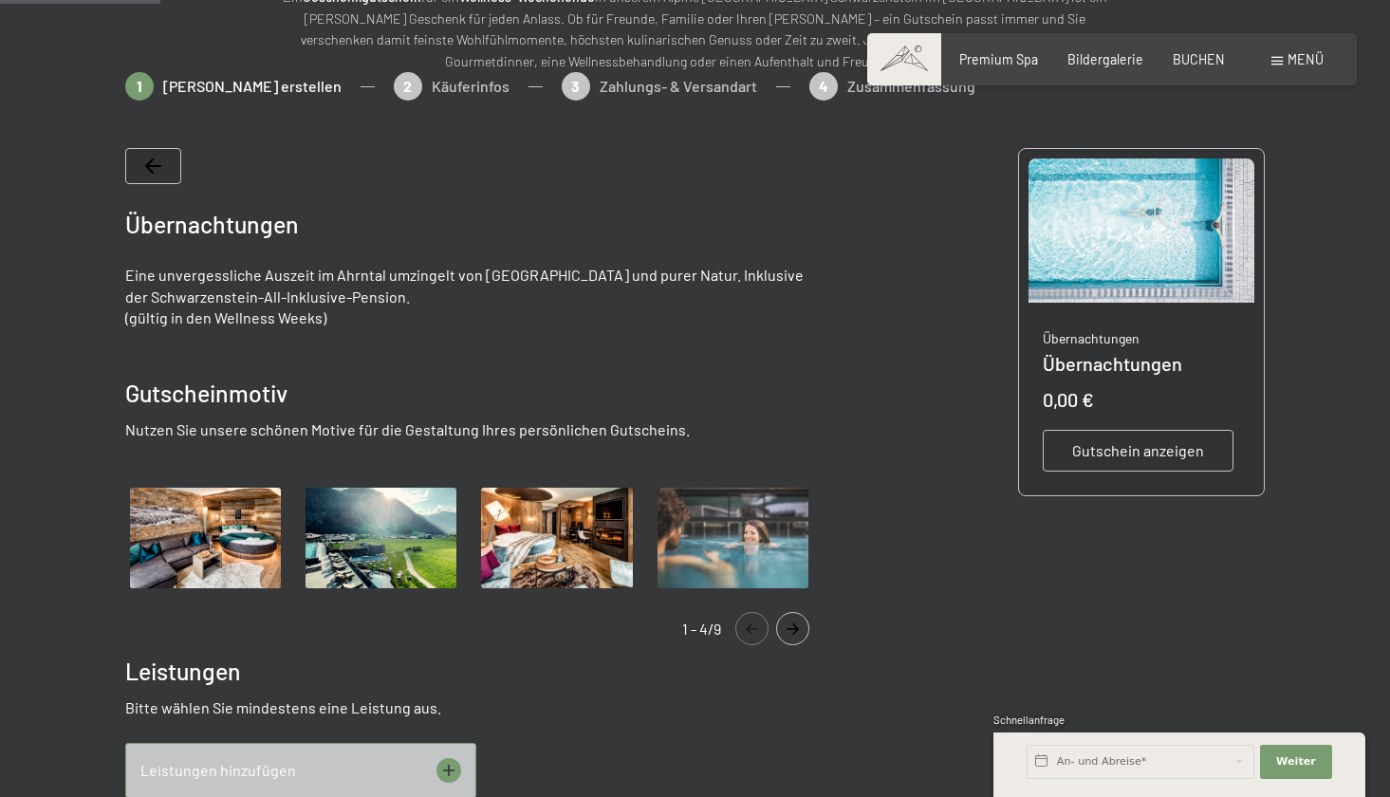
click at [755, 632] on icon "Navigate to previous slide" at bounding box center [752, 629] width 31 height 11
click at [362, 498] on img "Gallery" at bounding box center [381, 538] width 160 height 110
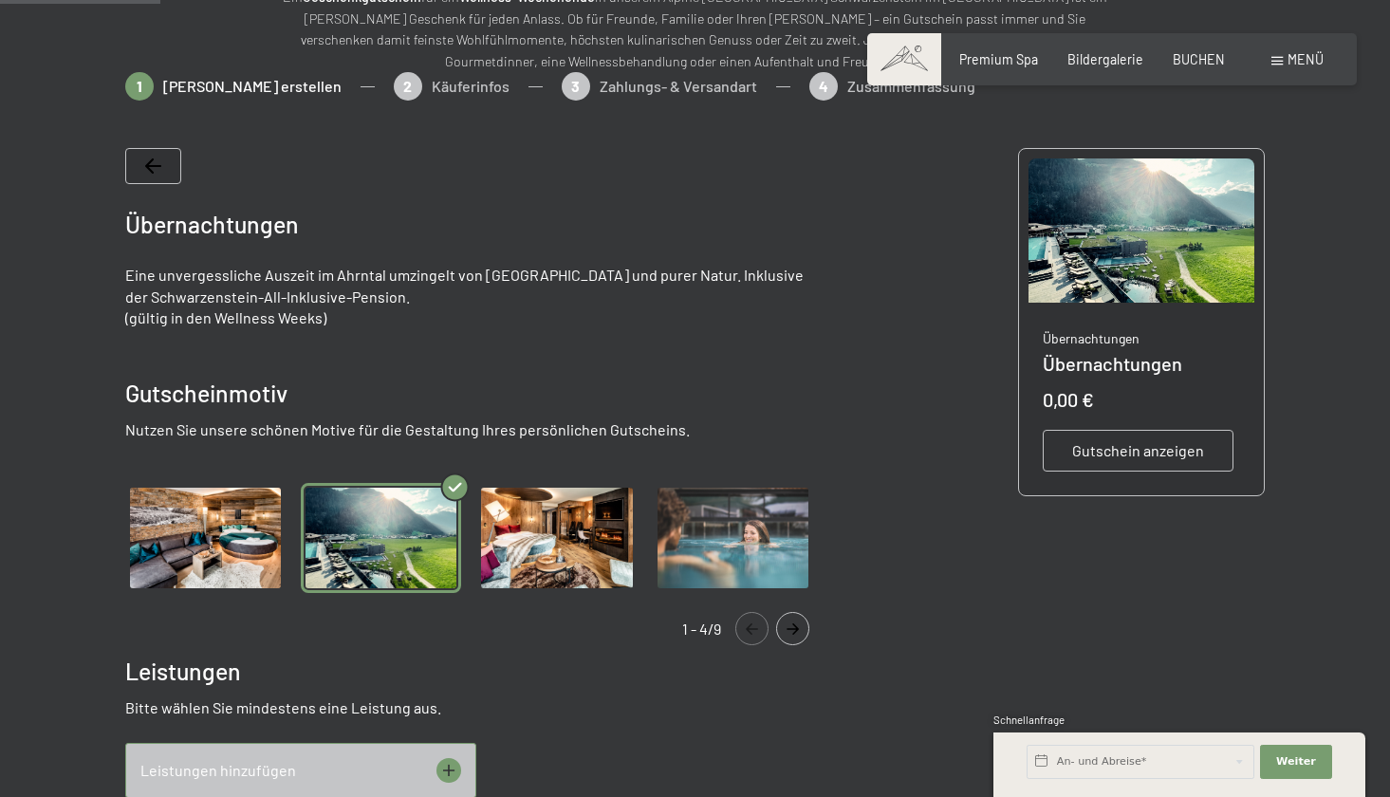
click at [192, 534] on img "Gallery" at bounding box center [205, 538] width 160 height 110
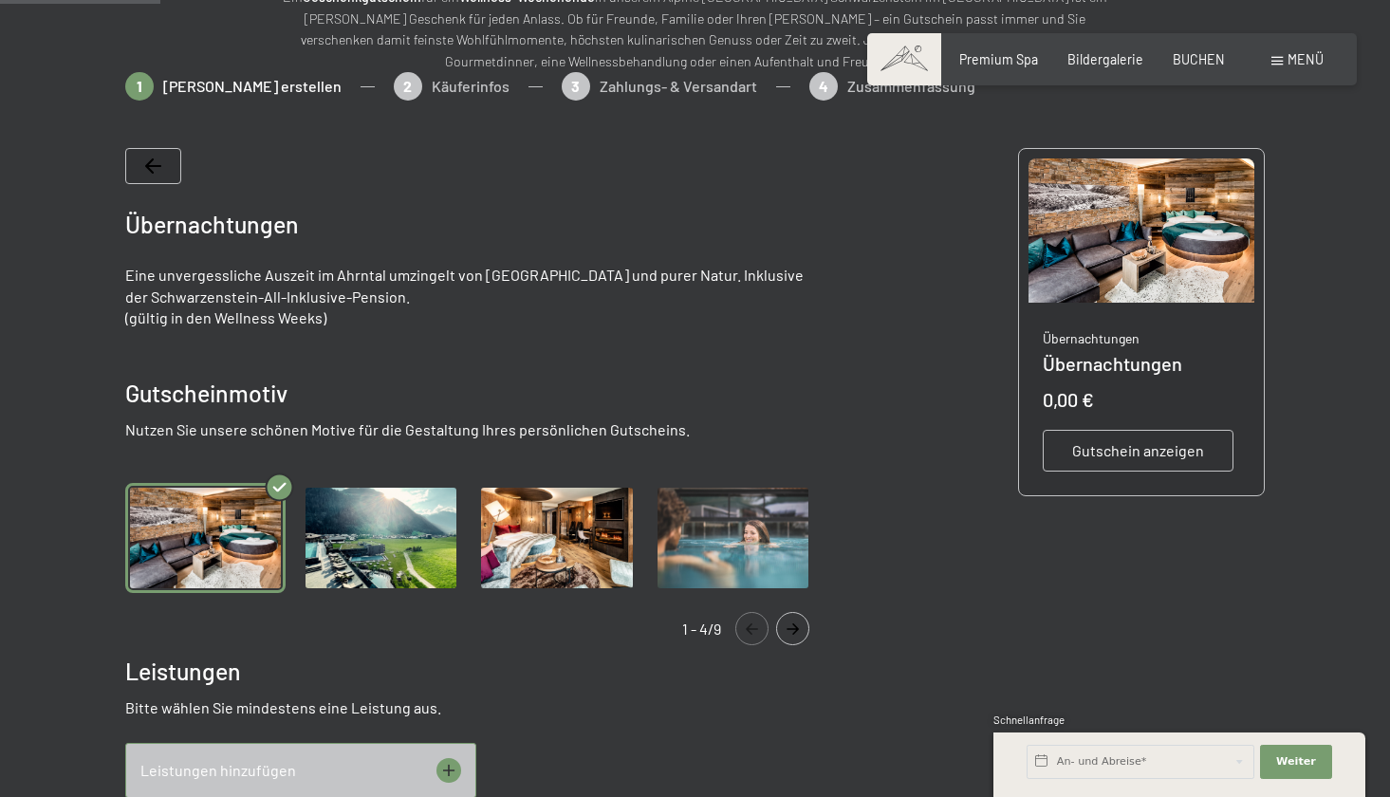
click at [737, 539] on img "Gallery" at bounding box center [733, 538] width 160 height 110
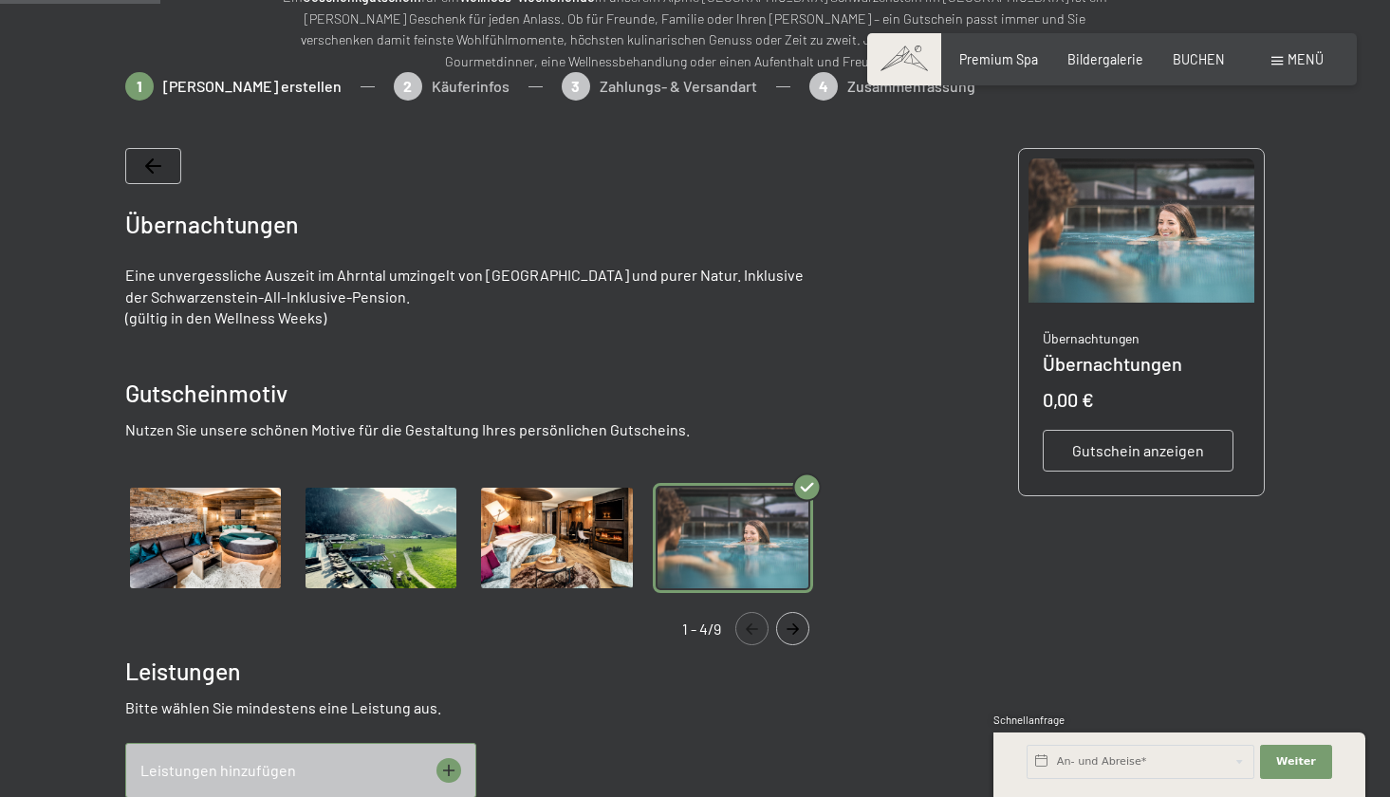
click at [790, 639] on button "Navigate to next slide" at bounding box center [792, 628] width 33 height 33
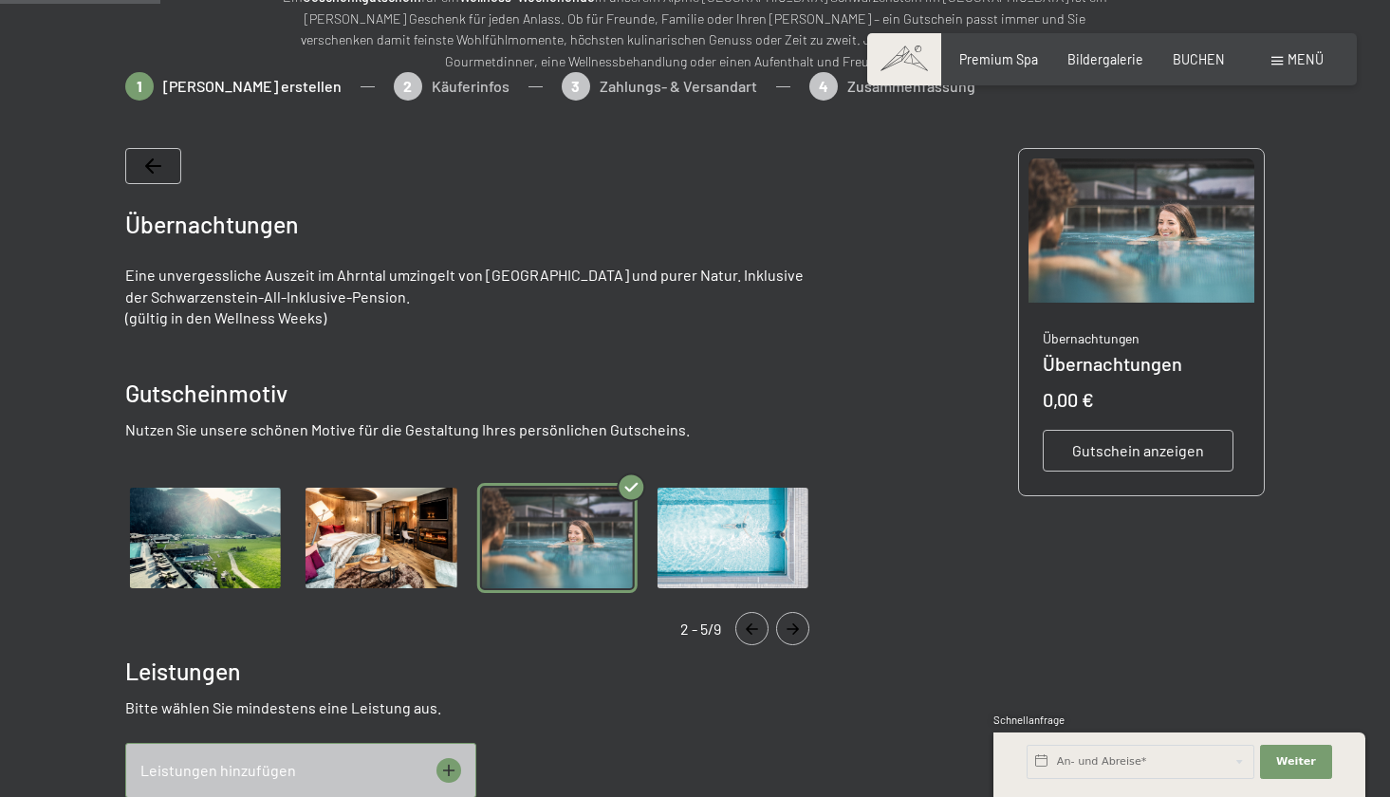
click at [687, 550] on img "Gallery" at bounding box center [733, 538] width 160 height 110
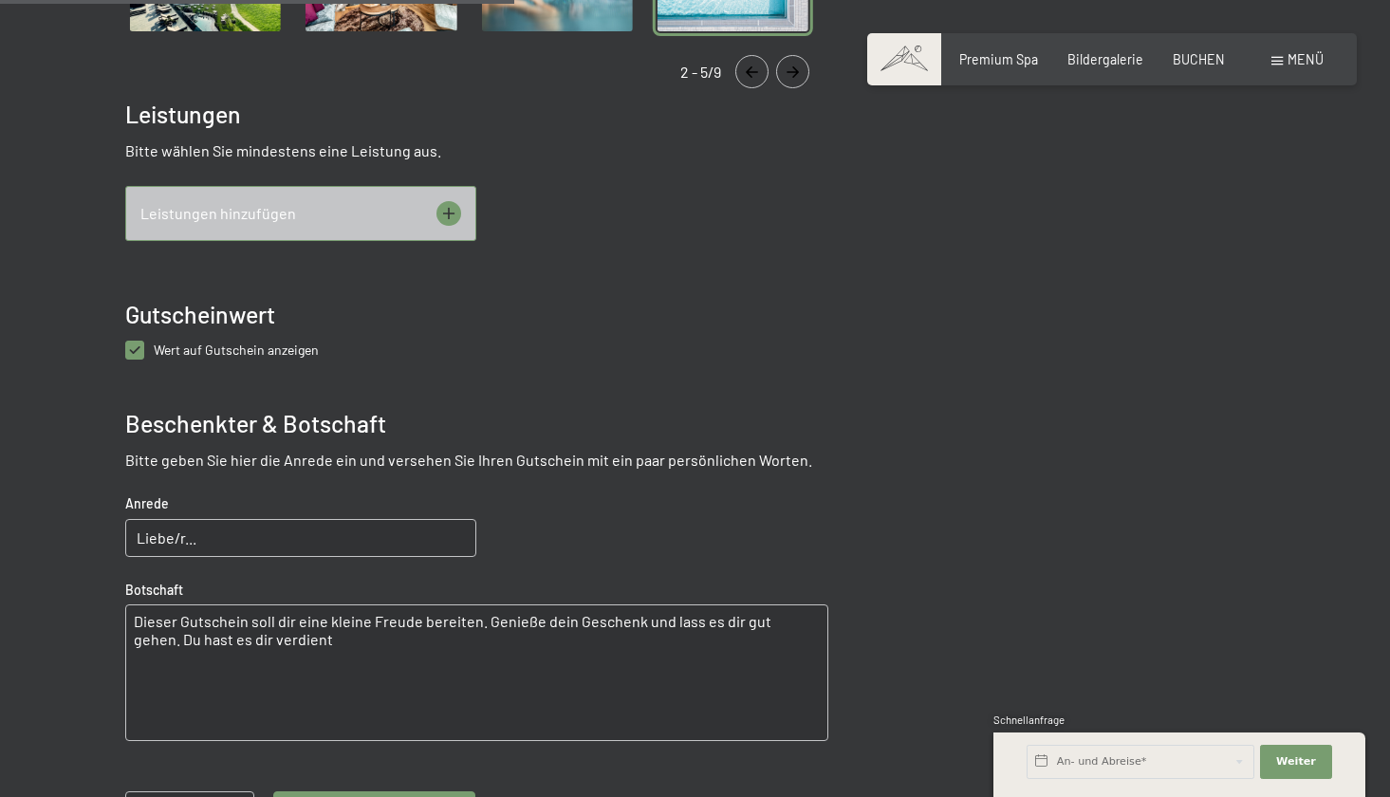
scroll to position [811, 0]
click at [301, 353] on span "Wert auf Gutschein anzeigen" at bounding box center [236, 349] width 165 height 16
click at [144, 353] on anzeigen "checkbox" at bounding box center [134, 349] width 19 height 19
checkbox anzeigen "false"
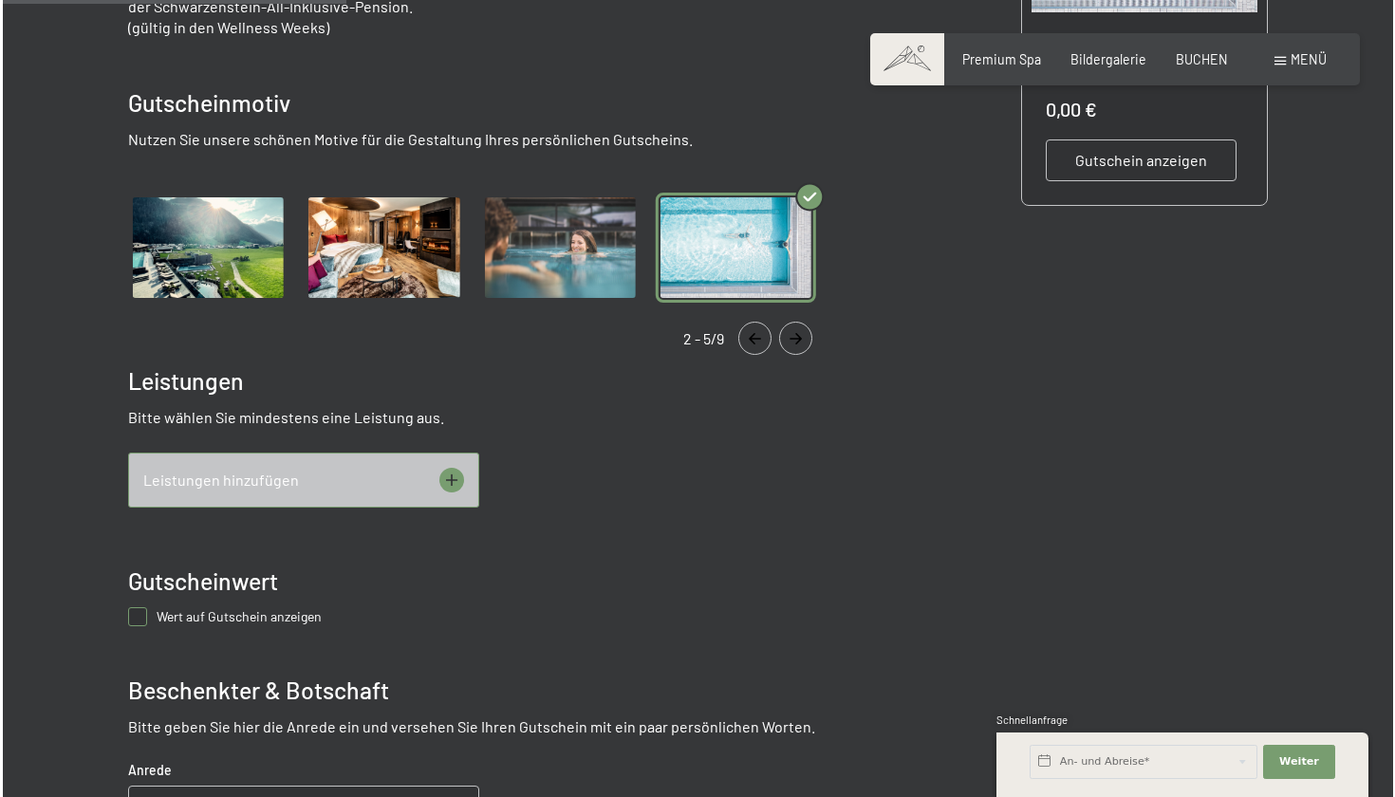
scroll to position [543, 0]
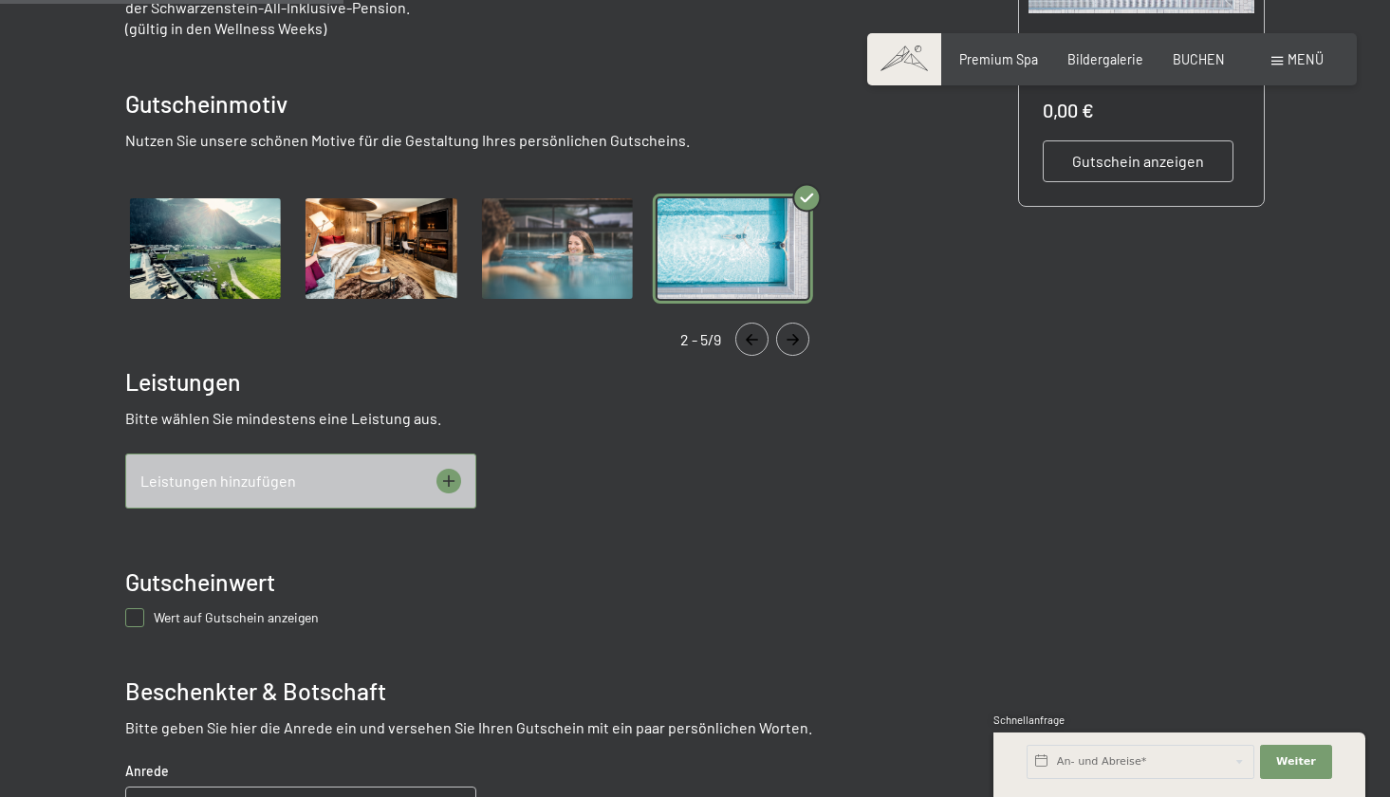
click at [444, 479] on icon at bounding box center [449, 481] width 12 height 12
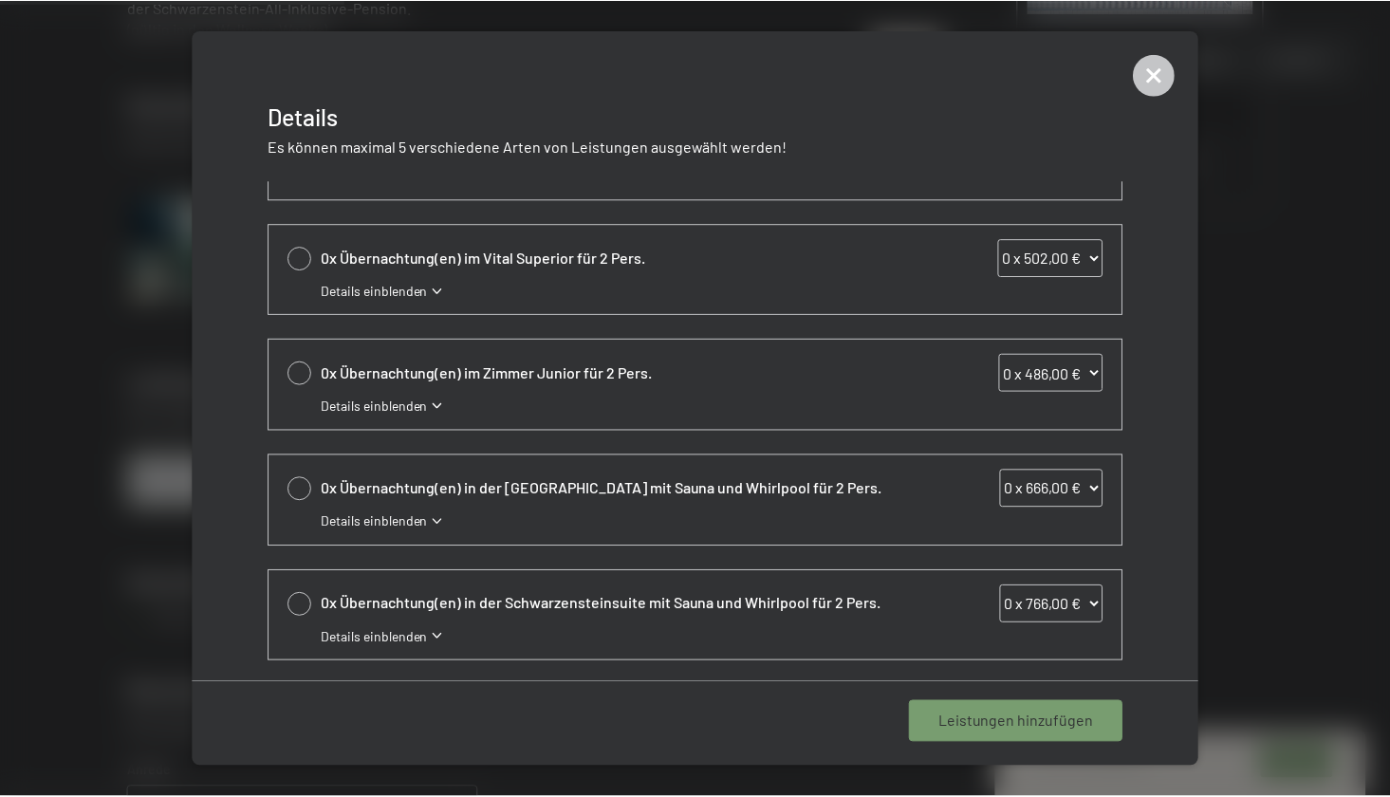
scroll to position [419, 0]
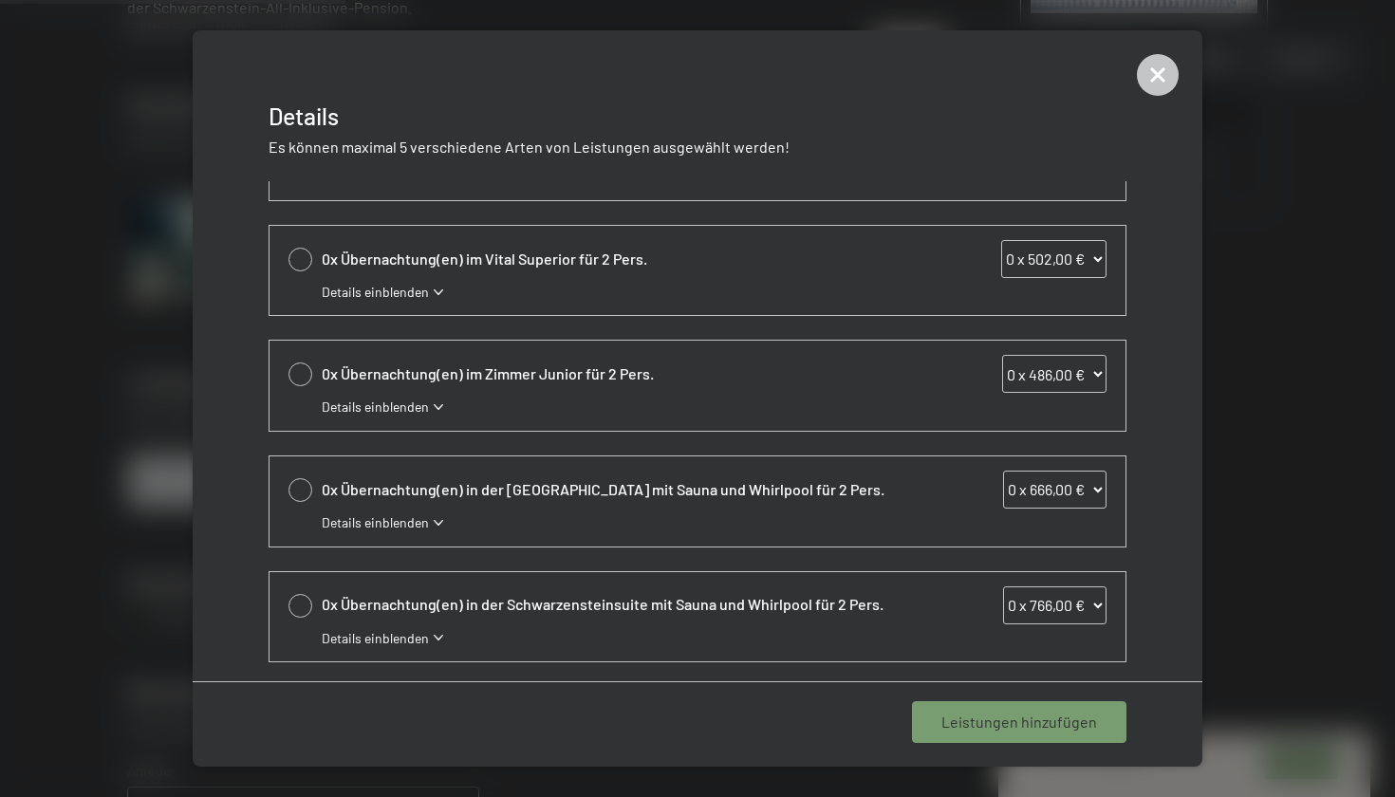
click at [306, 478] on div at bounding box center [301, 490] width 24 height 24
select select "2"
click at [1015, 727] on span "1 Leistung hinzufügen" at bounding box center [1023, 722] width 147 height 21
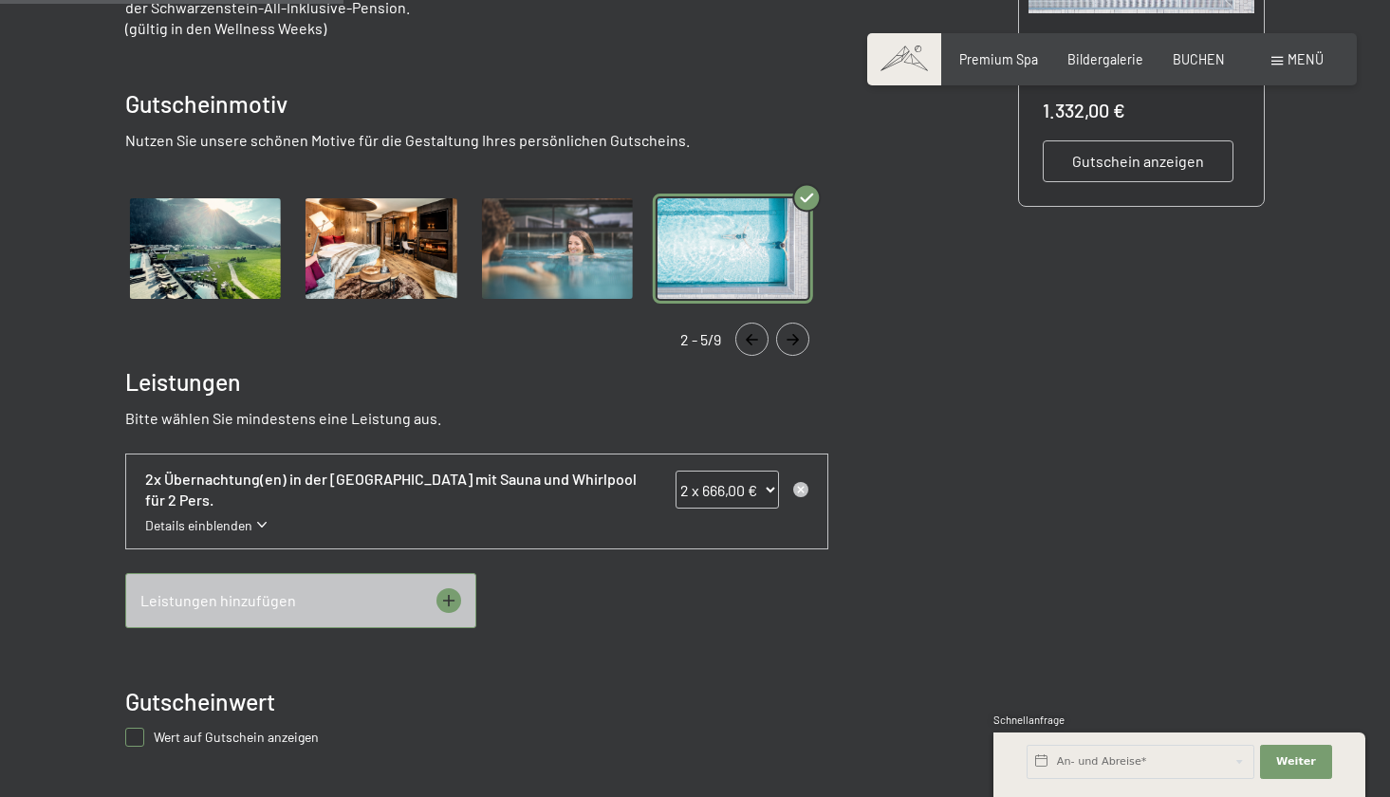
click at [252, 739] on span "Wert auf Gutschein anzeigen" at bounding box center [236, 737] width 165 height 16
click at [144, 739] on anzeigen "checkbox" at bounding box center [134, 737] width 19 height 19
click at [252, 739] on span "Wert auf Gutschein anzeigen" at bounding box center [236, 737] width 165 height 16
click at [144, 739] on anzeigen "checkbox" at bounding box center [134, 737] width 19 height 19
checkbox anzeigen "false"
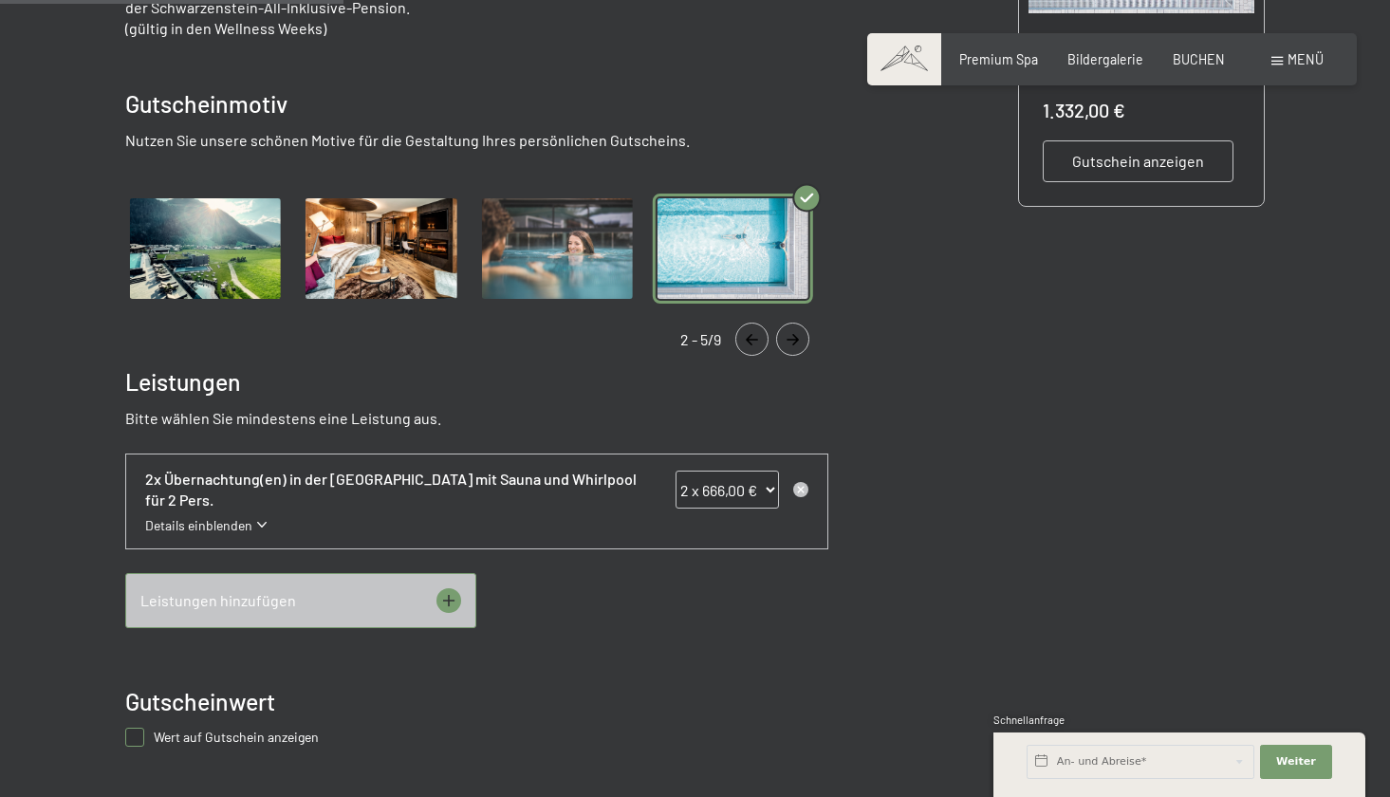
click at [752, 338] on icon "Navigate to previous slide" at bounding box center [752, 339] width 31 height 11
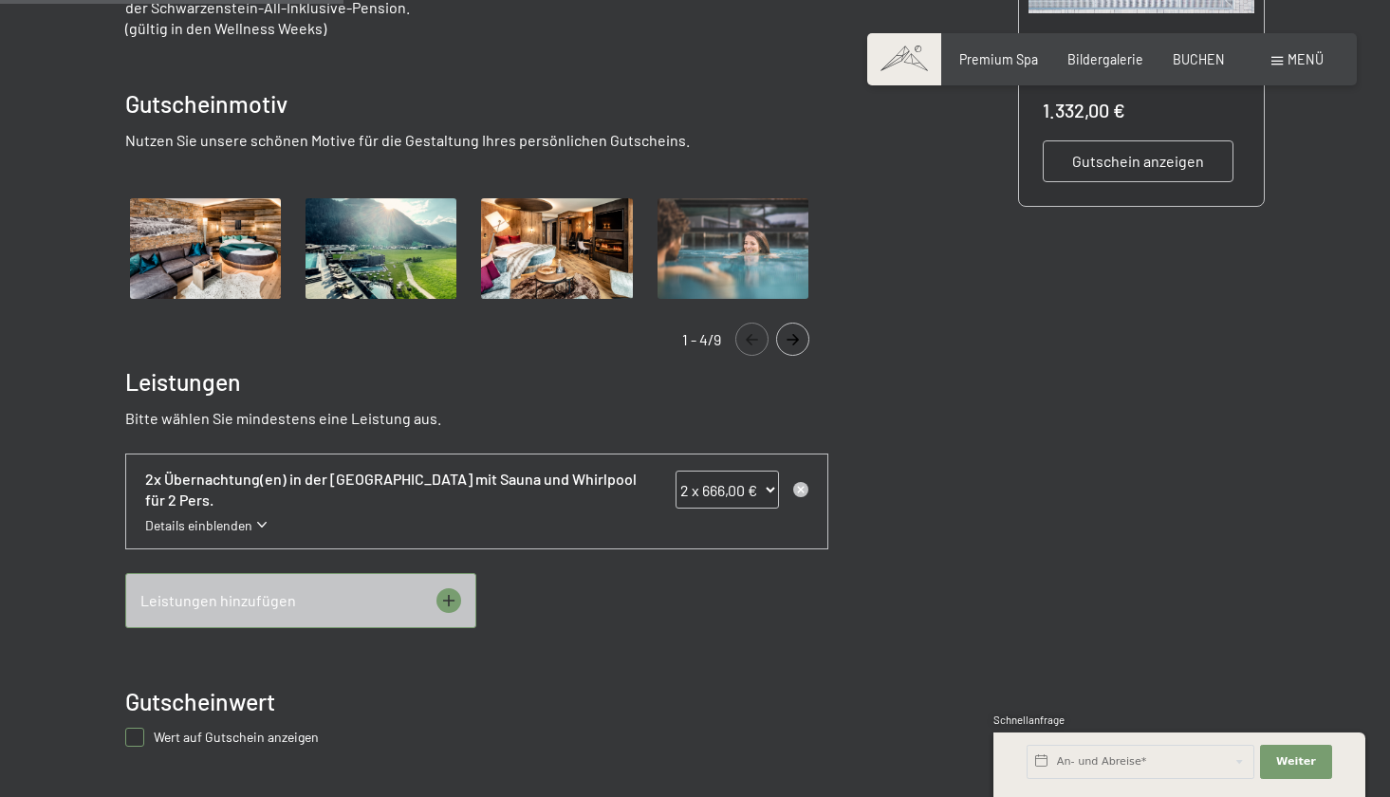
click at [752, 338] on icon "Navigate to previous slide" at bounding box center [752, 339] width 31 height 11
click at [793, 336] on icon "Navigate to next slide" at bounding box center [792, 339] width 31 height 11
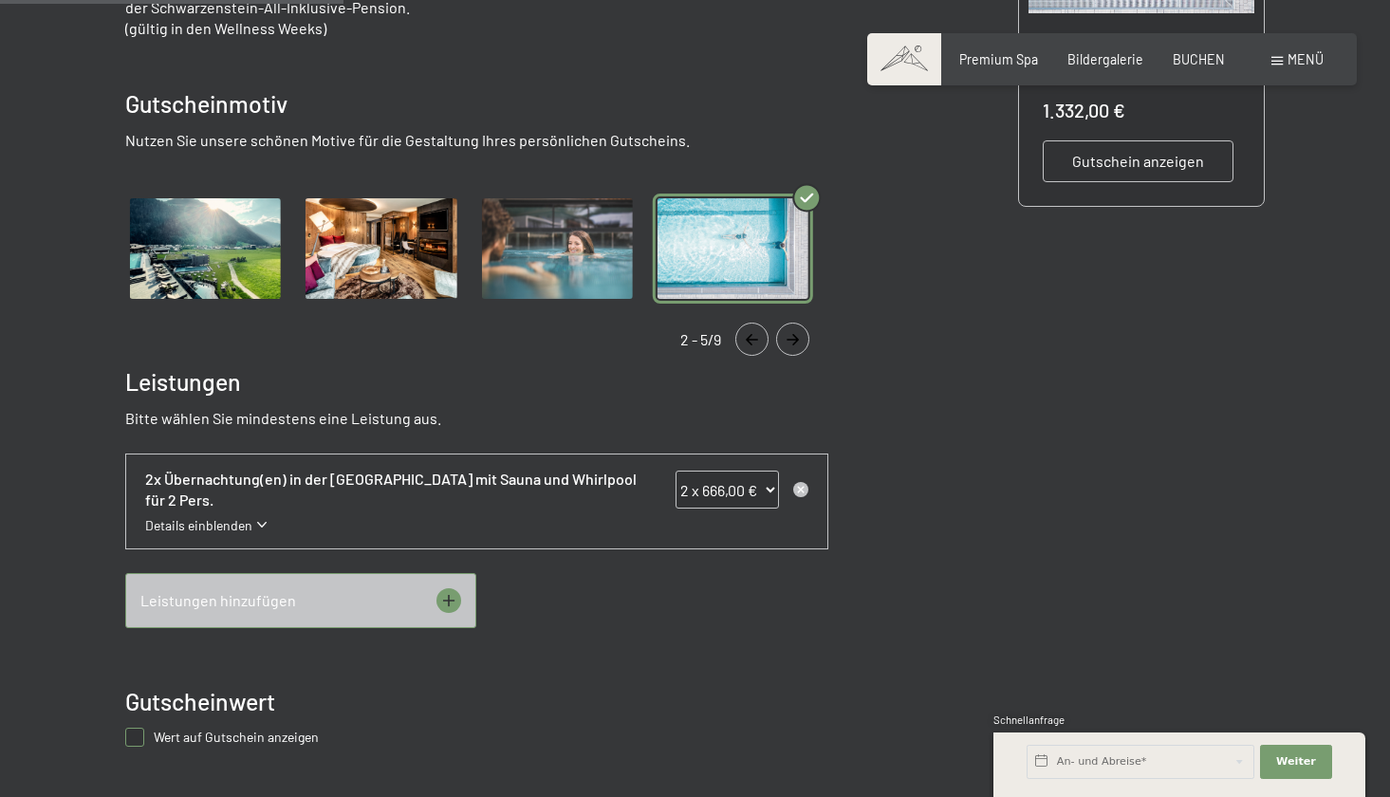
click at [793, 336] on icon "Navigate to next slide" at bounding box center [792, 339] width 31 height 11
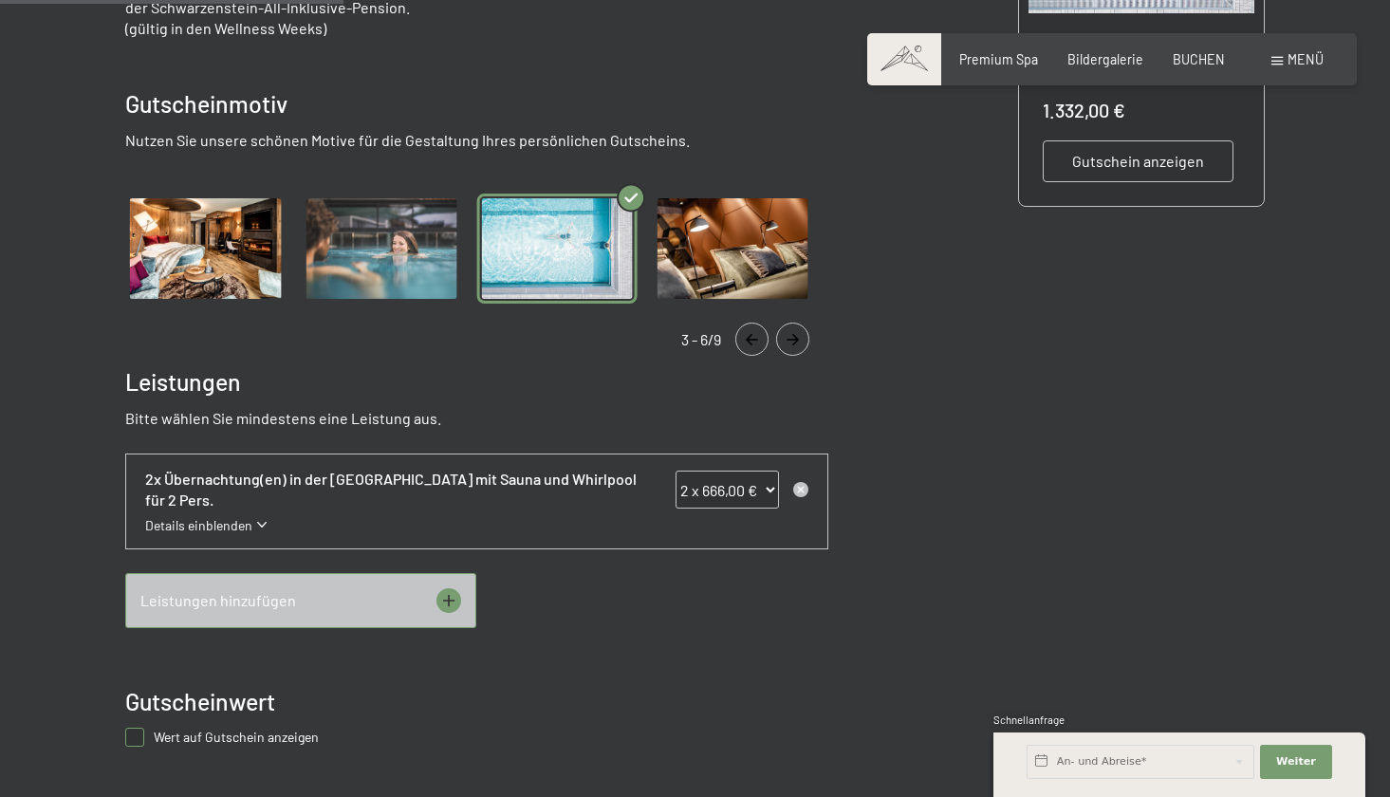
click at [793, 336] on icon "Navigate to next slide" at bounding box center [792, 339] width 31 height 11
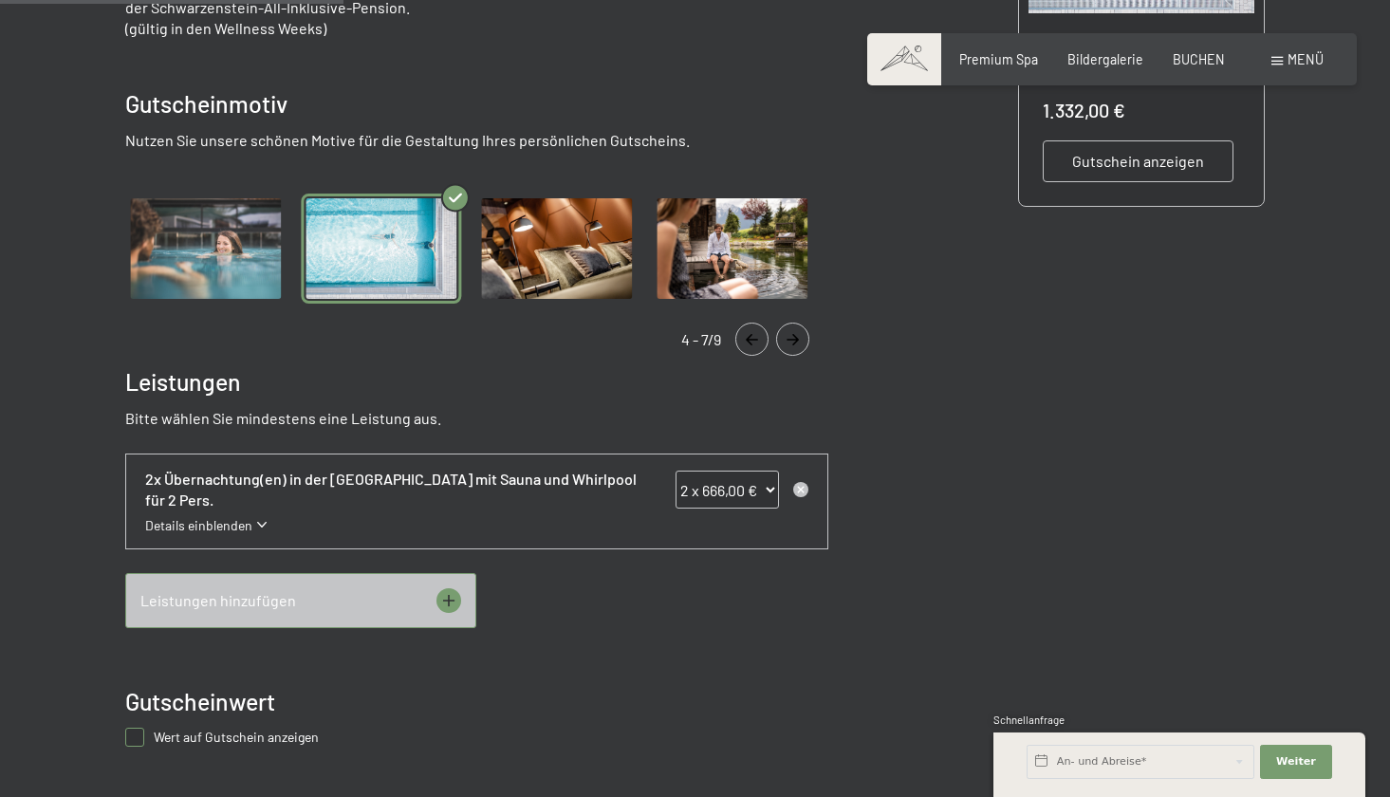
click at [793, 336] on icon "Navigate to next slide" at bounding box center [792, 339] width 31 height 11
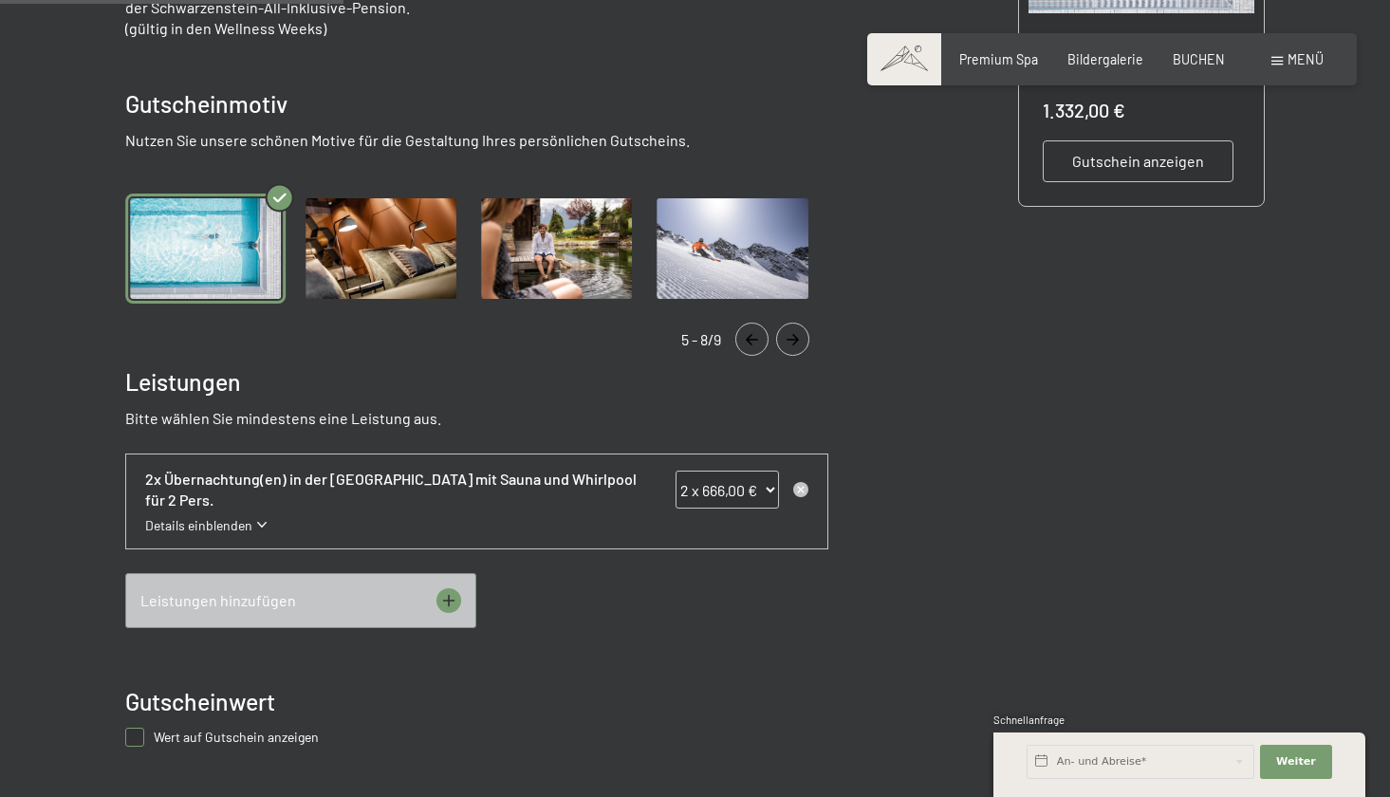
click at [793, 336] on icon "Navigate to next slide" at bounding box center [792, 339] width 31 height 11
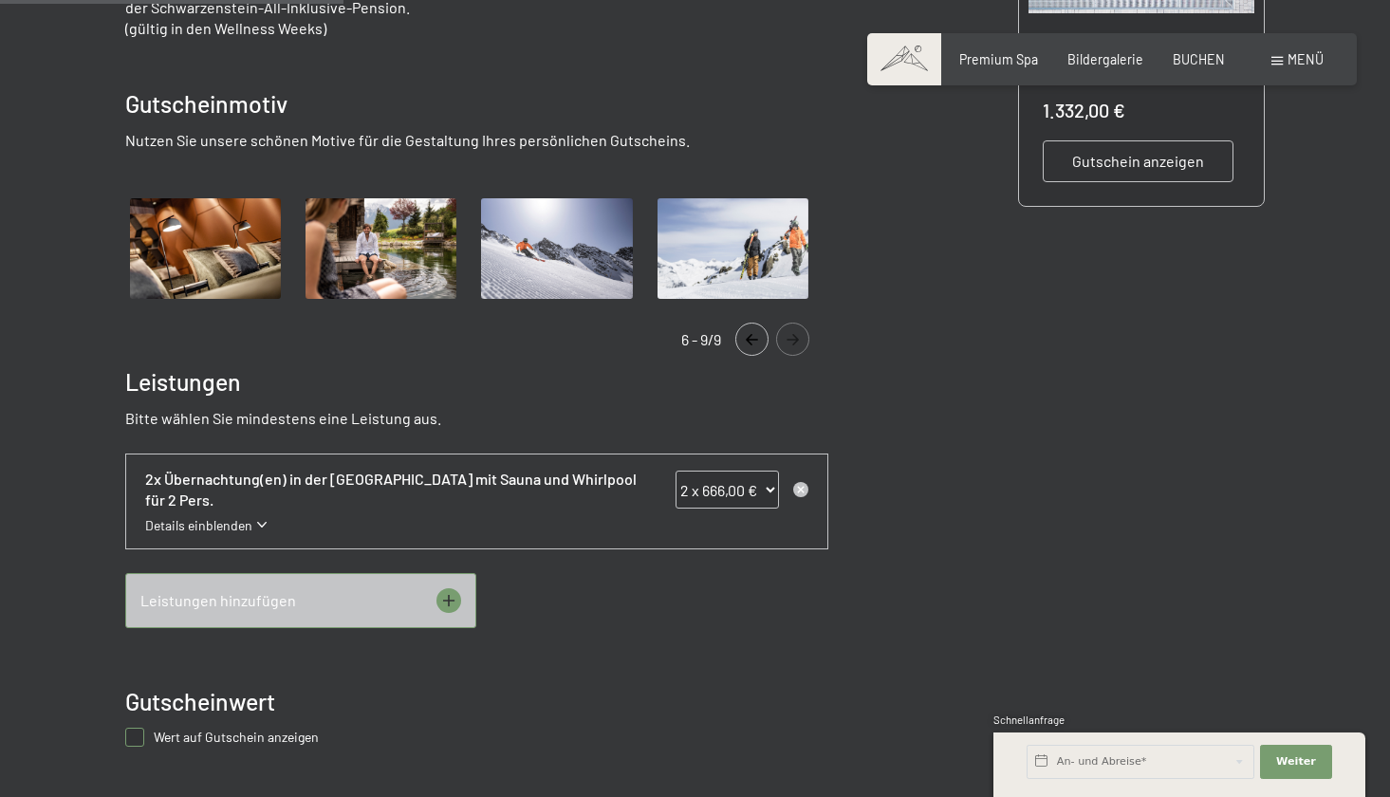
click at [793, 336] on icon "Navigate to next slide" at bounding box center [792, 339] width 31 height 11
click at [749, 328] on button "Navigate to previous slide" at bounding box center [752, 339] width 33 height 33
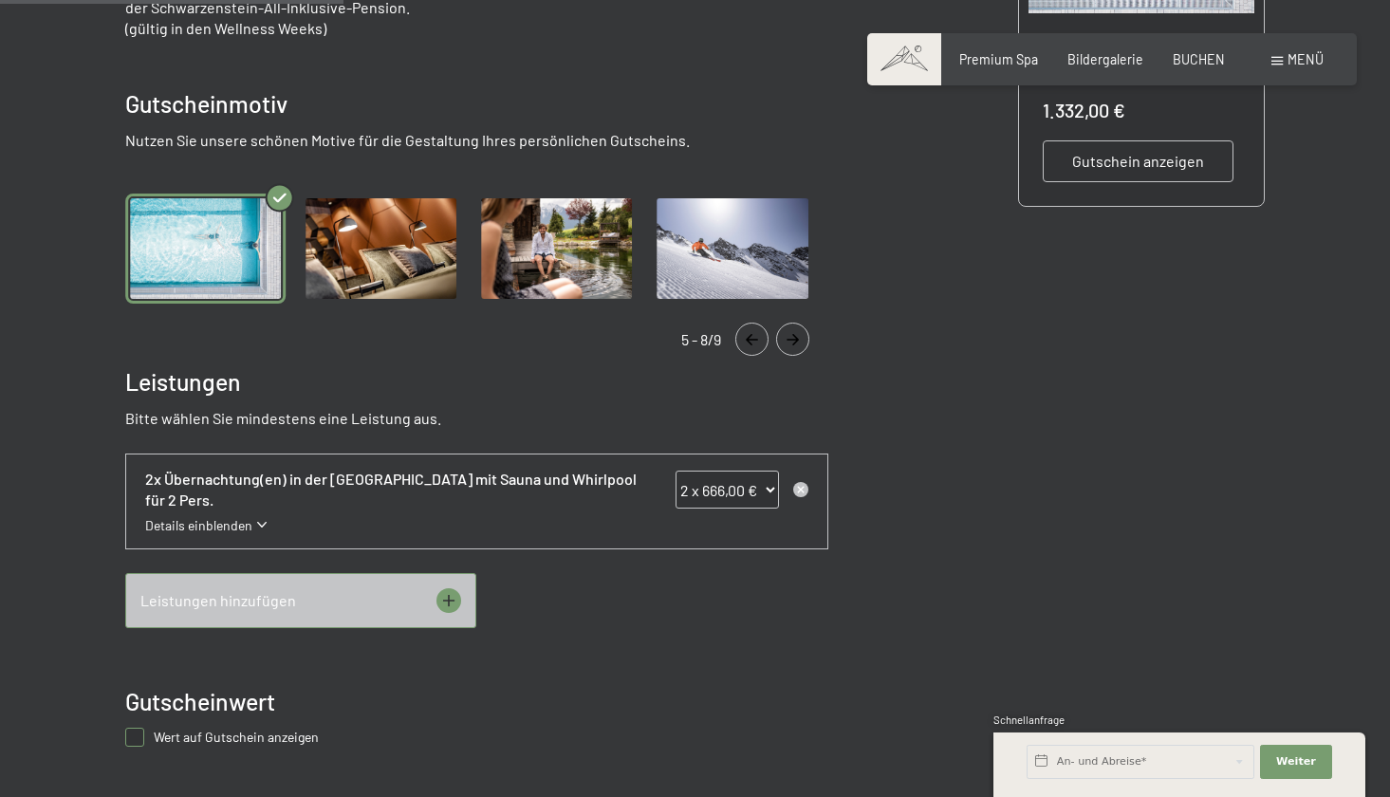
click at [749, 328] on button "Navigate to previous slide" at bounding box center [752, 339] width 33 height 33
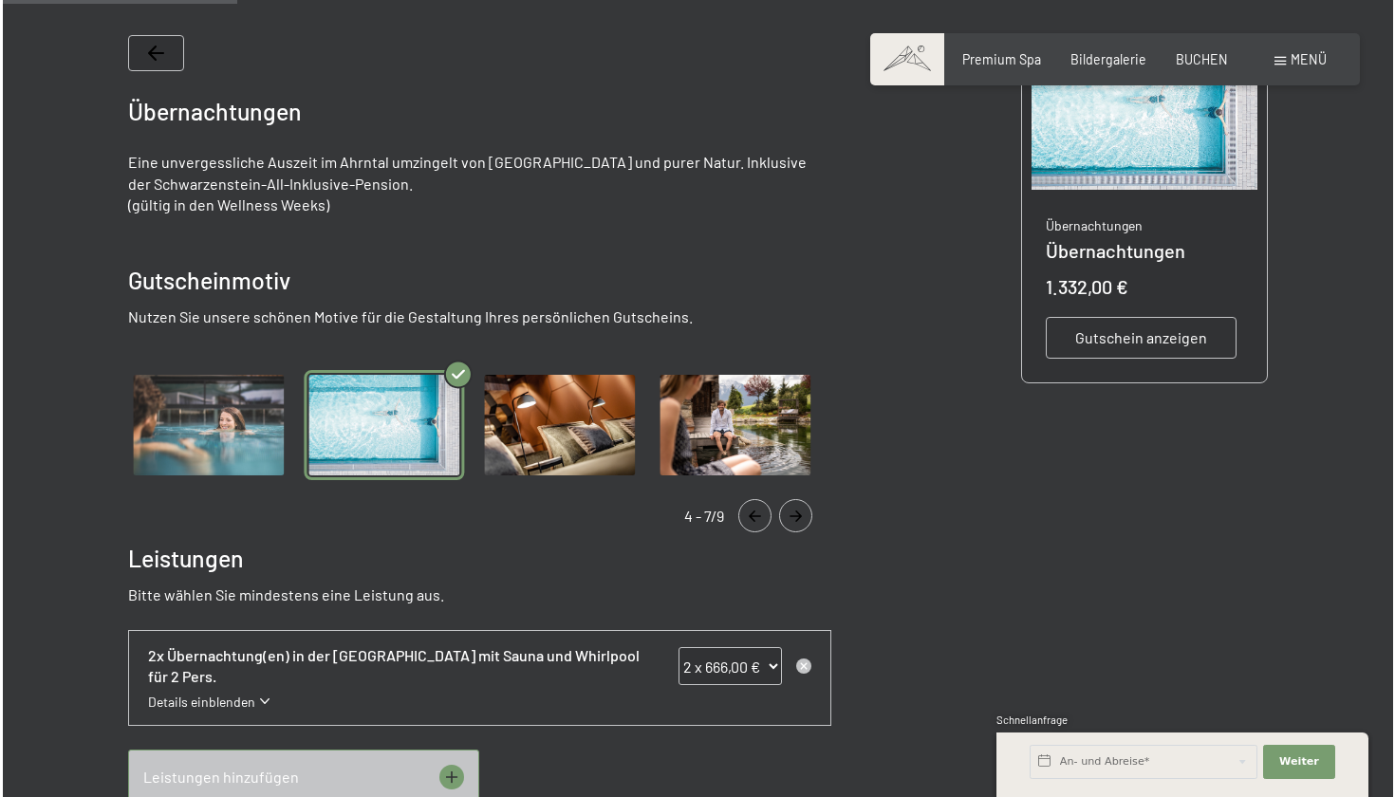
scroll to position [362, 0]
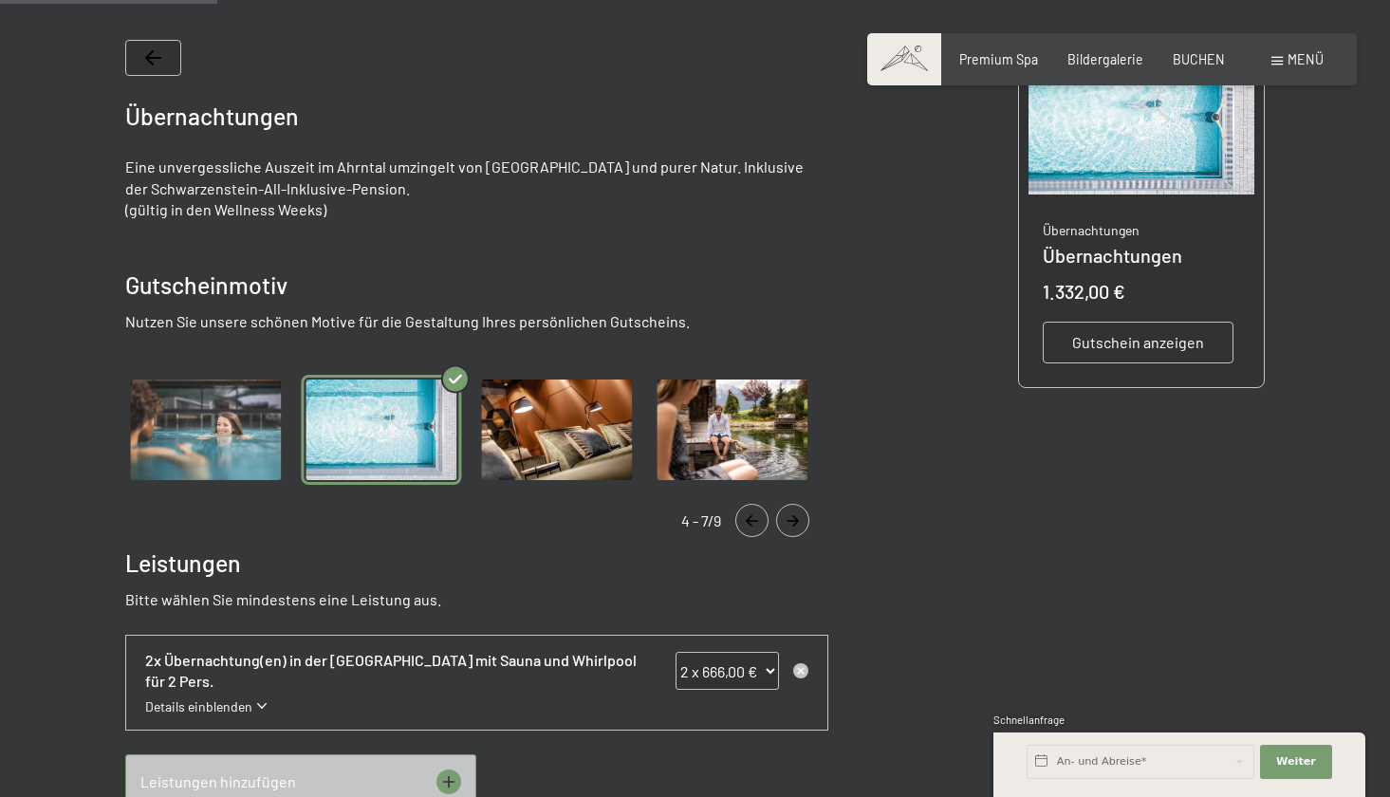
click at [1141, 339] on span "Gutschein anzeigen" at bounding box center [1138, 342] width 132 height 21
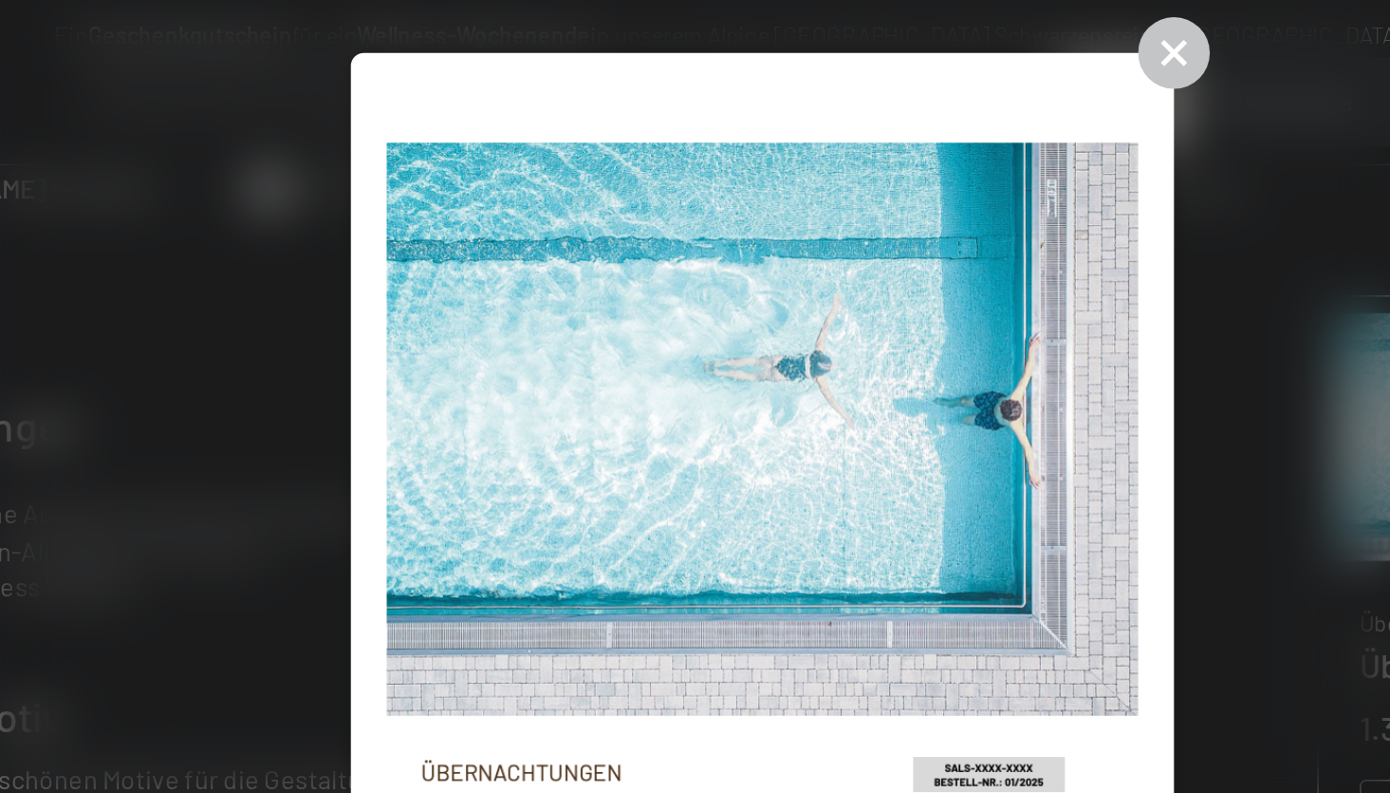
scroll to position [217, 0]
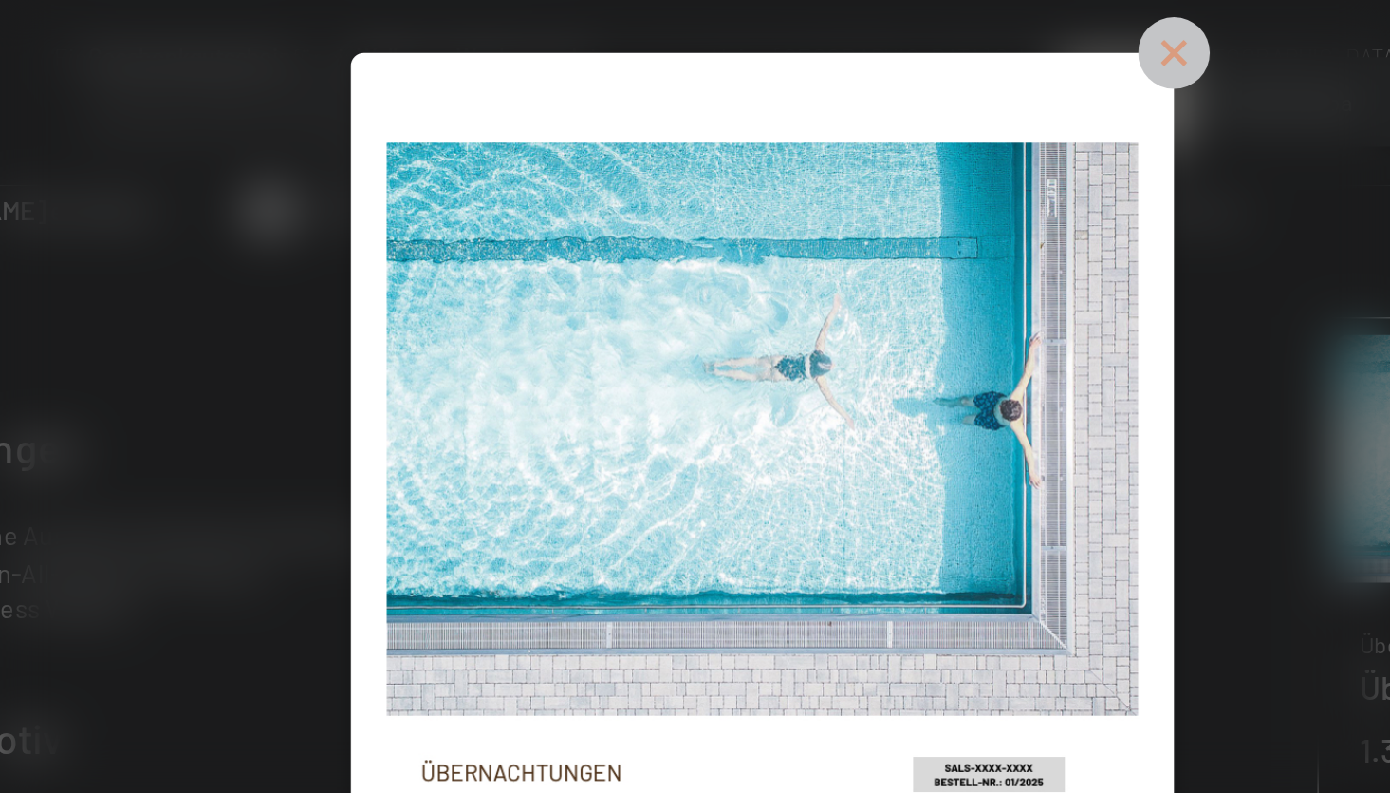
click at [914, 38] on icon at bounding box center [935, 30] width 42 height 42
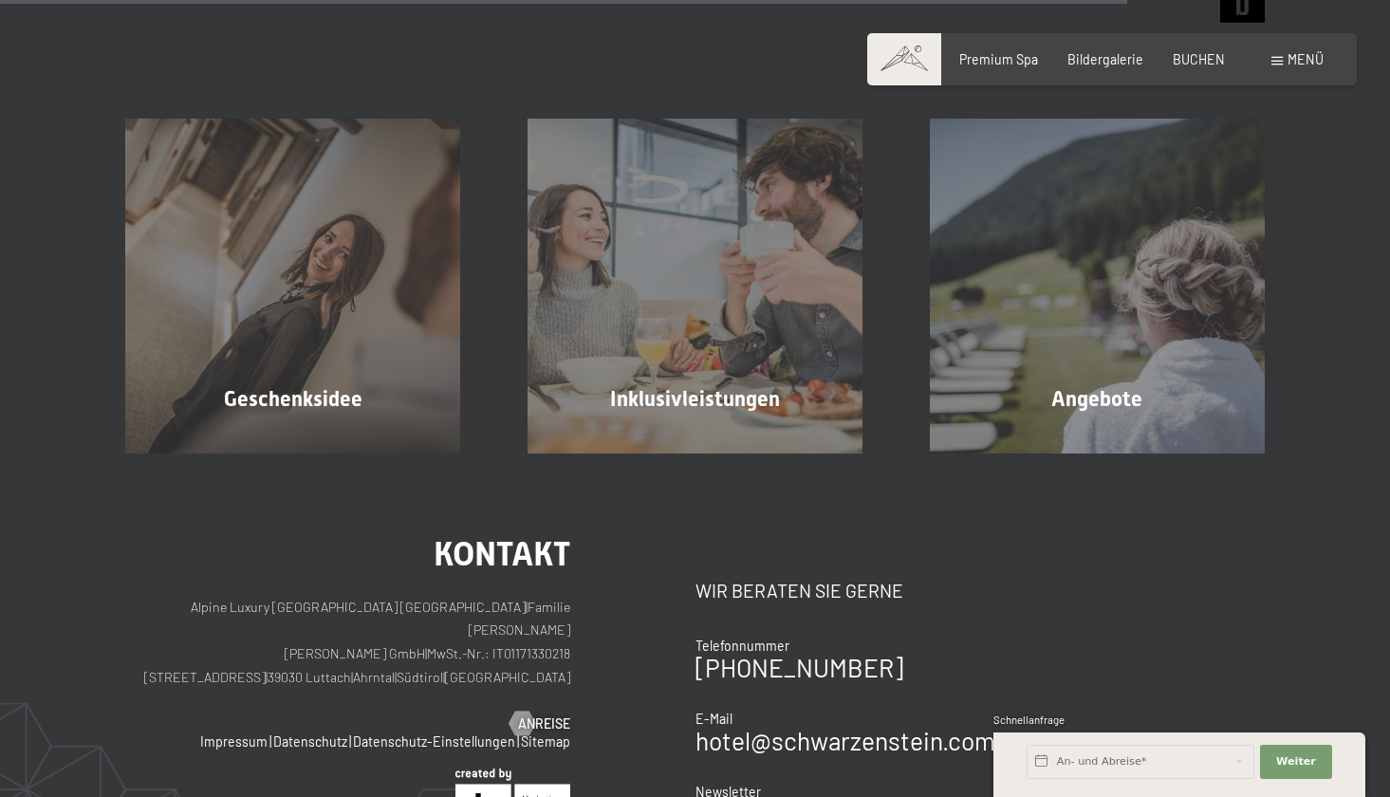
scroll to position [1836, 0]
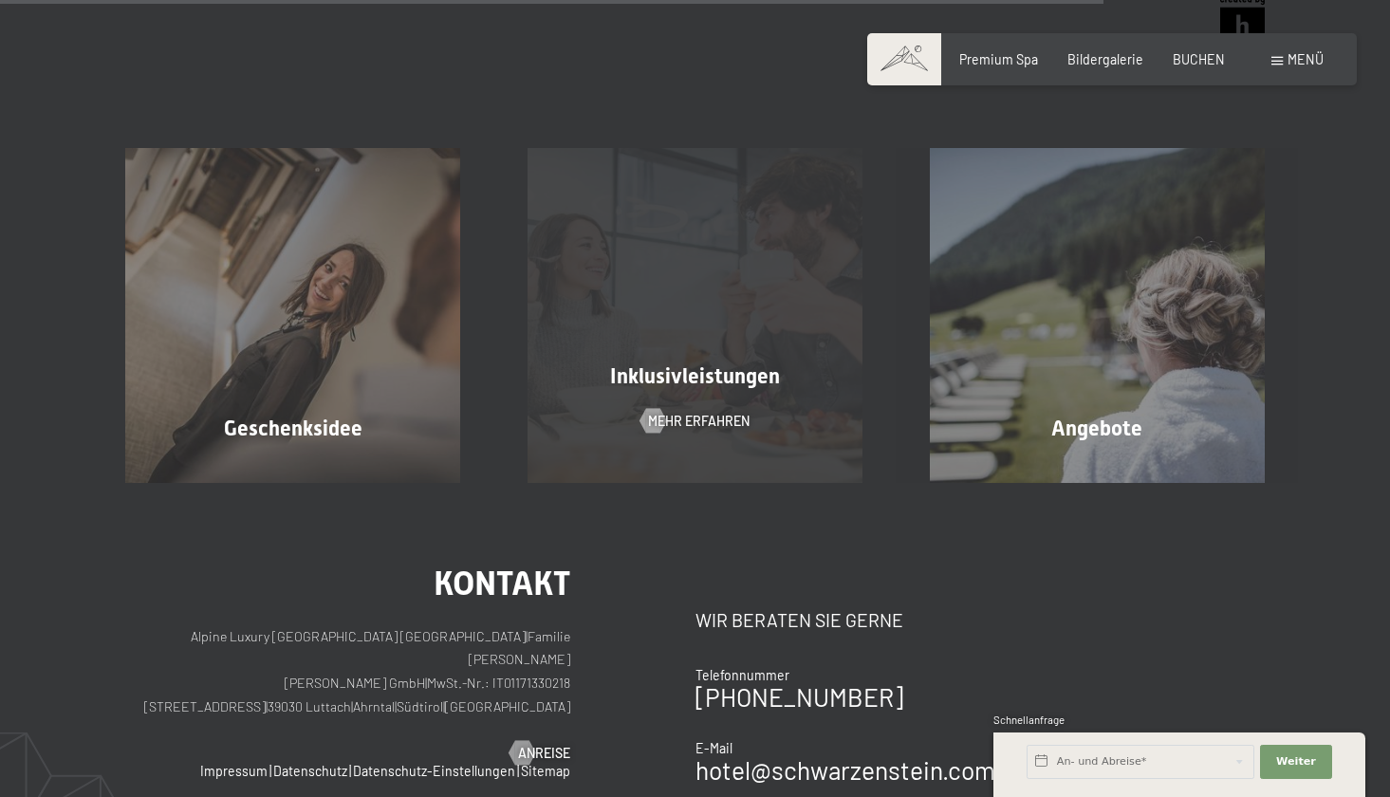
click at [788, 393] on div "Inklusivleistungen Mehr erfahren" at bounding box center [695, 315] width 402 height 335
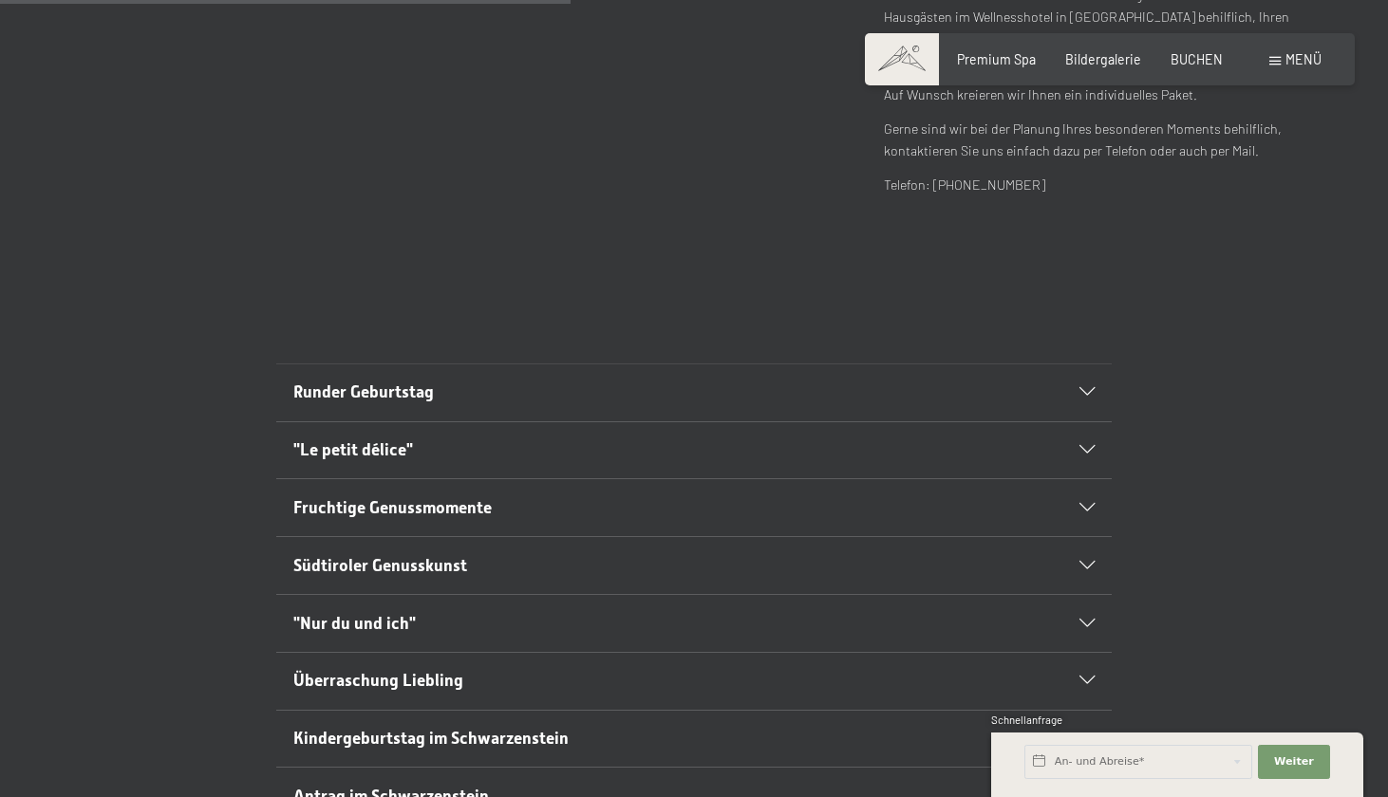
scroll to position [860, 0]
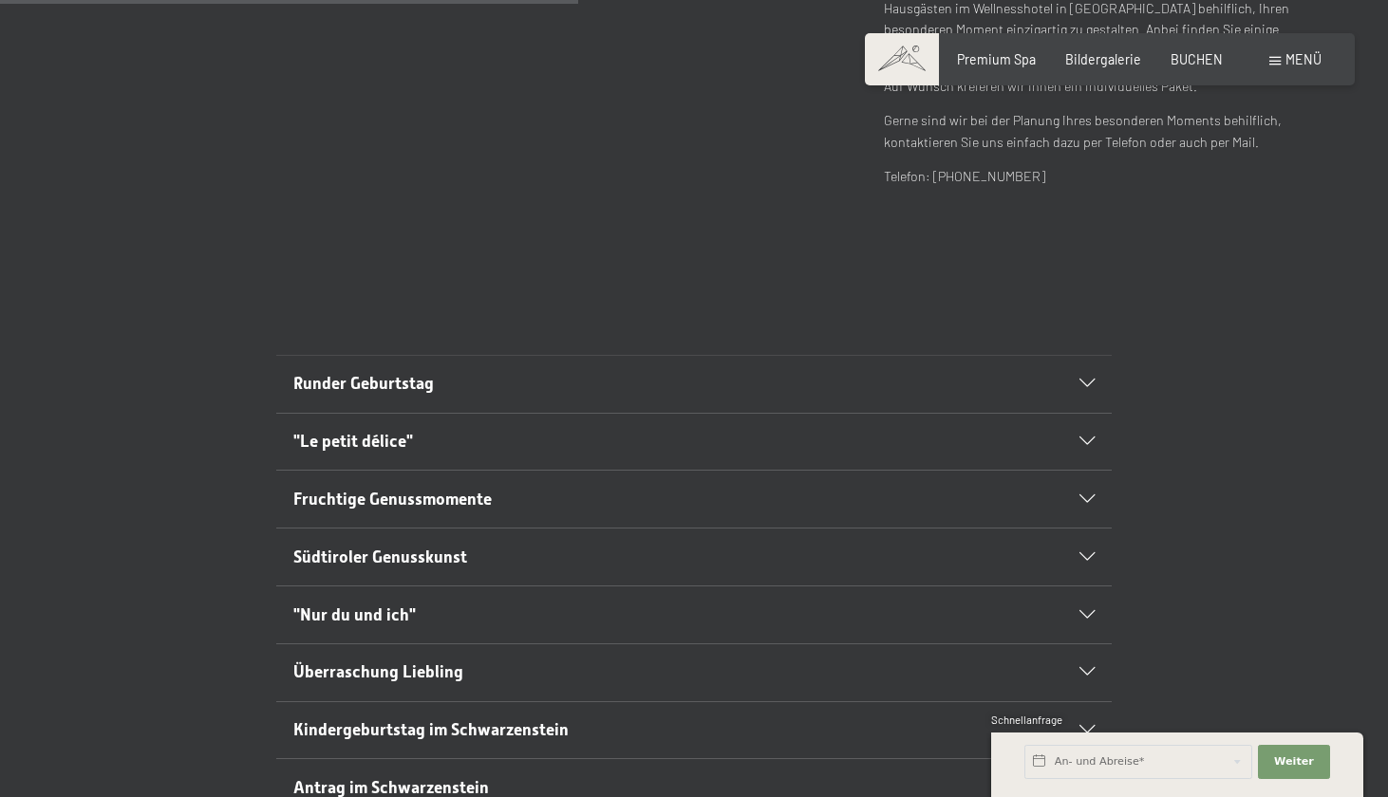
click at [419, 374] on span "Runder Geburtstag" at bounding box center [363, 383] width 140 height 19
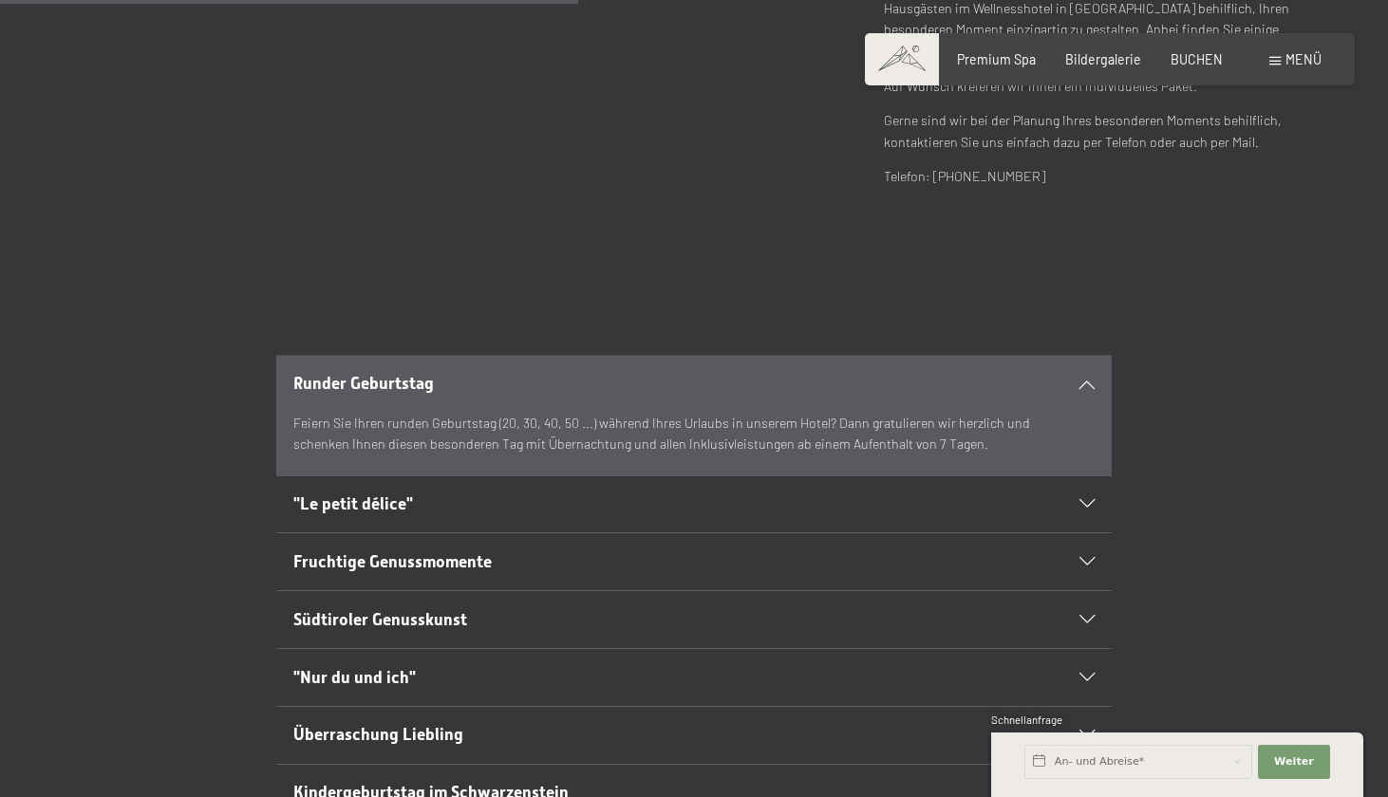
click at [1070, 367] on div "Runder Geburtstag" at bounding box center [694, 384] width 802 height 57
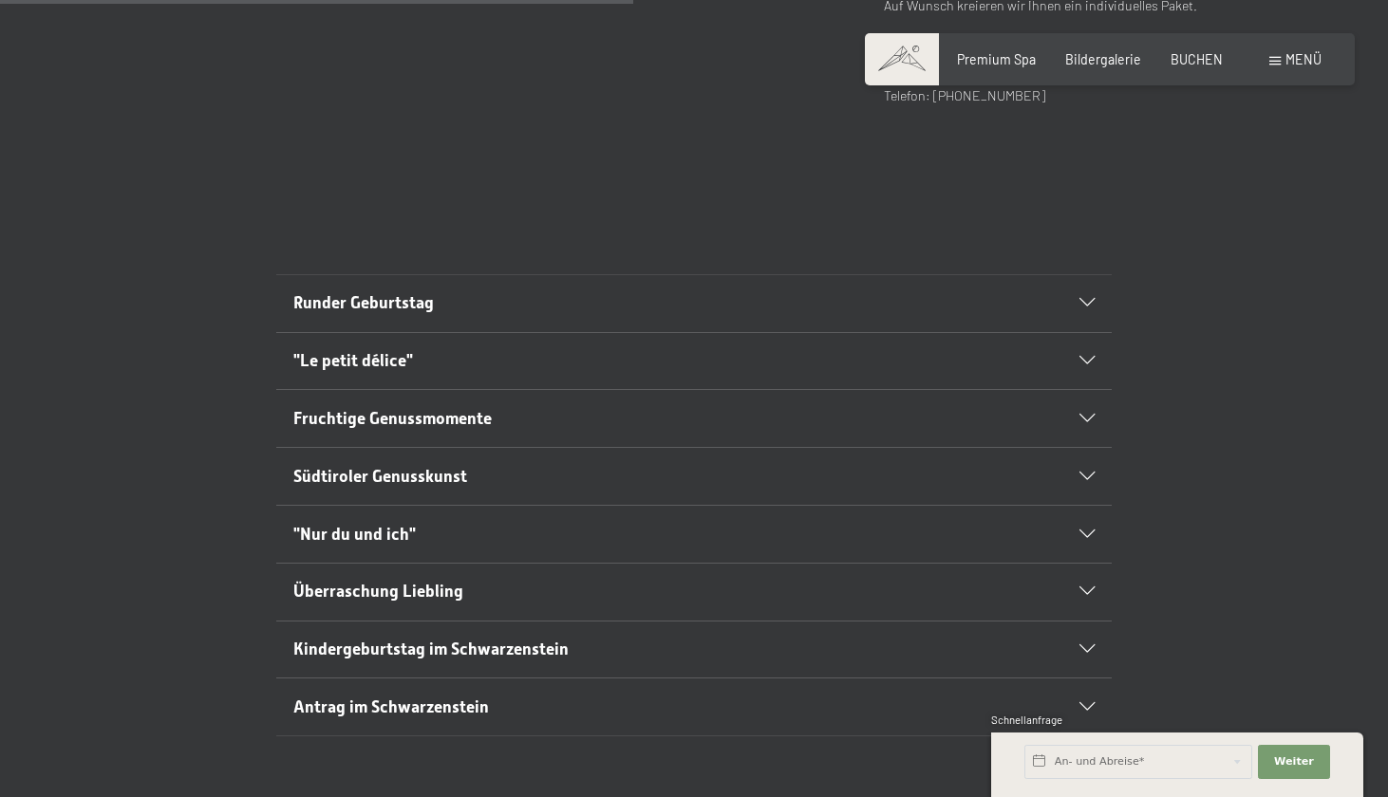
scroll to position [942, 0]
click at [822, 522] on h2 ""Nur du und ich"" at bounding box center [653, 534] width 721 height 24
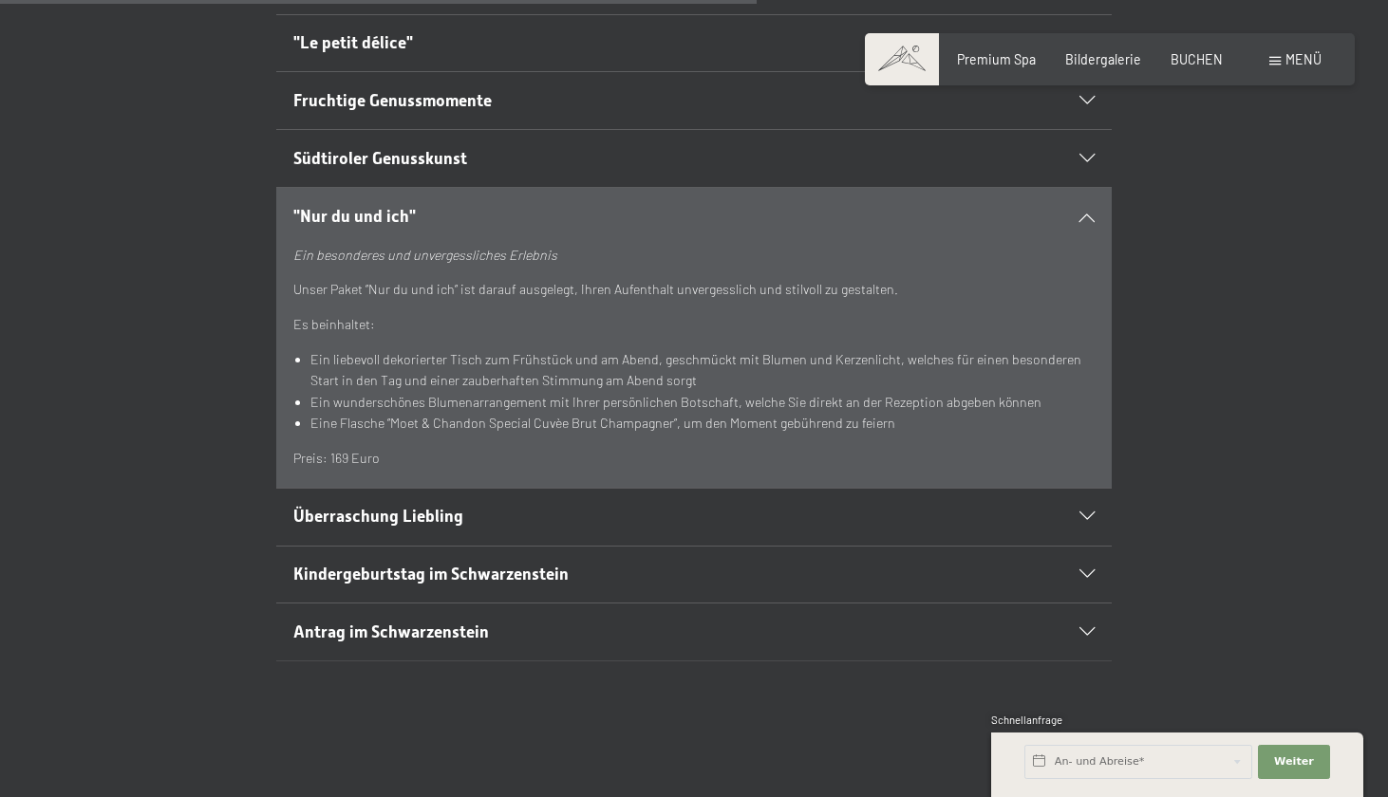
scroll to position [1259, 0]
click at [879, 504] on h2 "Überraschung Liebling" at bounding box center [653, 516] width 721 height 24
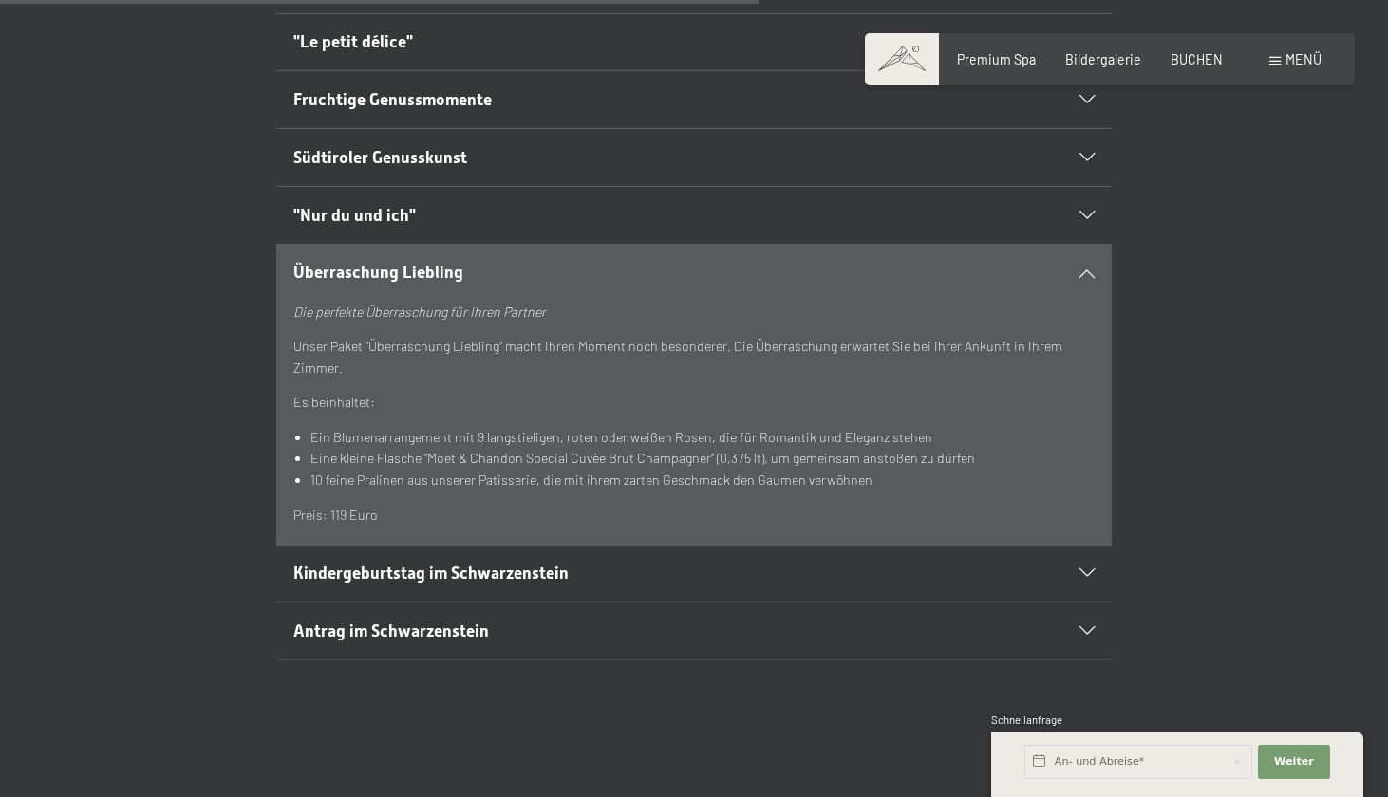
click at [811, 620] on h2 "Antrag im Schwarzenstein" at bounding box center [653, 632] width 721 height 24
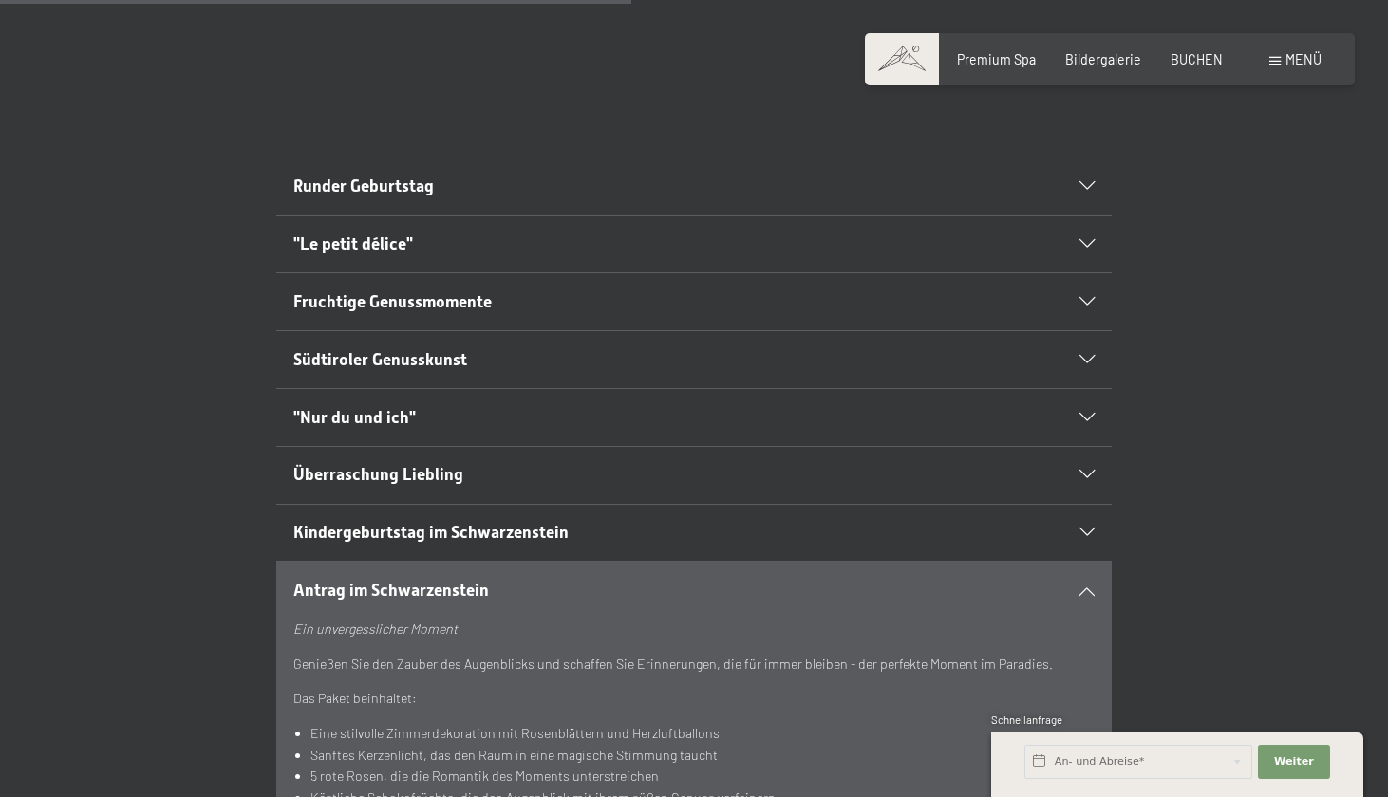
scroll to position [1042, 0]
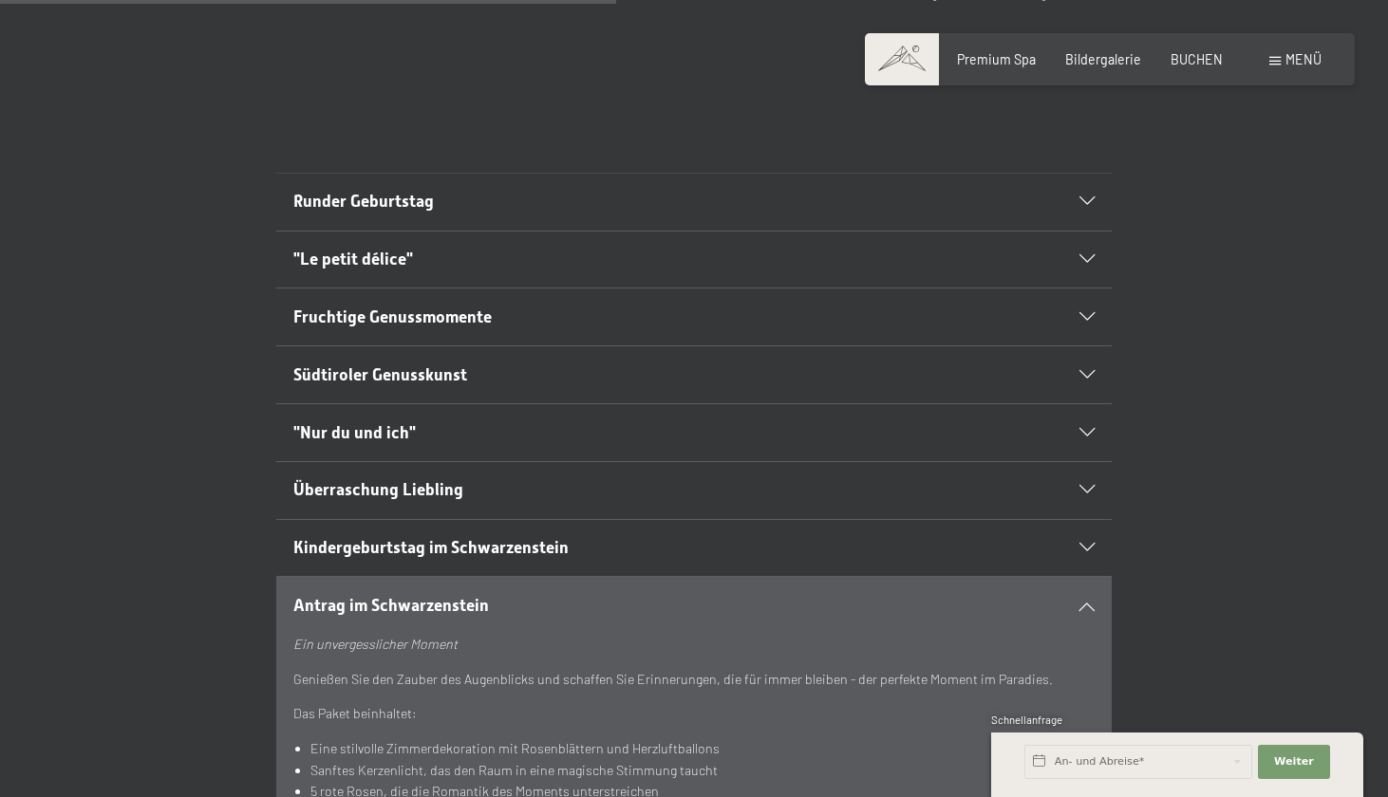
click at [711, 478] on div "Überraschung Liebling" at bounding box center [694, 490] width 802 height 57
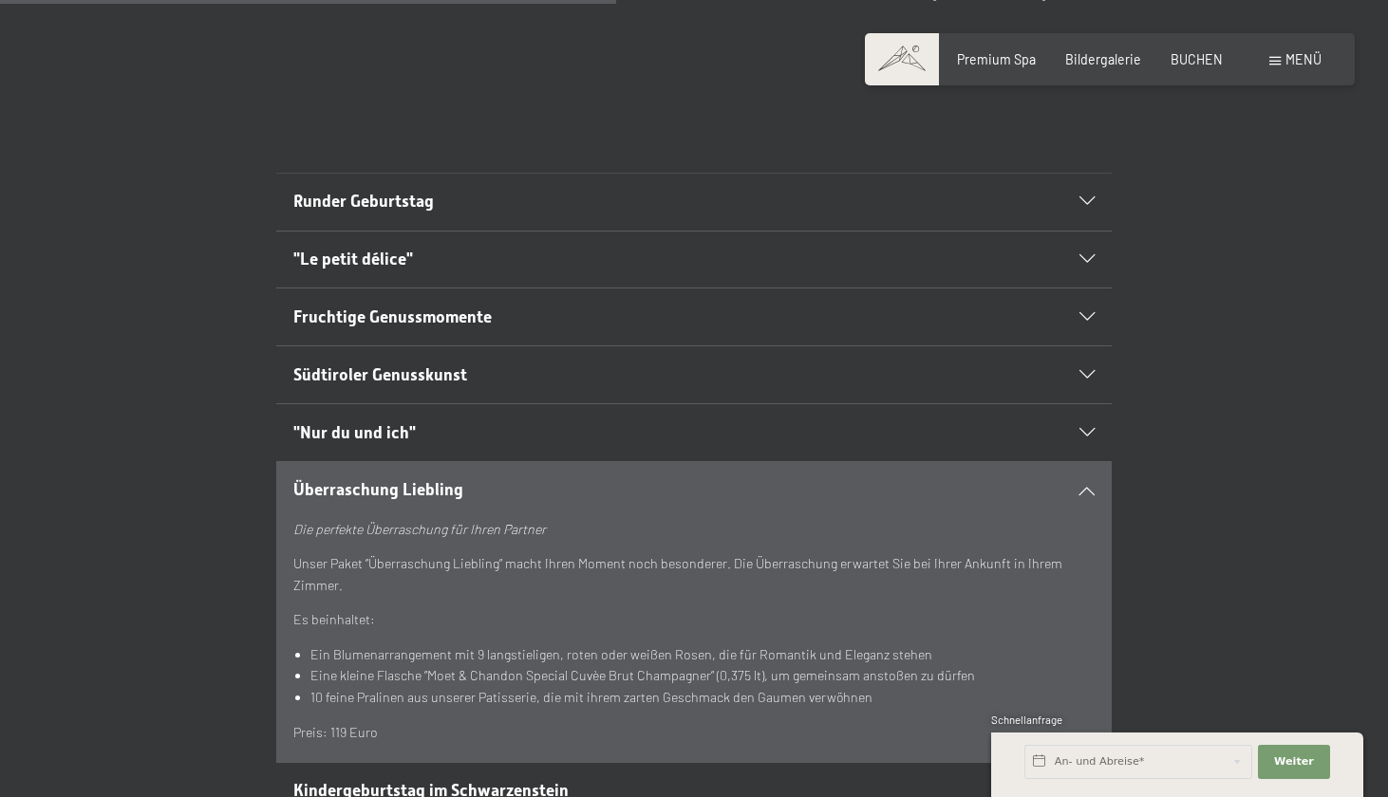
click at [686, 190] on h2 "Runder Geburtstag" at bounding box center [653, 202] width 721 height 24
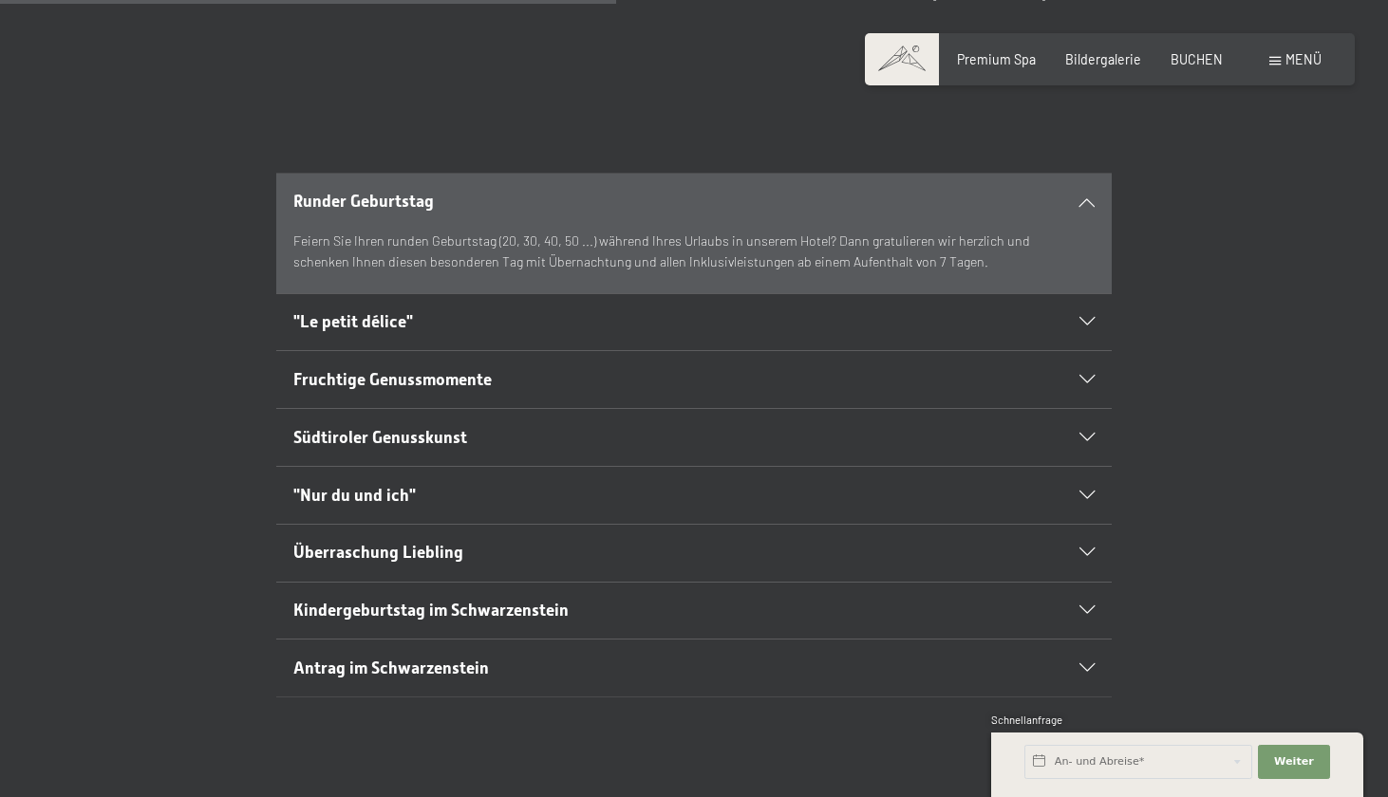
click at [686, 190] on h2 "Runder Geburtstag" at bounding box center [653, 202] width 721 height 24
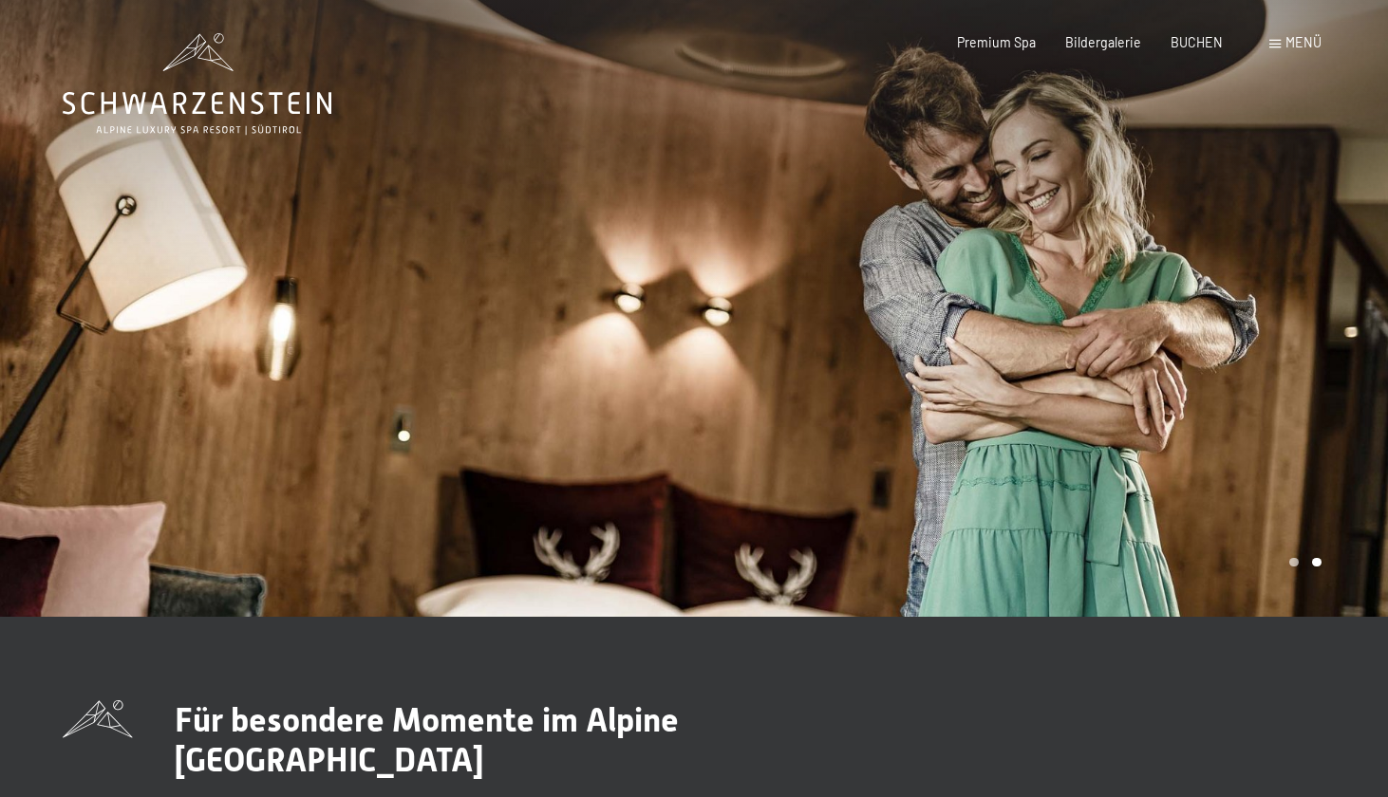
scroll to position [0, 0]
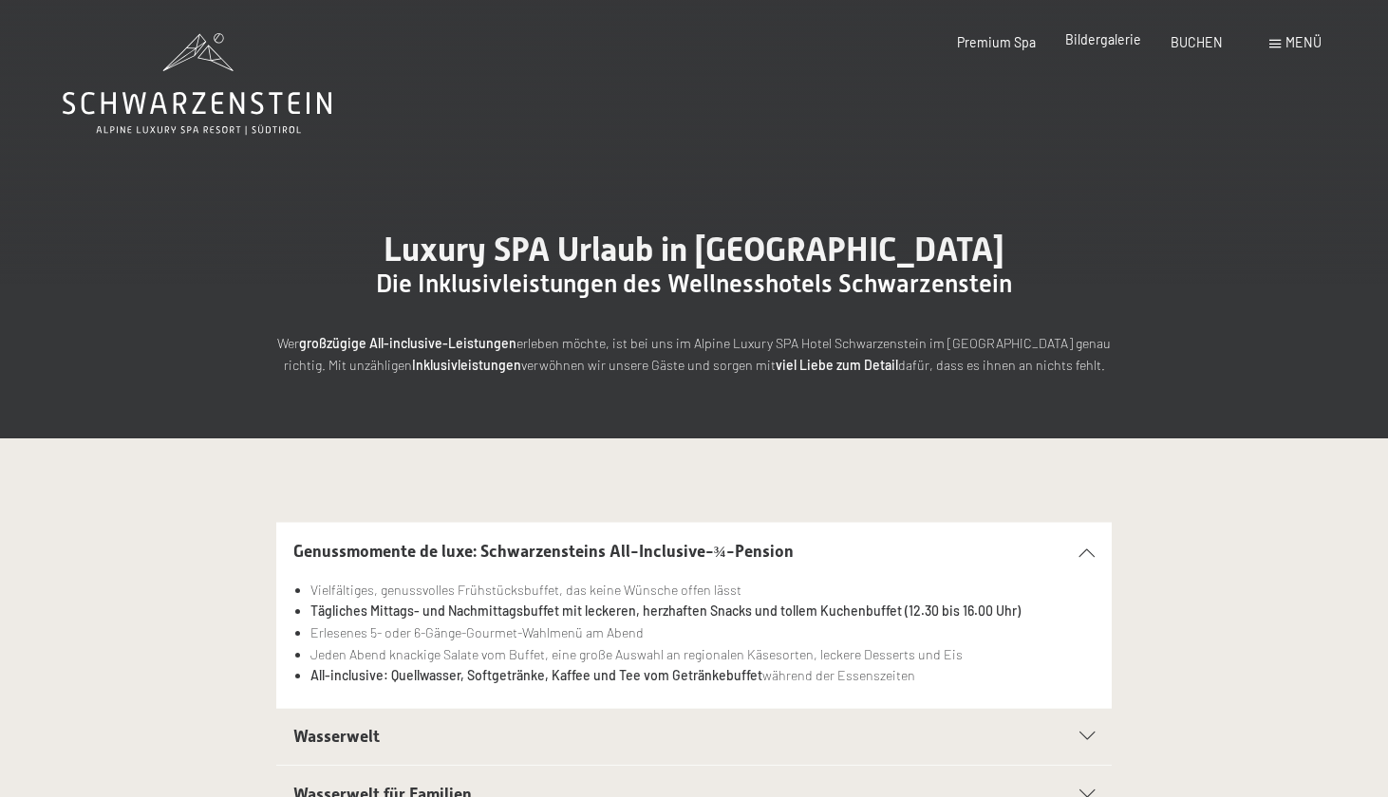
click at [1126, 39] on span "Bildergalerie" at bounding box center [1103, 39] width 76 height 16
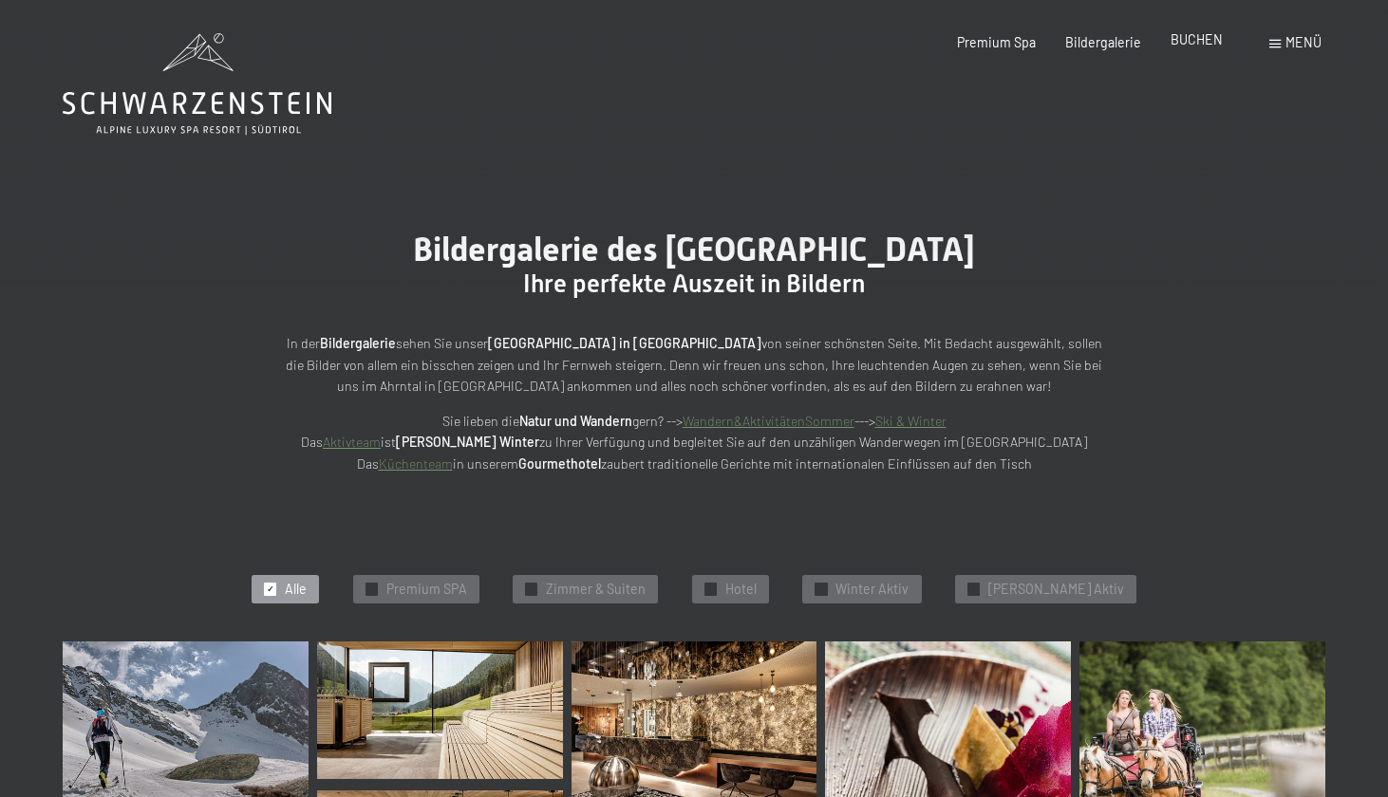
click at [1184, 38] on span "BUCHEN" at bounding box center [1196, 39] width 52 height 16
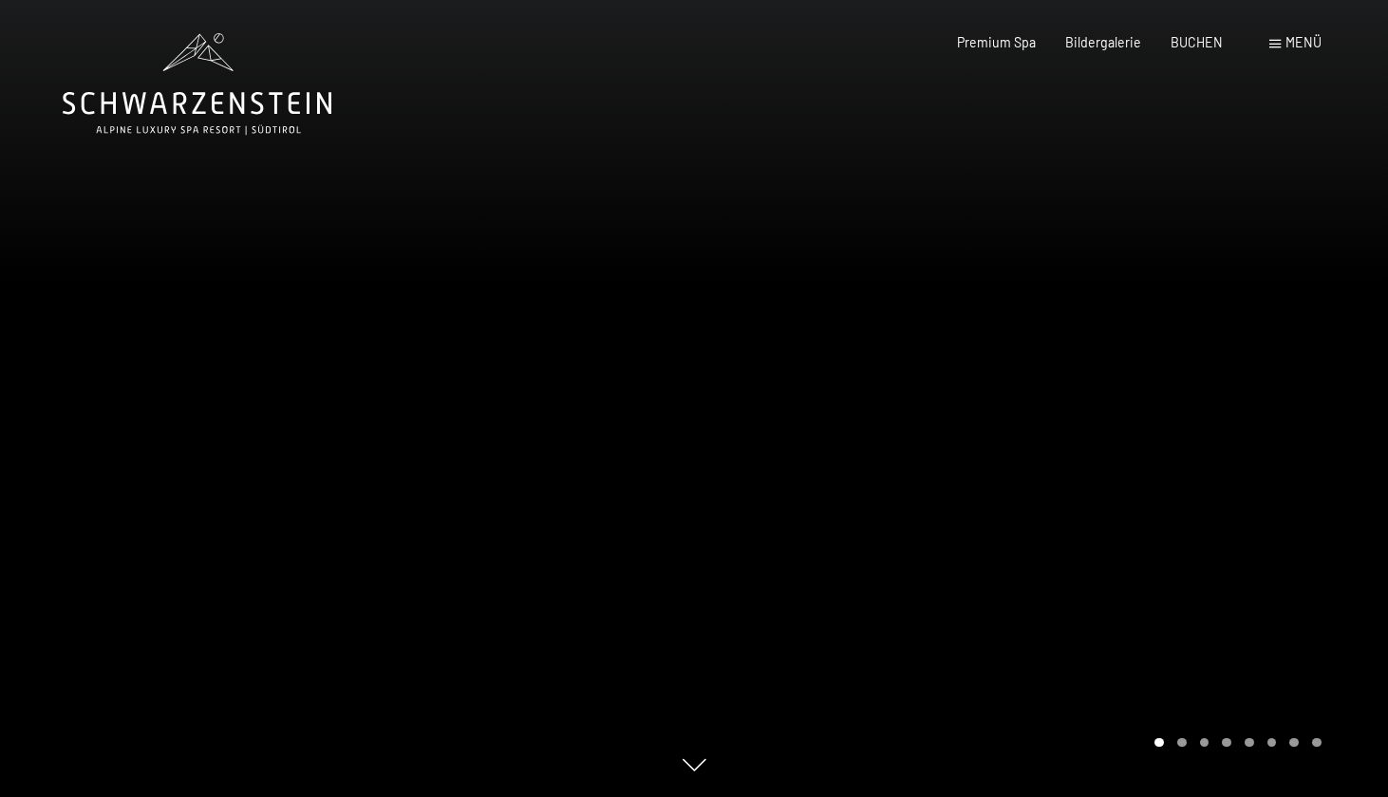
click at [1271, 46] on span at bounding box center [1274, 44] width 11 height 9
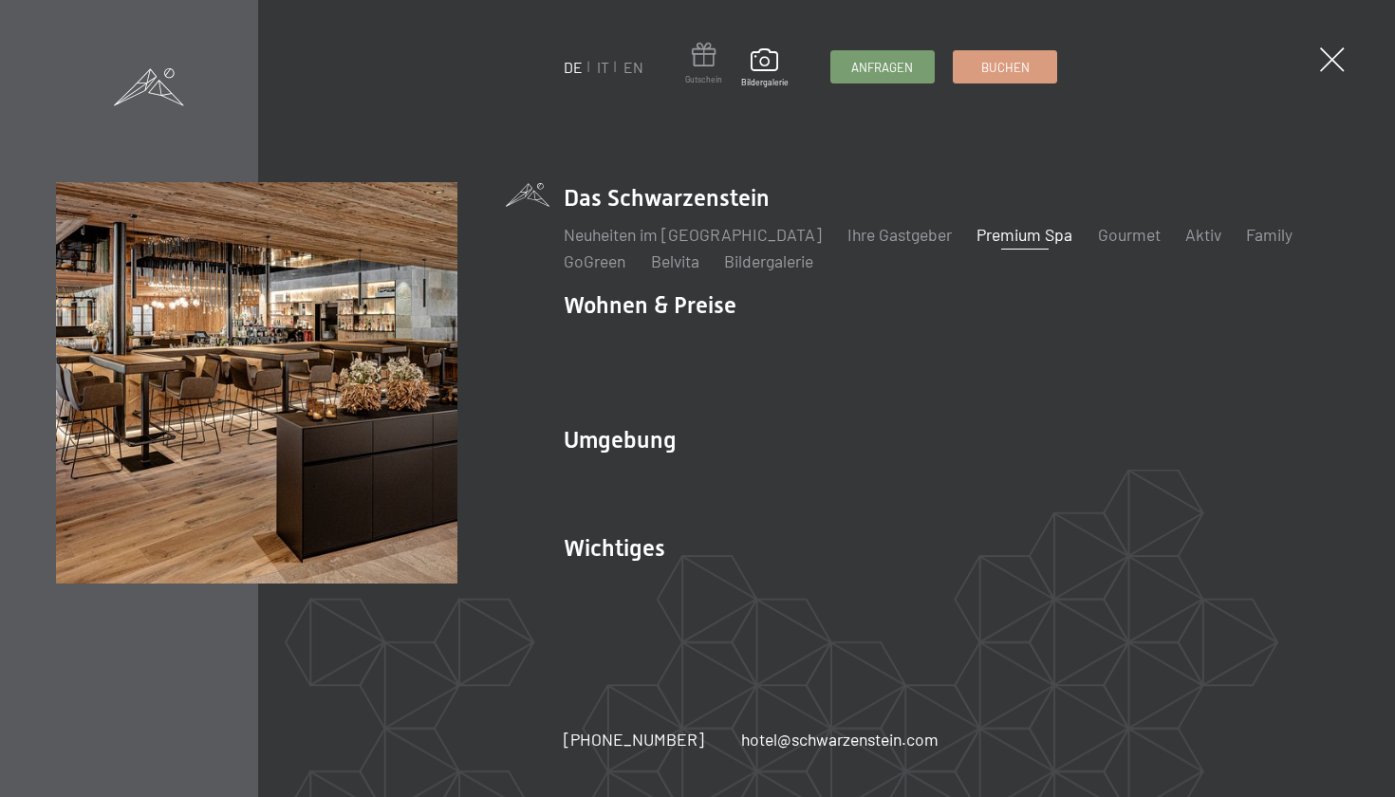
click at [706, 67] on span at bounding box center [703, 58] width 37 height 31
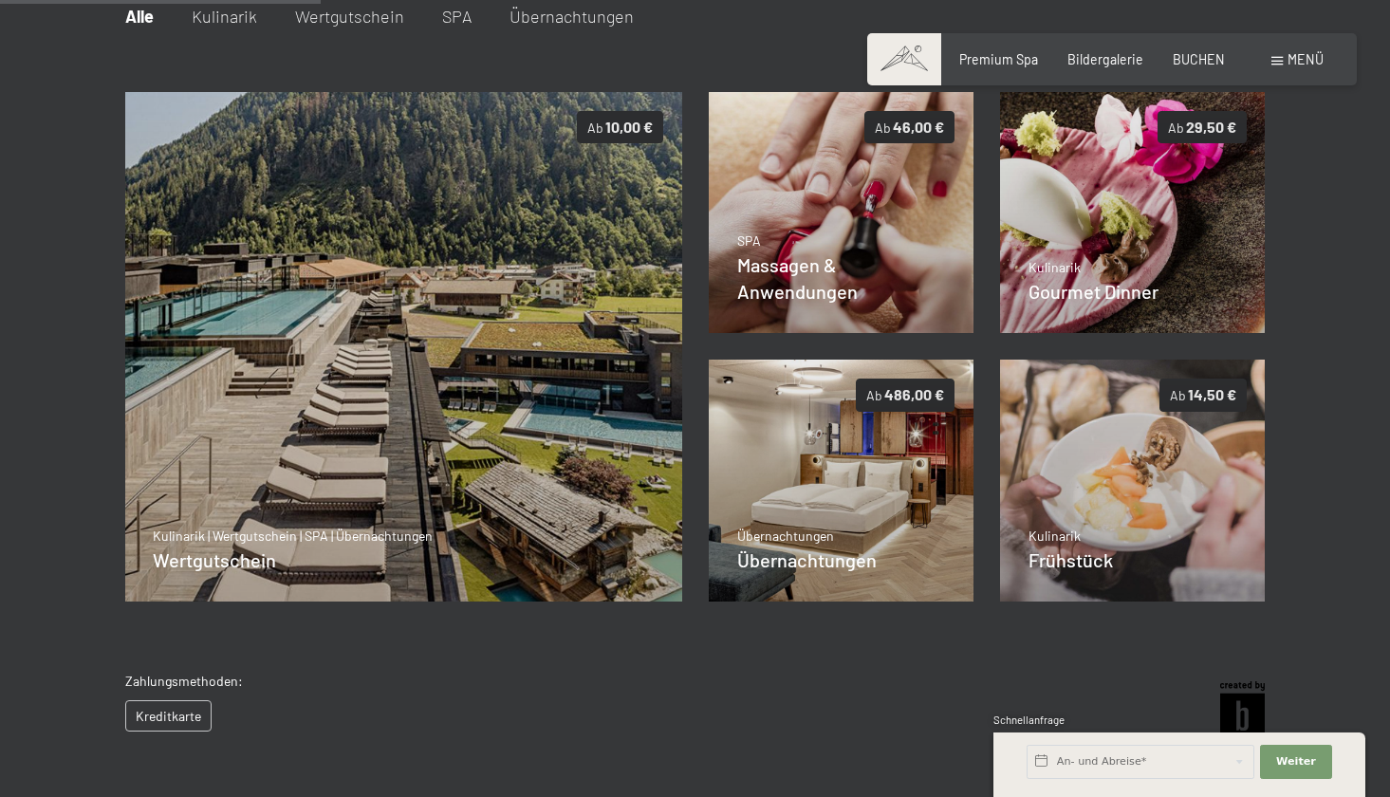
scroll to position [317, 0]
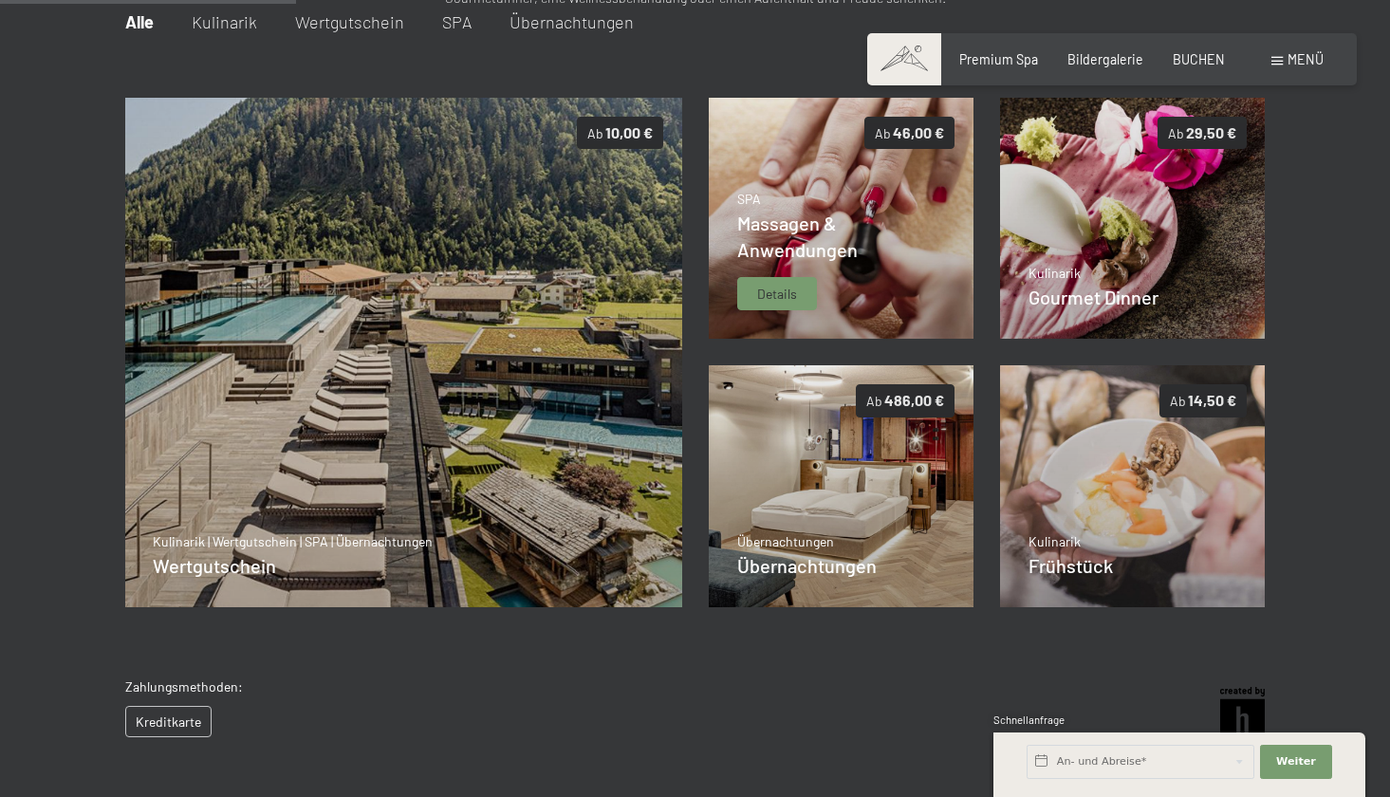
click at [817, 256] on span "Massagen & Anwendungen" at bounding box center [797, 236] width 121 height 49
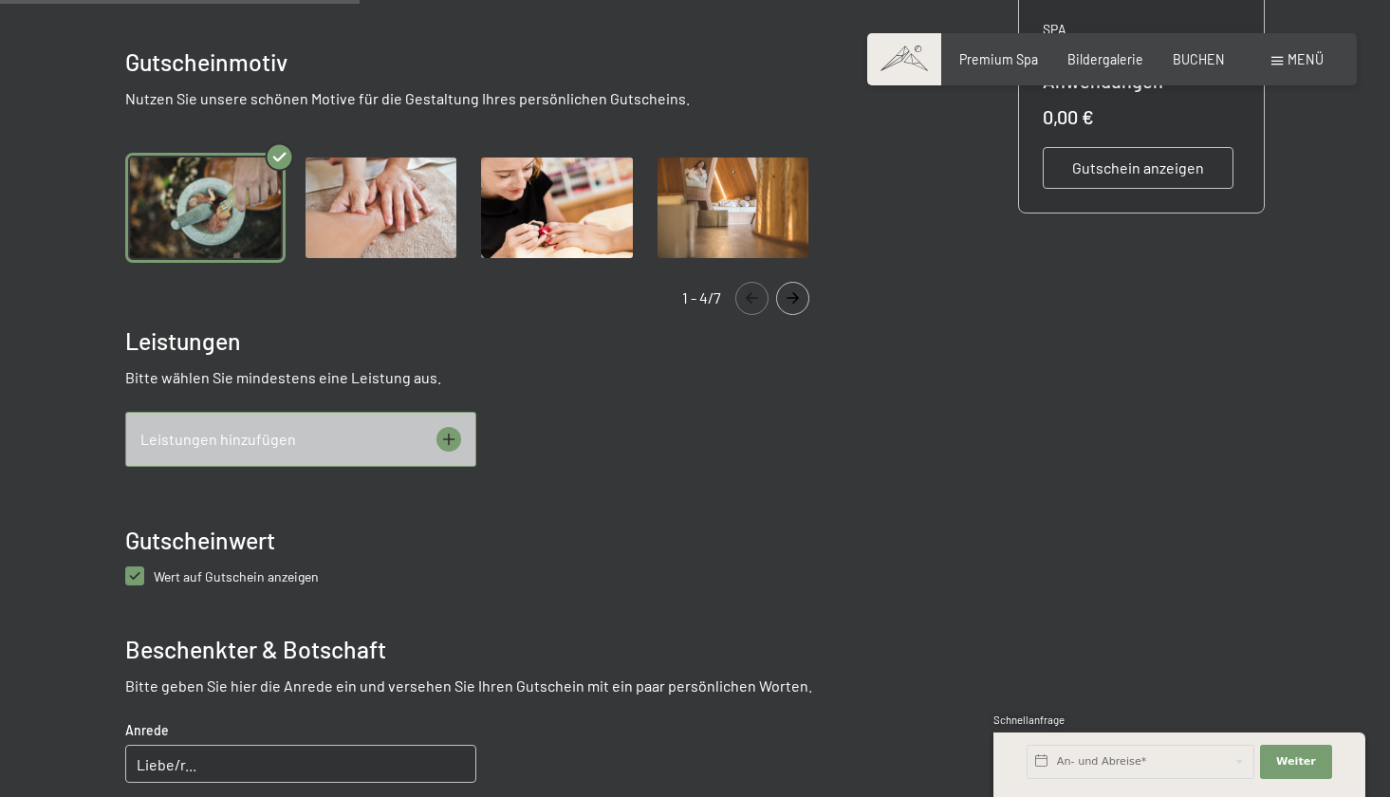
scroll to position [557, 0]
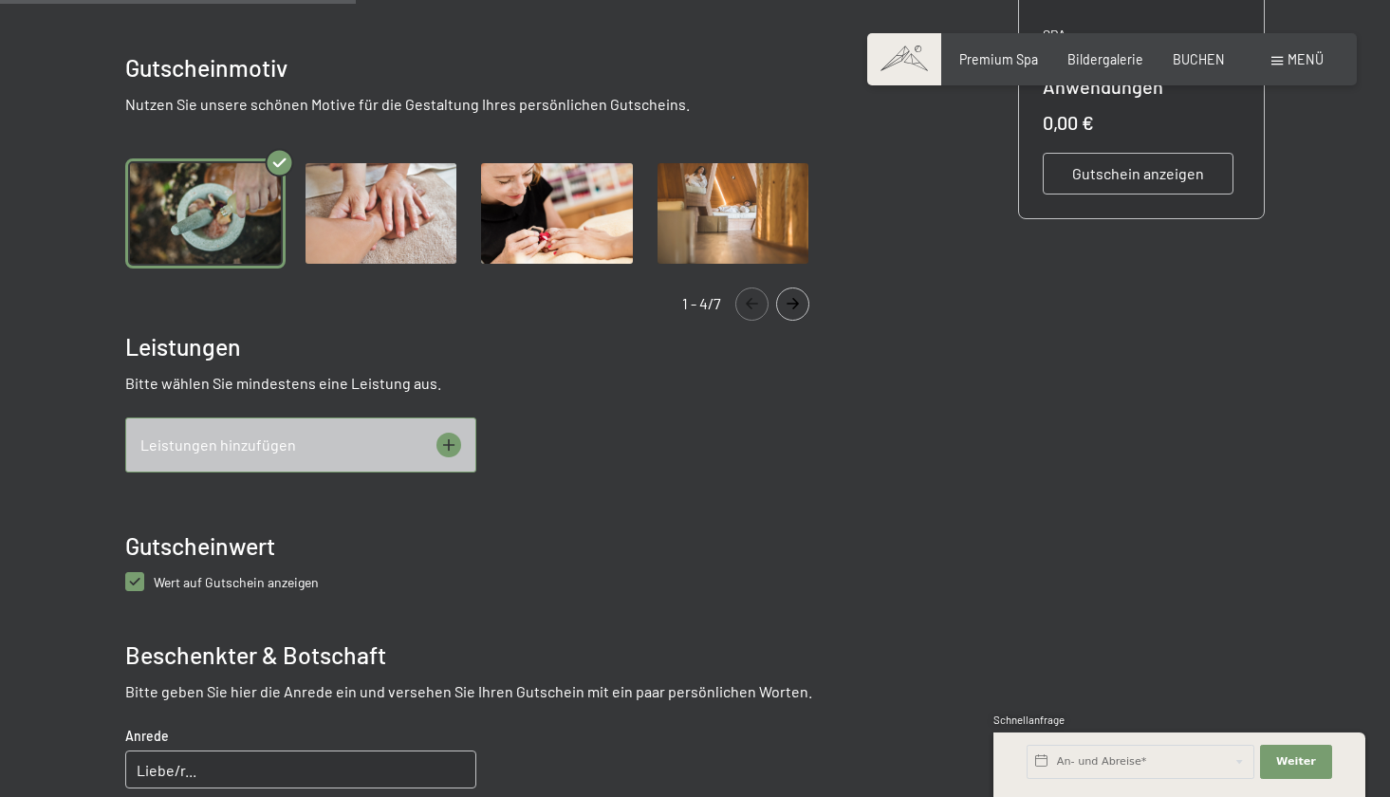
click at [801, 304] on icon "Navigate to next slide" at bounding box center [792, 303] width 31 height 11
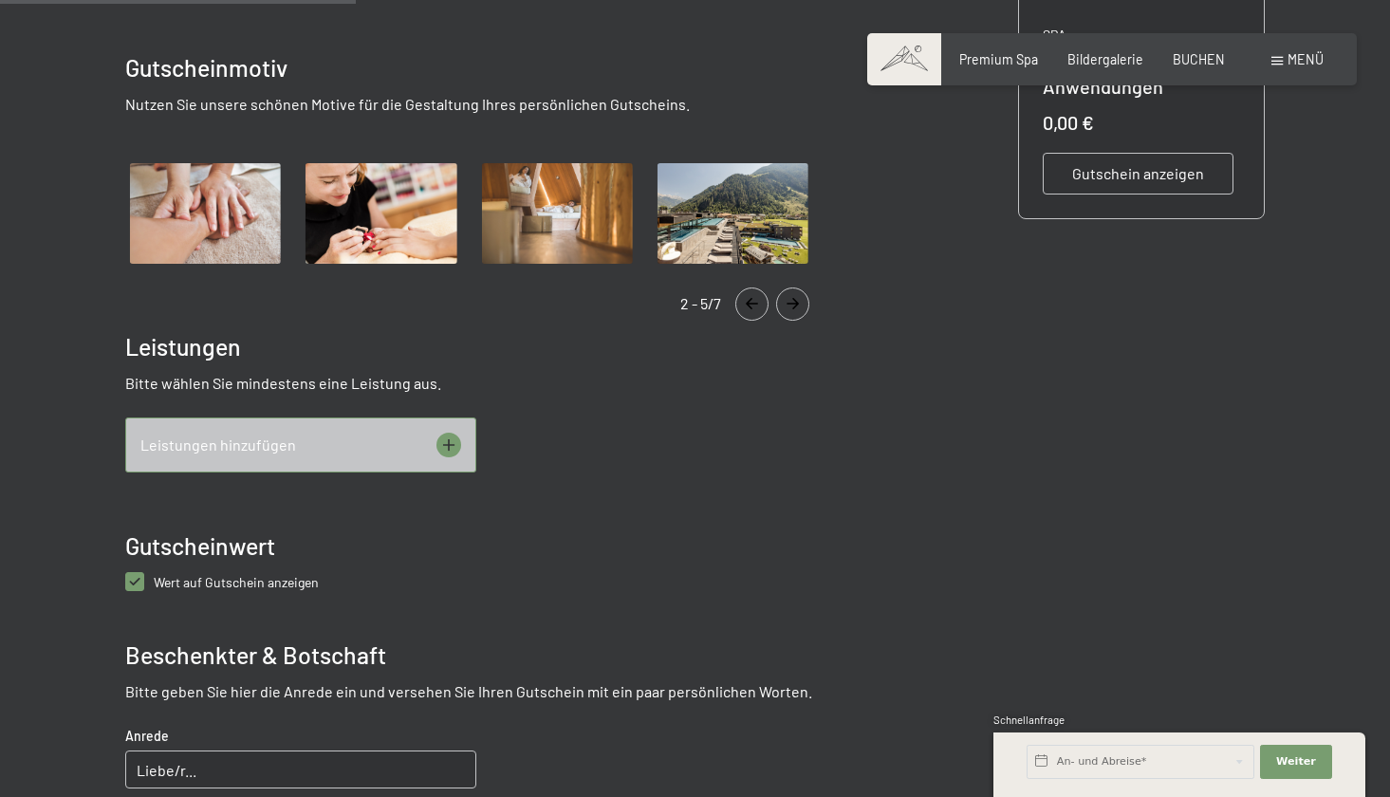
click at [801, 304] on icon "Navigate to next slide" at bounding box center [792, 303] width 31 height 11
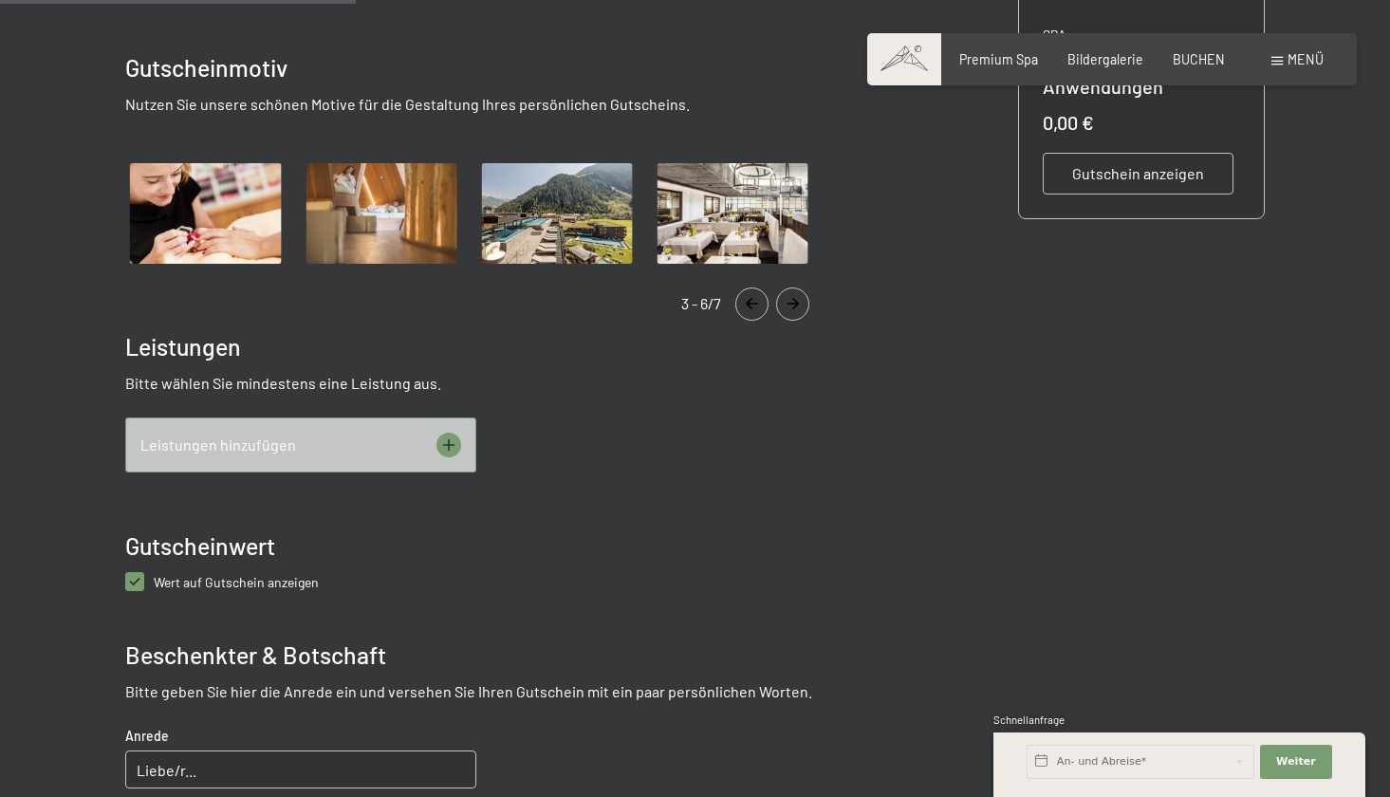
click at [801, 304] on icon "Navigate to next slide" at bounding box center [792, 303] width 31 height 11
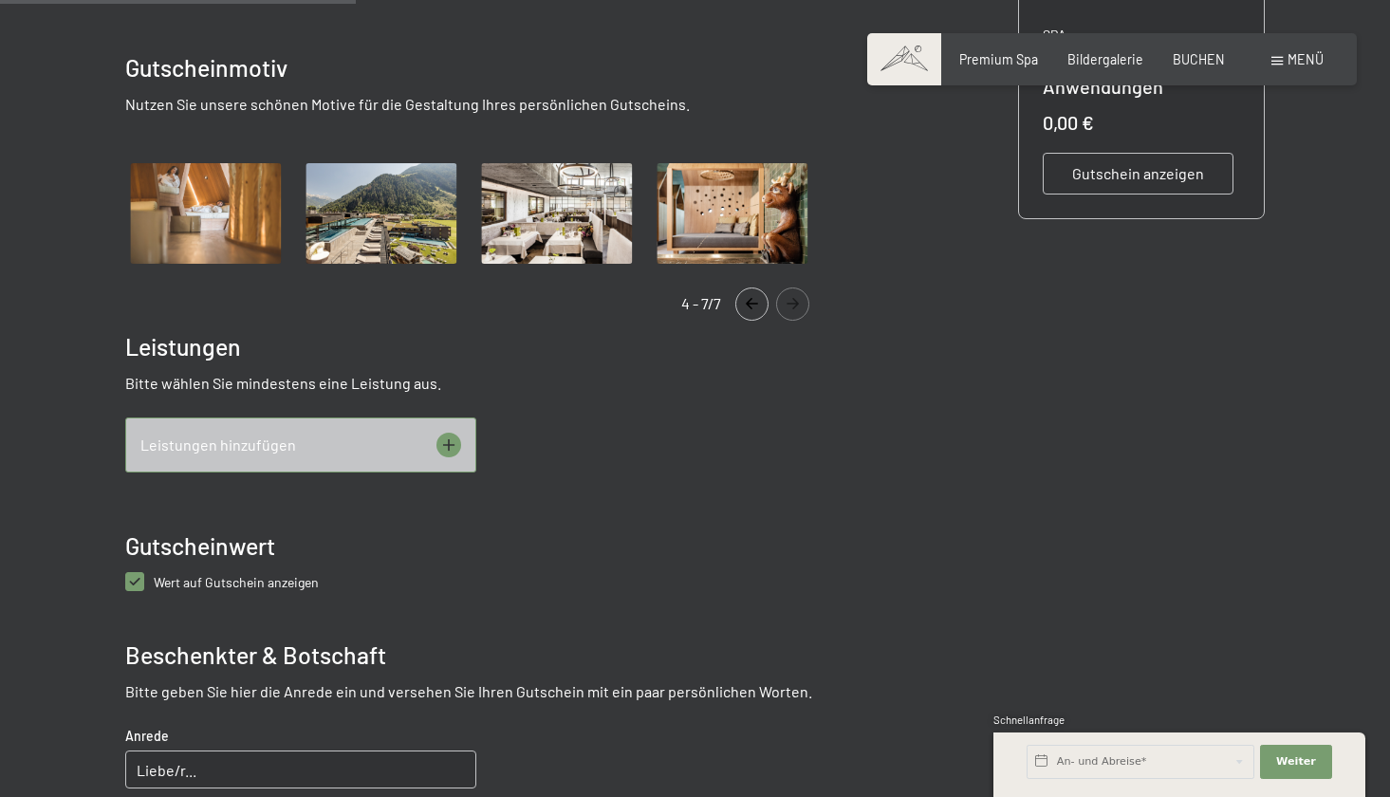
click at [801, 304] on icon "Navigate to next slide" at bounding box center [792, 303] width 31 height 11
click at [711, 207] on img "Gallery" at bounding box center [733, 214] width 160 height 110
click at [737, 301] on icon "Navigate to previous slide" at bounding box center [752, 303] width 31 height 11
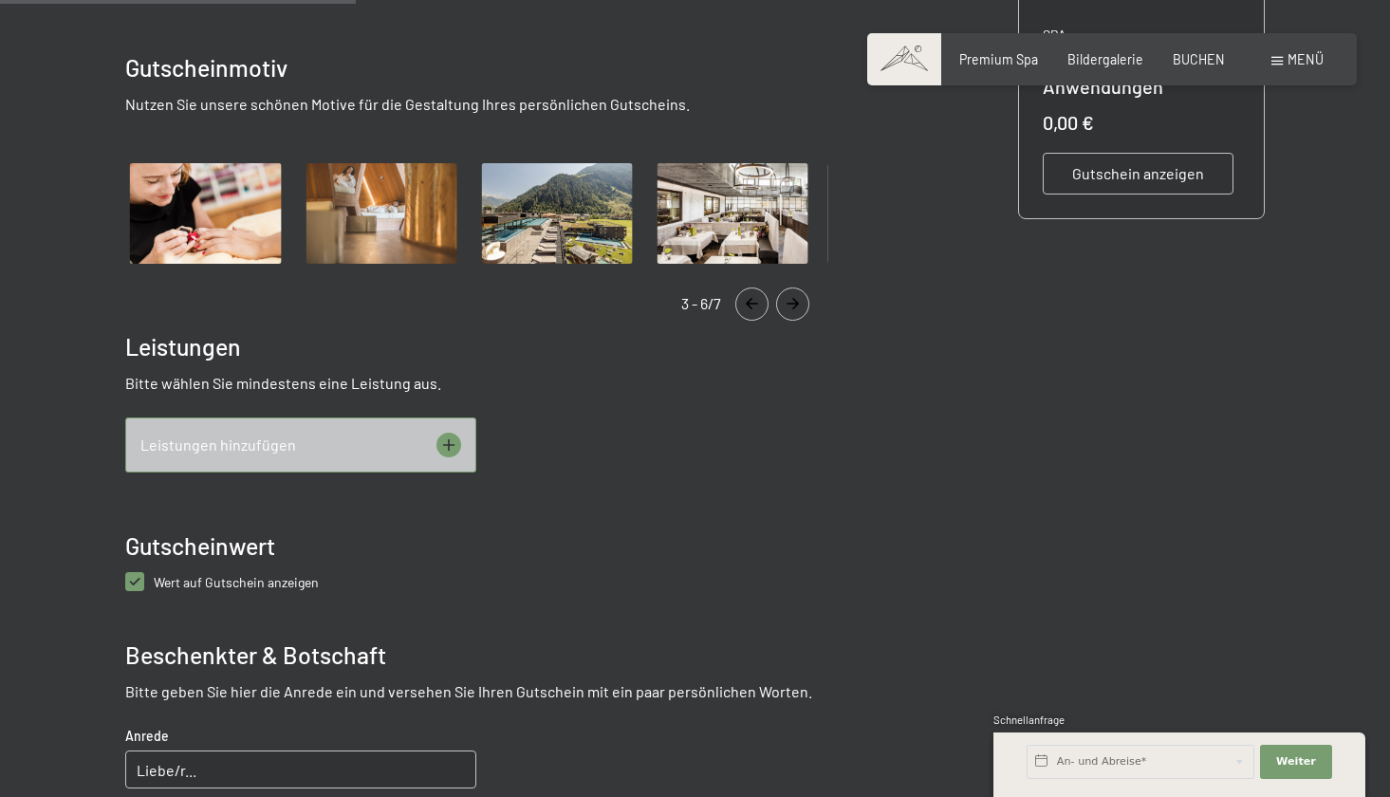
click at [737, 301] on icon "Navigate to previous slide" at bounding box center [752, 303] width 31 height 11
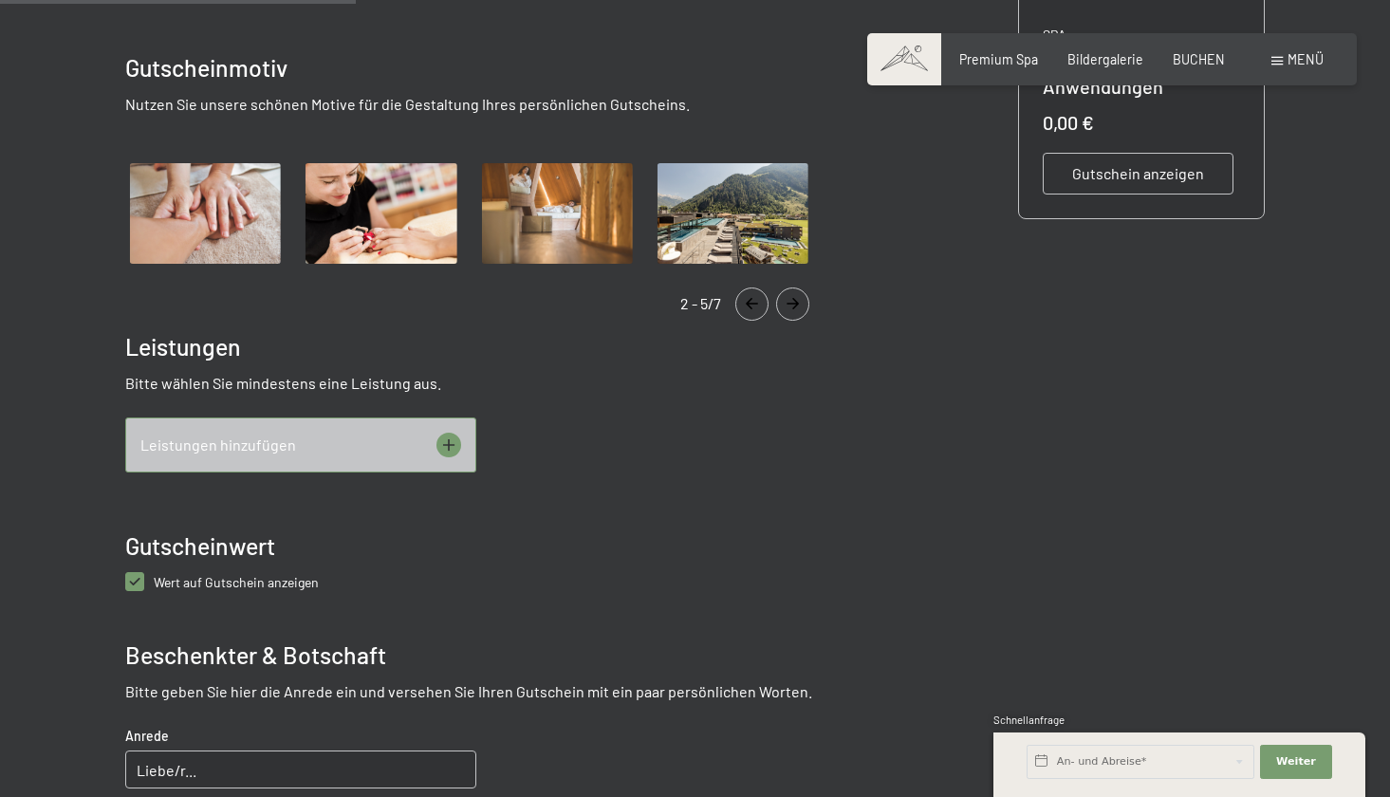
click at [737, 301] on icon "Navigate to previous slide" at bounding box center [752, 303] width 31 height 11
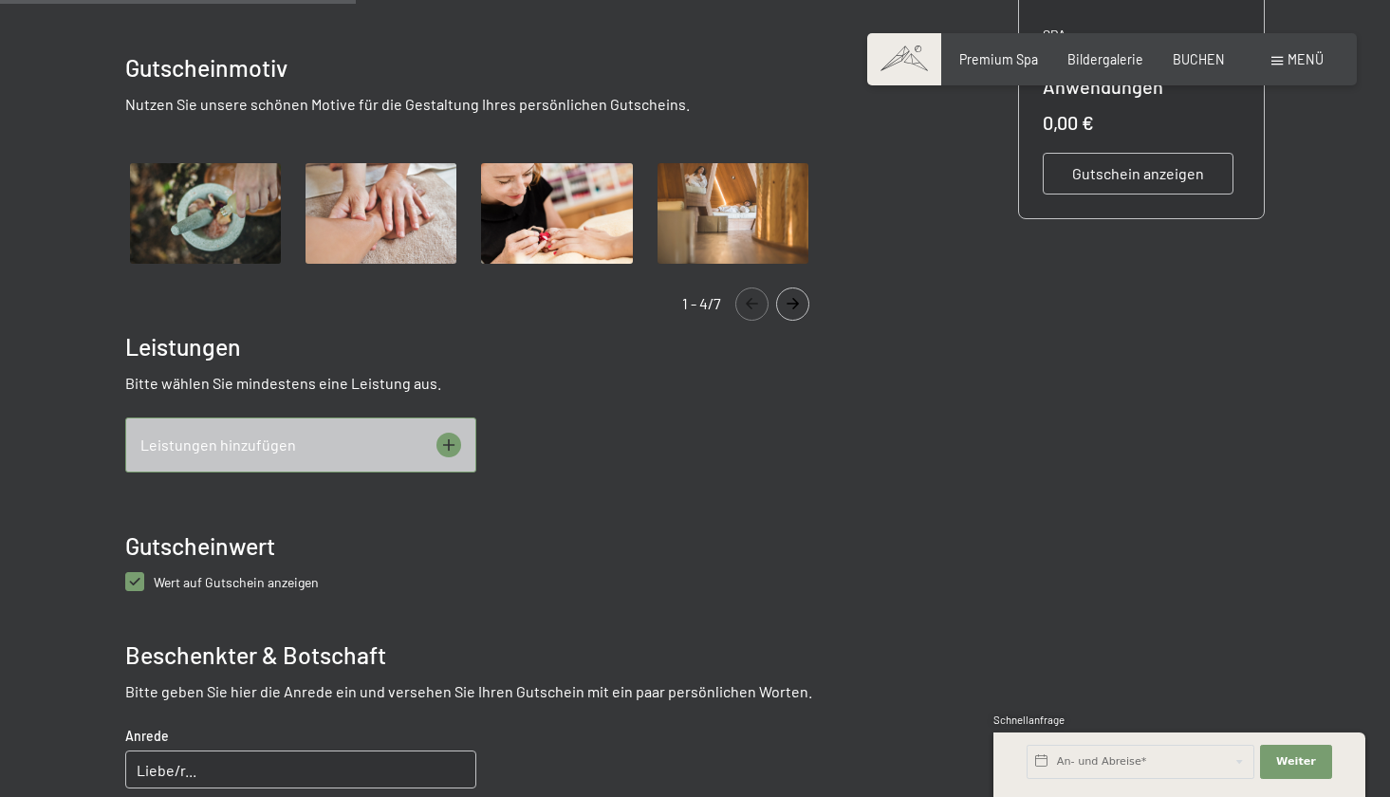
click at [737, 301] on icon "Navigate to previous slide" at bounding box center [752, 303] width 31 height 11
click at [806, 305] on icon "Navigate to next slide" at bounding box center [792, 303] width 31 height 11
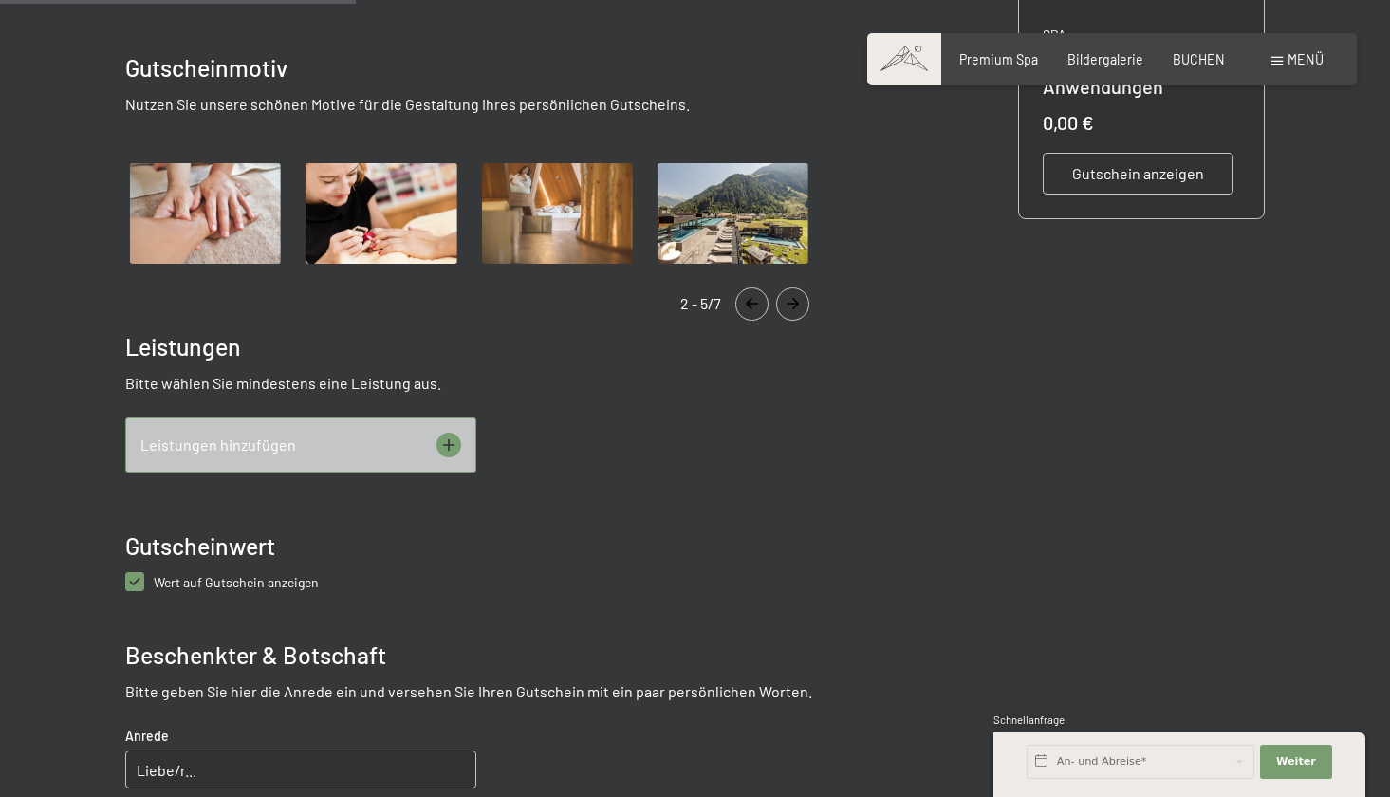
click at [806, 305] on icon "Navigate to next slide" at bounding box center [792, 303] width 31 height 11
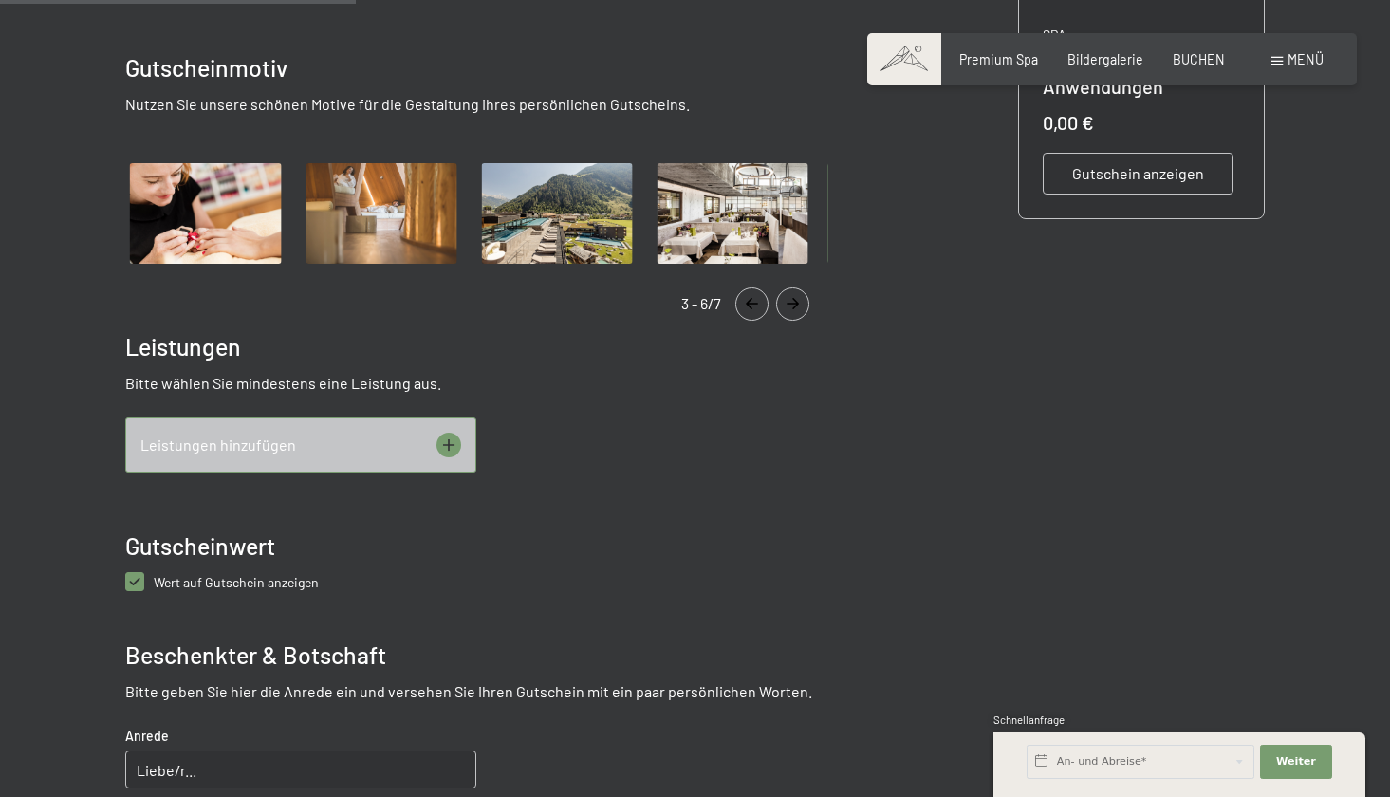
click at [806, 305] on icon "Navigate to next slide" at bounding box center [792, 303] width 31 height 11
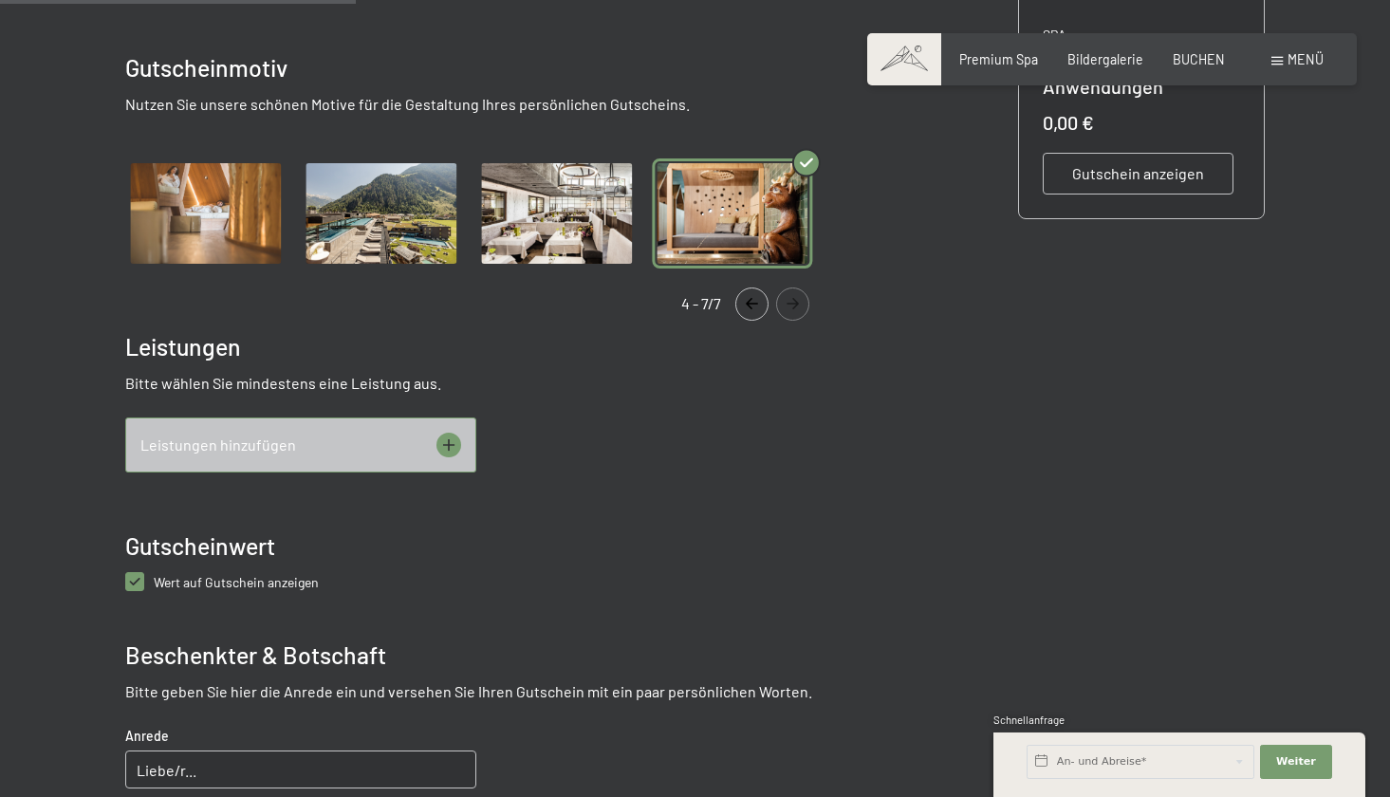
click at [806, 305] on icon "Navigate to next slide" at bounding box center [792, 303] width 31 height 11
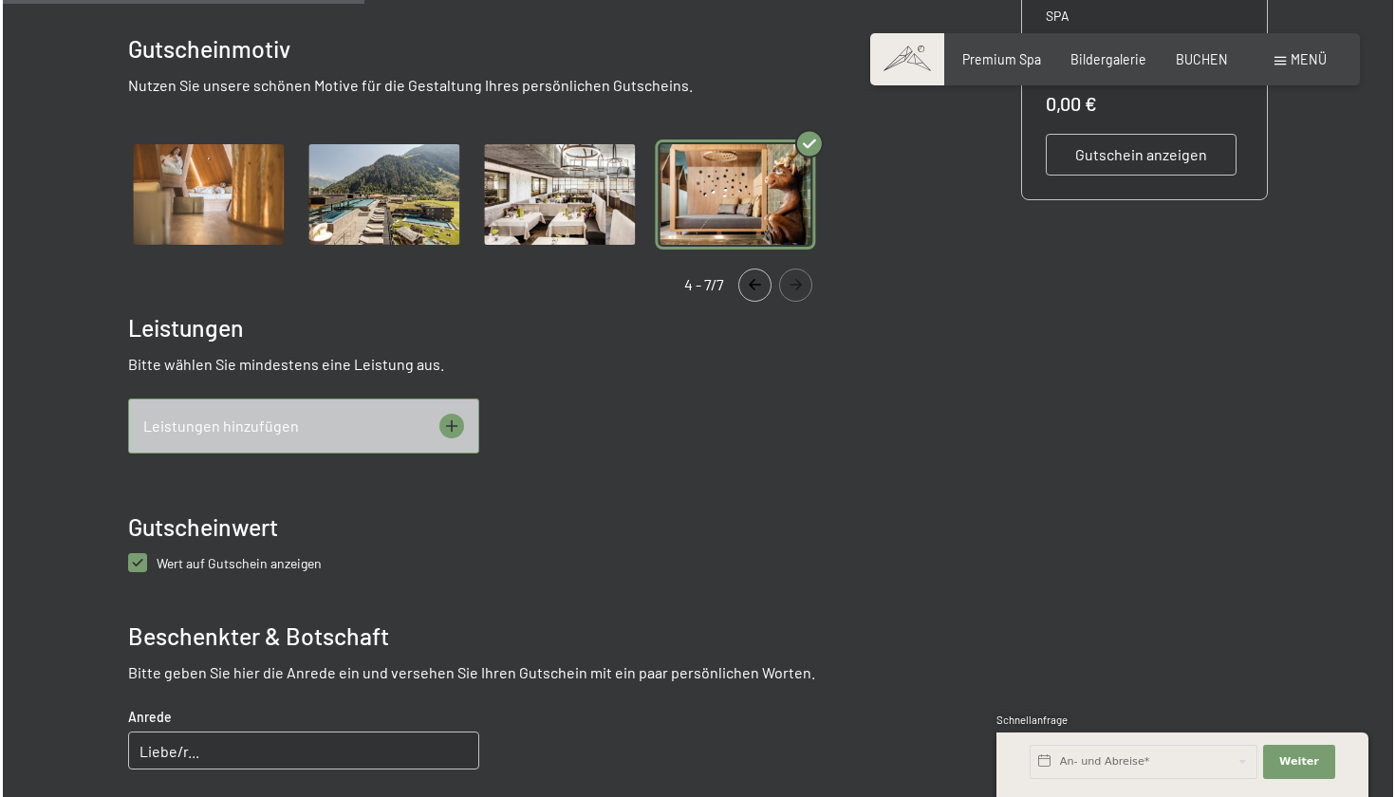
scroll to position [578, 0]
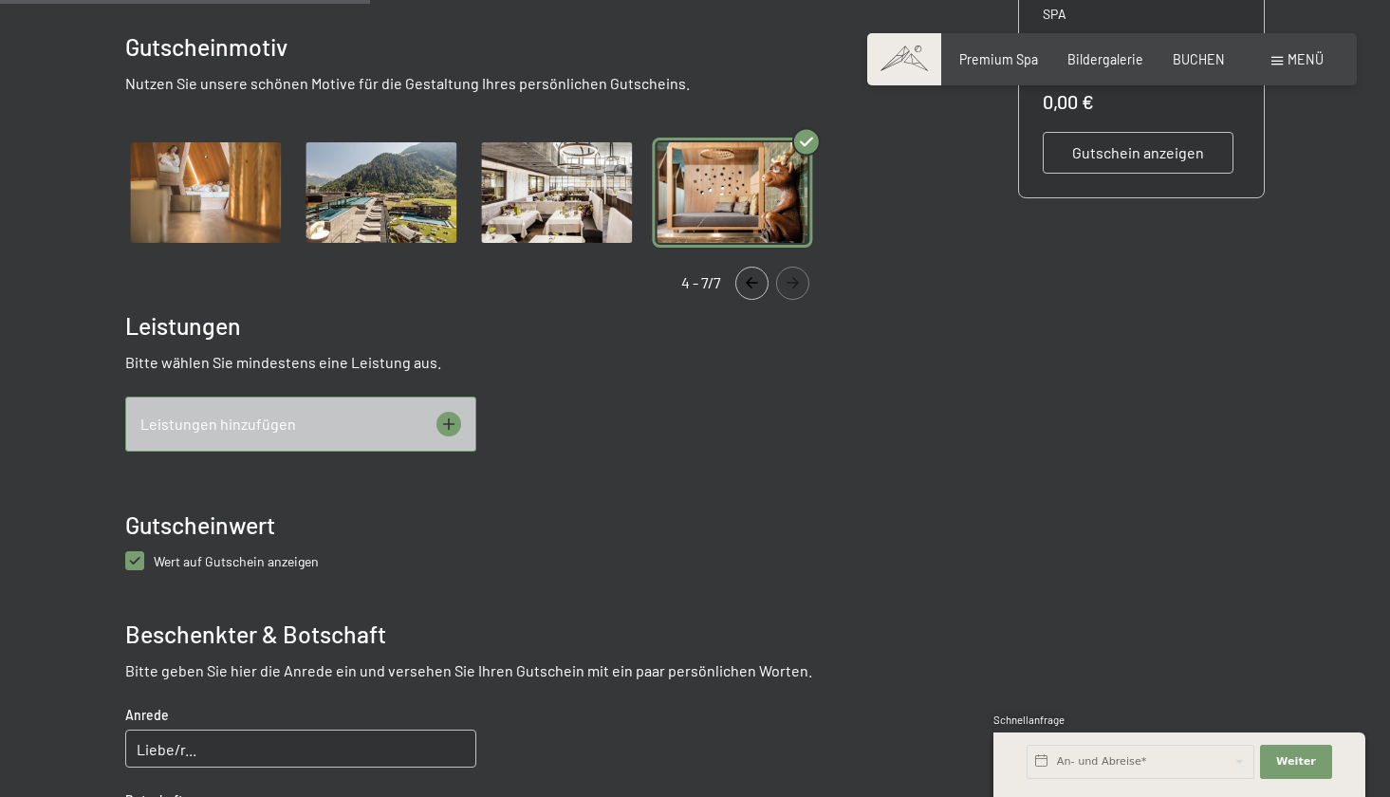
click at [457, 420] on icon at bounding box center [449, 424] width 25 height 25
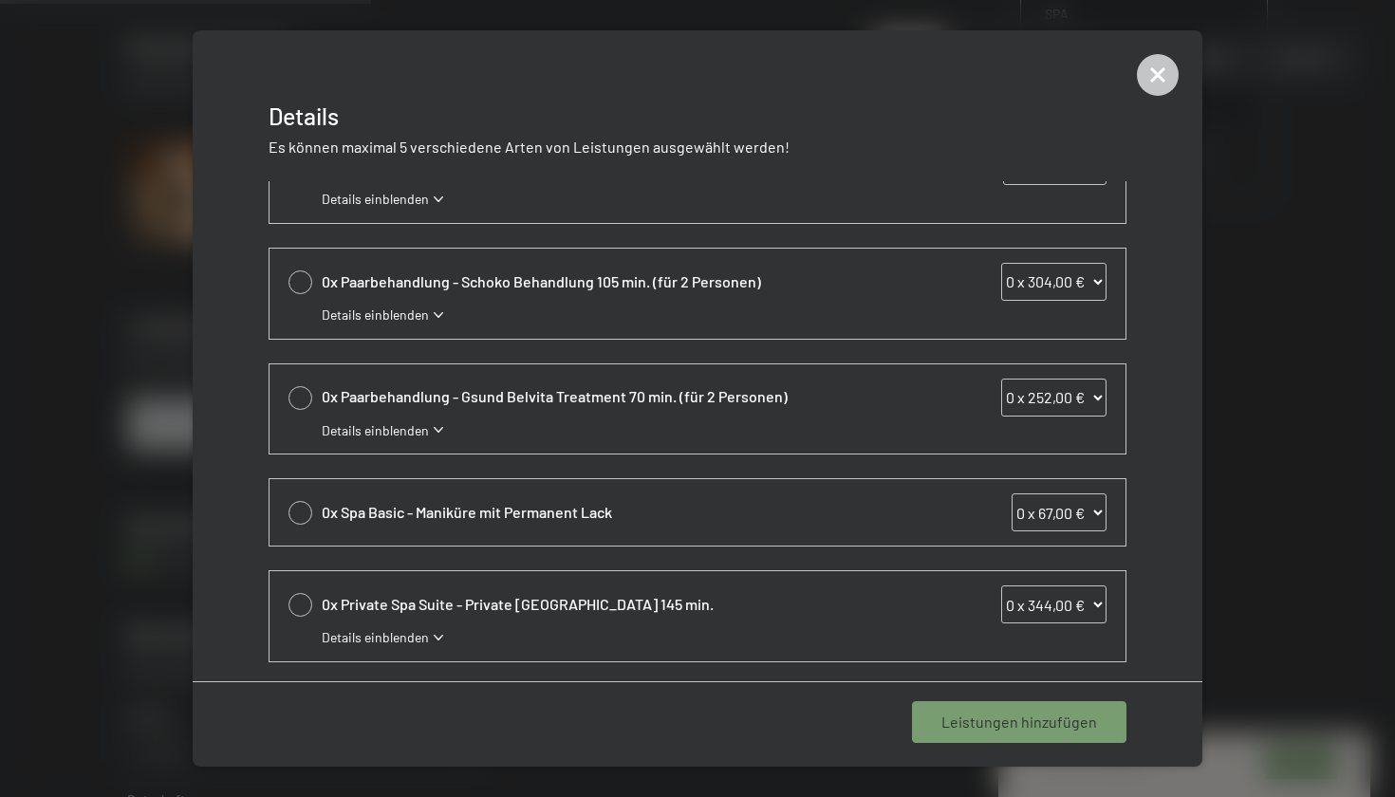
scroll to position [625, 0]
click at [360, 638] on span "Details einblenden" at bounding box center [375, 638] width 107 height 19
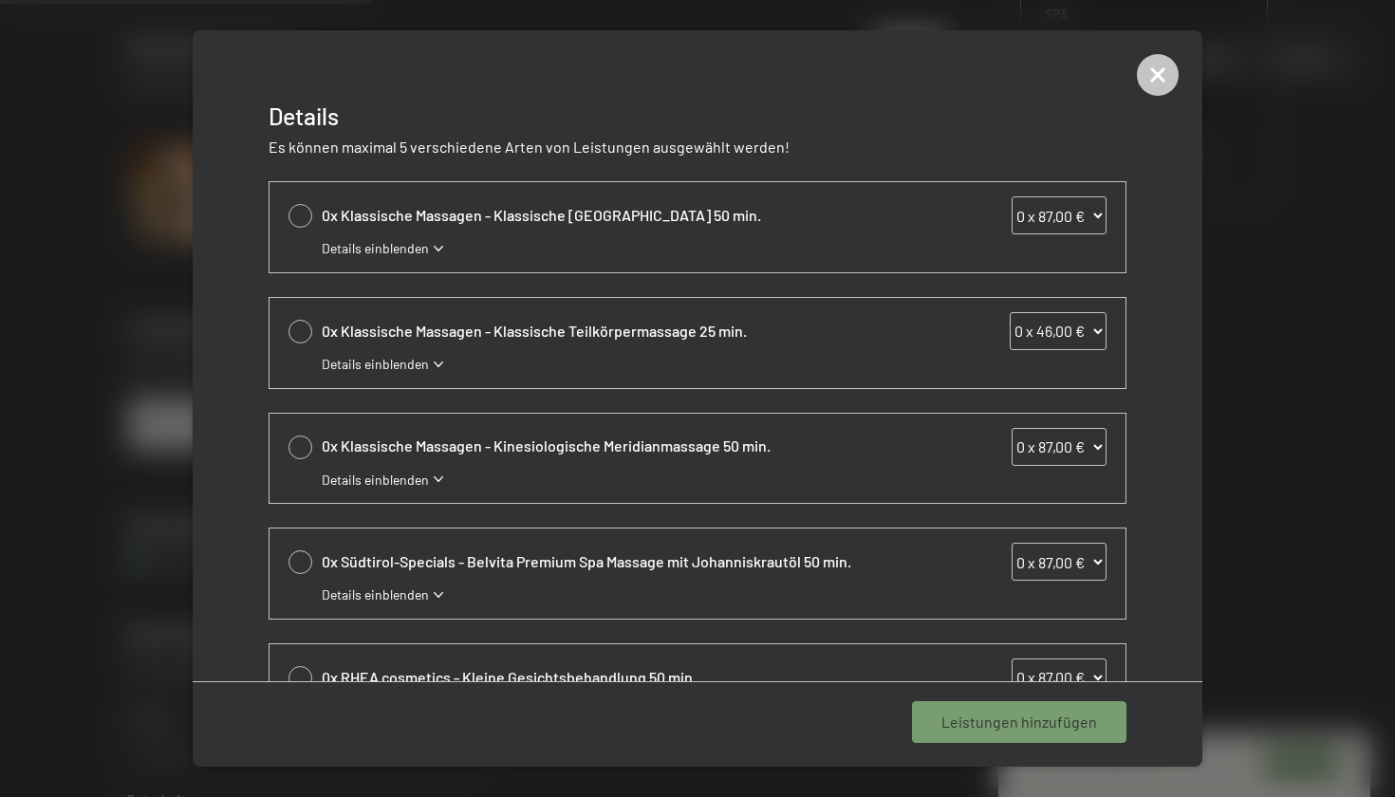
scroll to position [0, 0]
click at [406, 479] on span "Details einblenden" at bounding box center [375, 480] width 107 height 19
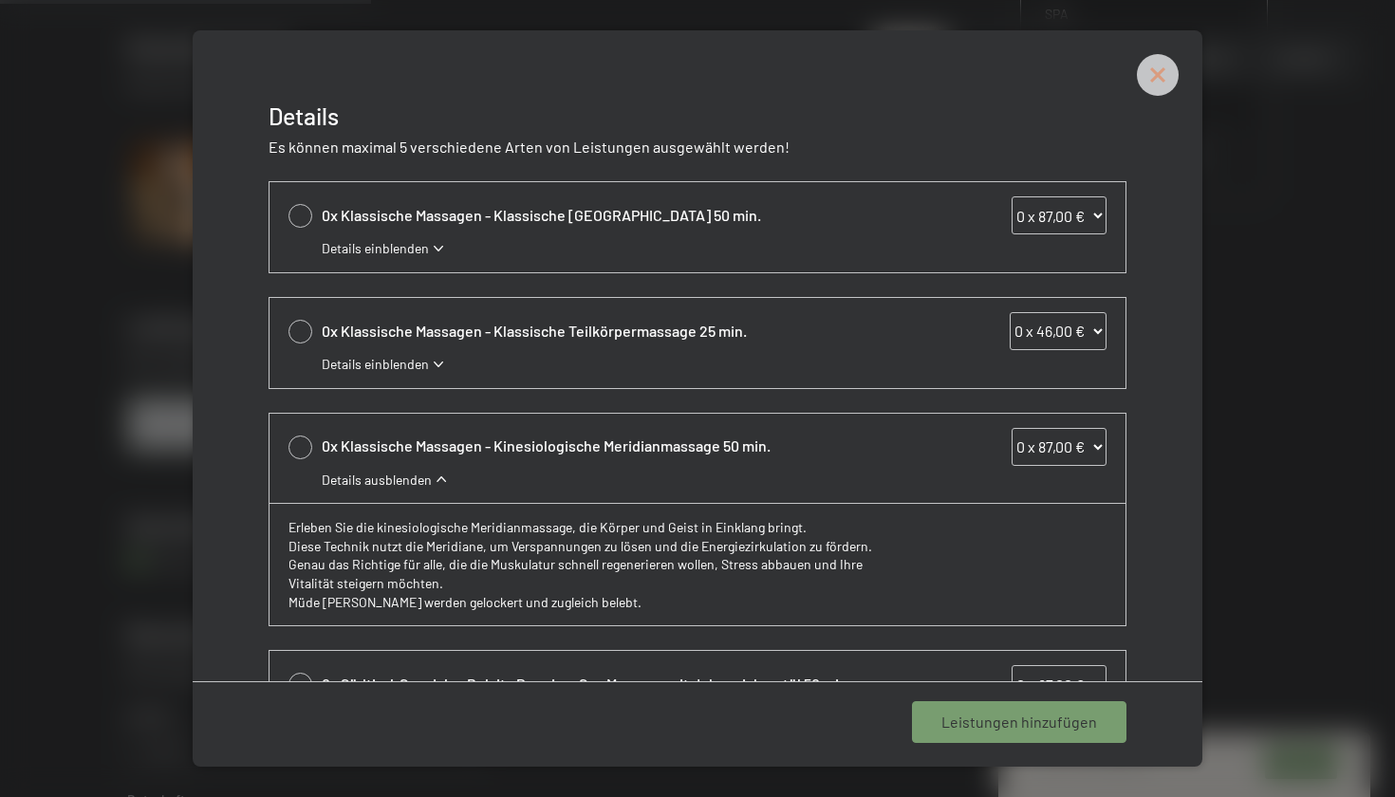
click at [1153, 72] on icon at bounding box center [1157, 74] width 19 height 19
